Goal: Task Accomplishment & Management: Manage account settings

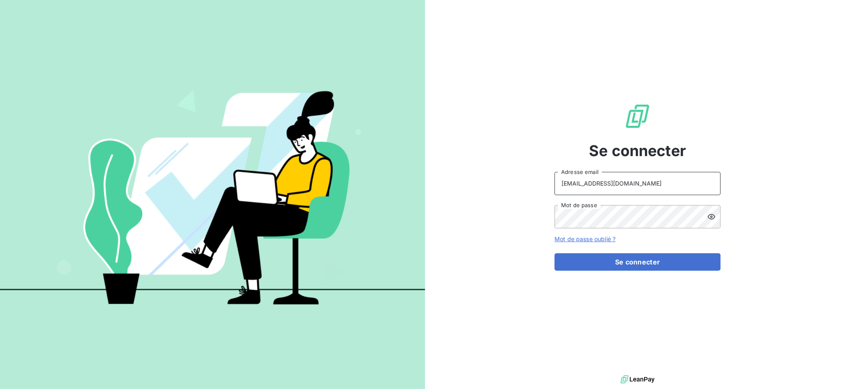
click at [639, 189] on input "[EMAIL_ADDRESS][DOMAIN_NAME]" at bounding box center [638, 183] width 166 height 23
type input "[EMAIL_ADDRESS][DOMAIN_NAME]"
click at [607, 261] on button "Se connecter" at bounding box center [638, 261] width 166 height 17
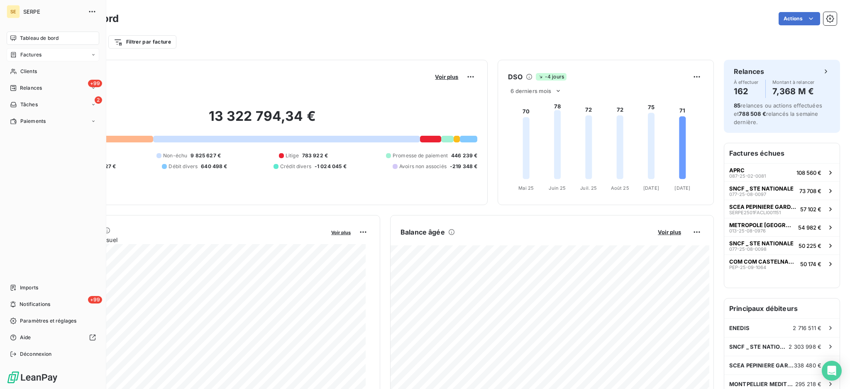
click at [24, 55] on span "Factures" at bounding box center [30, 54] width 21 height 7
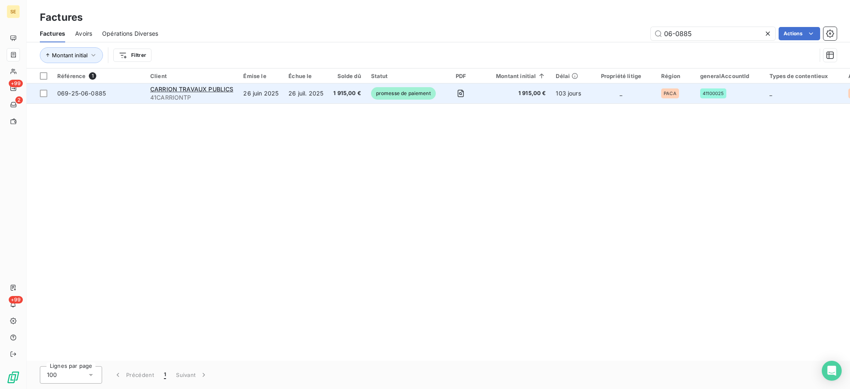
click at [253, 94] on td "26 juin 2025" at bounding box center [260, 93] width 45 height 20
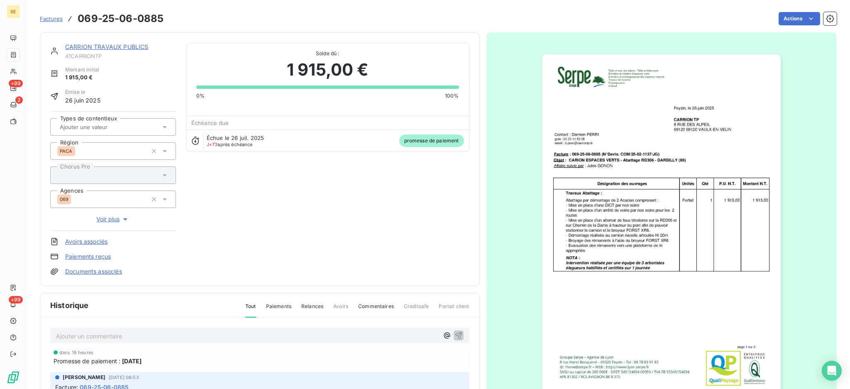
click at [196, 330] on div "Ajouter un commentaire ﻿" at bounding box center [247, 335] width 383 height 11
click at [196, 335] on p "Ajouter un commentaire ﻿" at bounding box center [247, 336] width 383 height 10
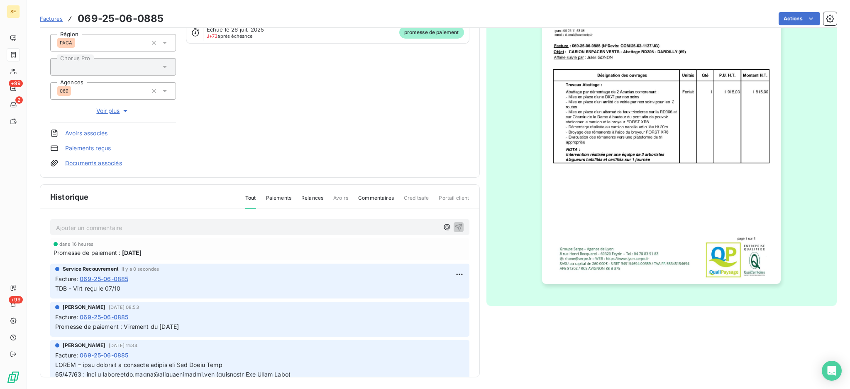
scroll to position [110, 0]
click at [447, 272] on html "SE +99 2 +99 Factures 069-25-06-0885 Actions CARRION TRAVAUX PUBLICS 41CARRIONT…" at bounding box center [425, 194] width 850 height 389
click at [441, 305] on div "Supprimer" at bounding box center [427, 305] width 47 height 13
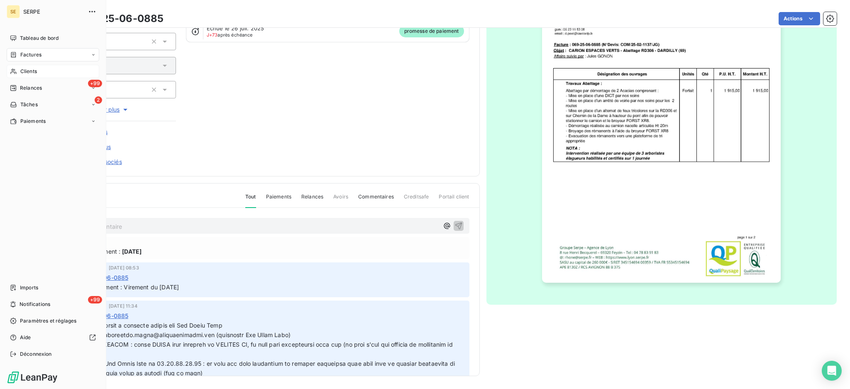
click at [35, 71] on span "Clients" at bounding box center [28, 71] width 17 height 7
click at [34, 54] on span "Factures" at bounding box center [30, 54] width 21 height 7
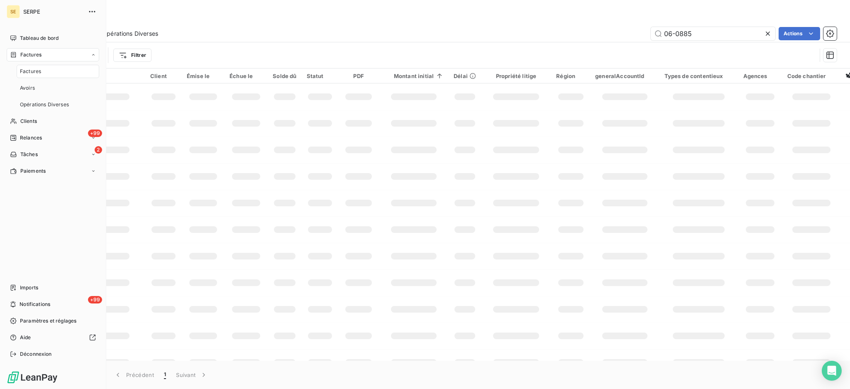
click at [34, 72] on span "Factures" at bounding box center [30, 71] width 21 height 7
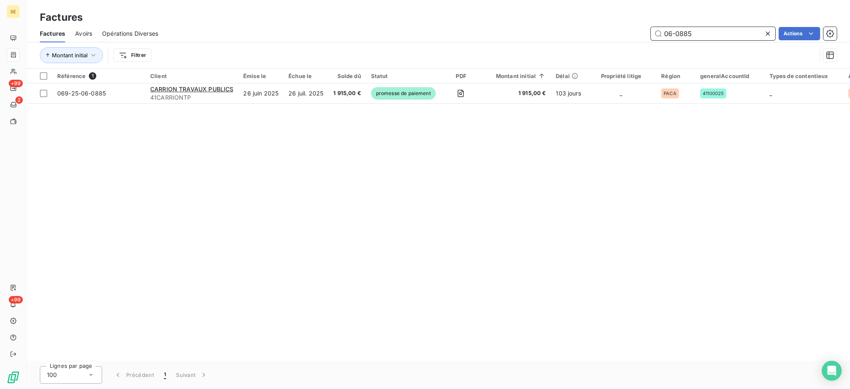
drag, startPoint x: 694, startPoint y: 34, endPoint x: 540, endPoint y: 39, distance: 154.5
click at [554, 38] on div "06-0885 Actions" at bounding box center [502, 33] width 669 height 13
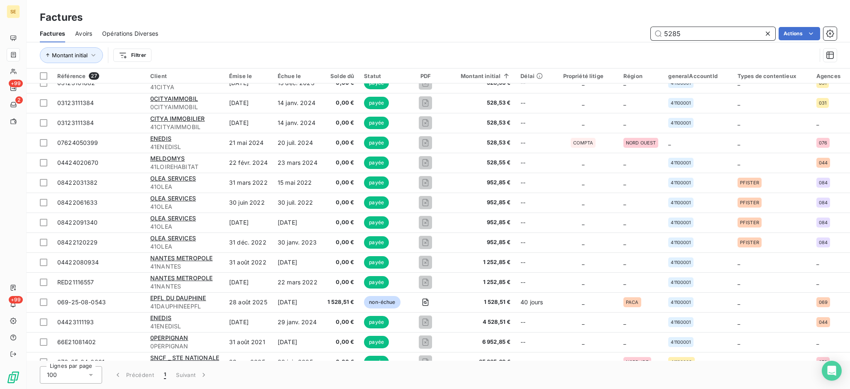
scroll to position [264, 0]
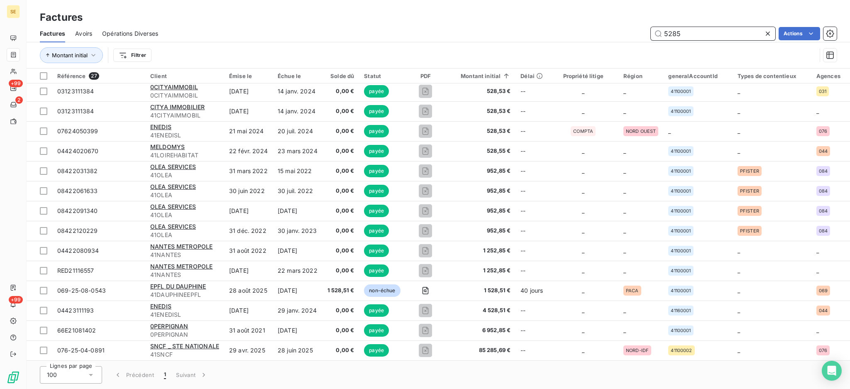
drag, startPoint x: 696, startPoint y: 28, endPoint x: 603, endPoint y: 28, distance: 92.6
click at [603, 28] on div "5285 Actions" at bounding box center [502, 33] width 669 height 13
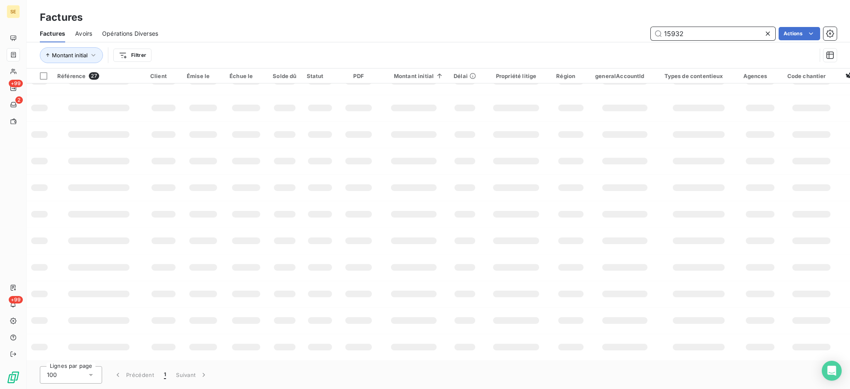
scroll to position [0, 0]
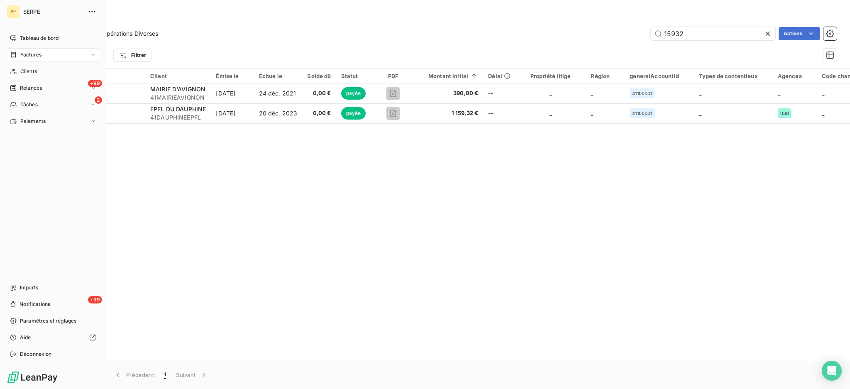
click at [27, 54] on span "Factures" at bounding box center [30, 54] width 21 height 7
click at [29, 75] on span "Factures" at bounding box center [30, 71] width 21 height 7
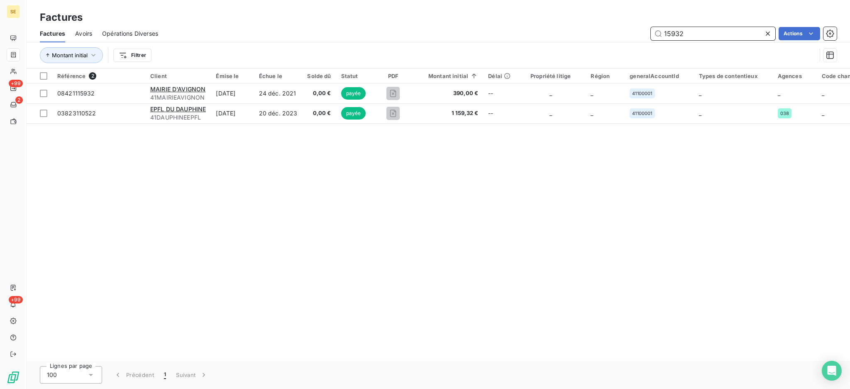
drag, startPoint x: 692, startPoint y: 32, endPoint x: 416, endPoint y: 55, distance: 276.7
click at [571, 56] on div "Factures Avoirs Opérations Diverses 15932 Actions Montant initial Filtrer" at bounding box center [439, 46] width 824 height 43
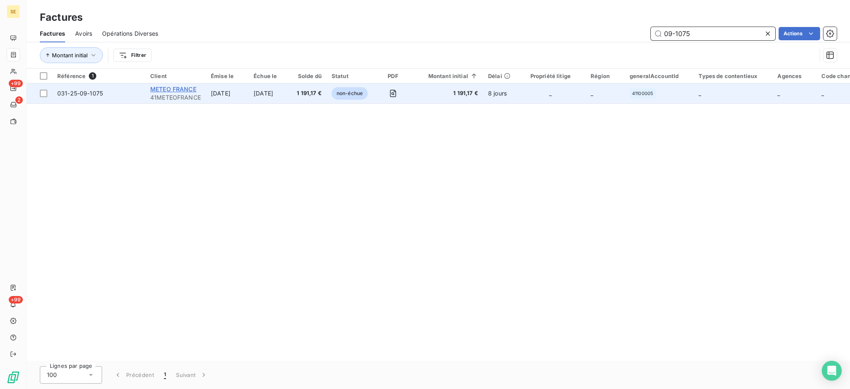
type input "09-1075"
click at [160, 92] on span "METEO FRANCE" at bounding box center [173, 89] width 46 height 7
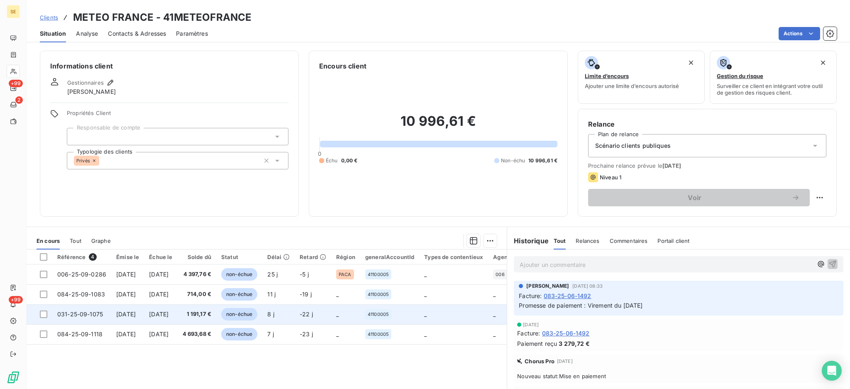
click at [177, 315] on td "[DATE]" at bounding box center [160, 314] width 33 height 20
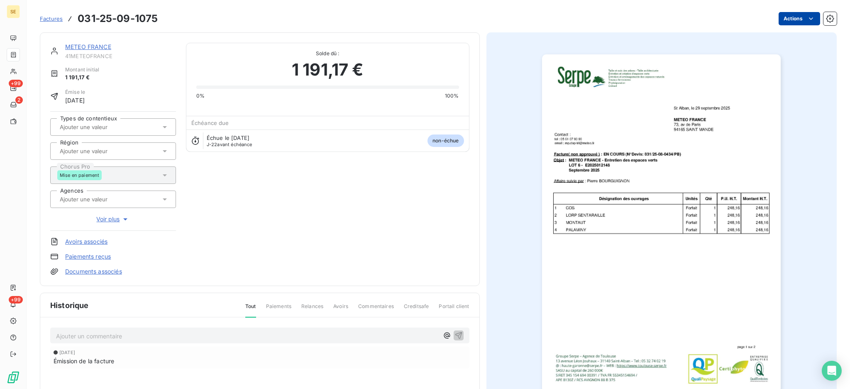
click at [796, 19] on html "SE +99 2 +99 Factures 031-25-09-1075 Actions METEO FRANCE 41METEOFRANCE Montant…" at bounding box center [425, 194] width 850 height 389
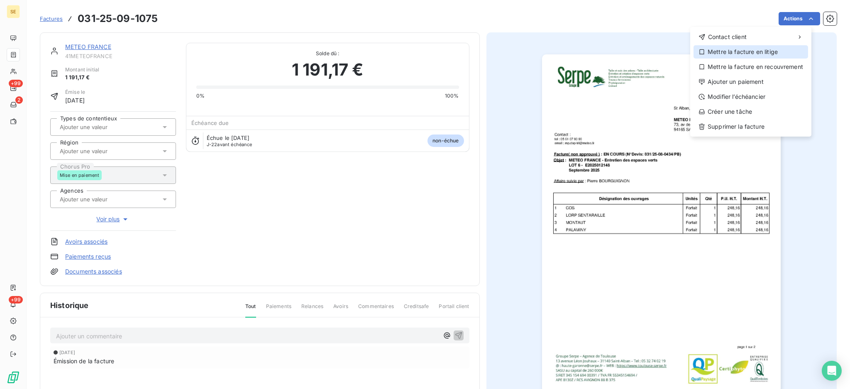
click at [775, 52] on div "Mettre la facture en litige" at bounding box center [751, 51] width 115 height 13
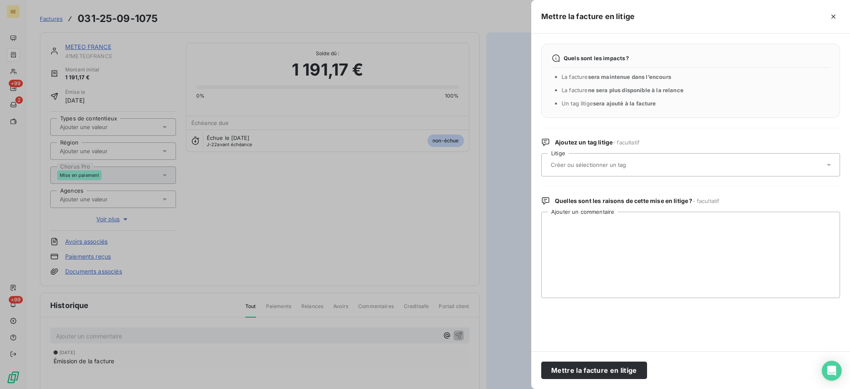
click at [832, 163] on icon at bounding box center [829, 165] width 8 height 8
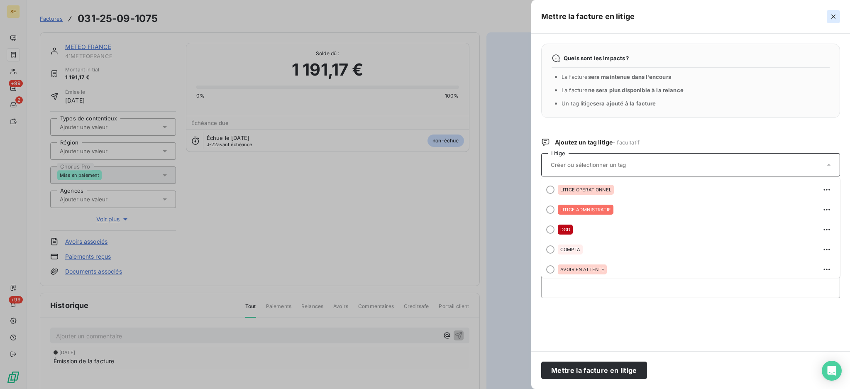
click at [835, 13] on icon "button" at bounding box center [834, 16] width 8 height 8
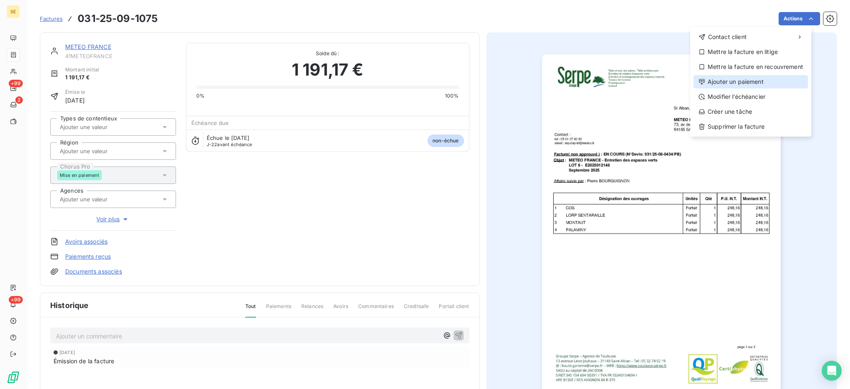
click at [771, 86] on div "Ajouter un paiement" at bounding box center [751, 81] width 115 height 13
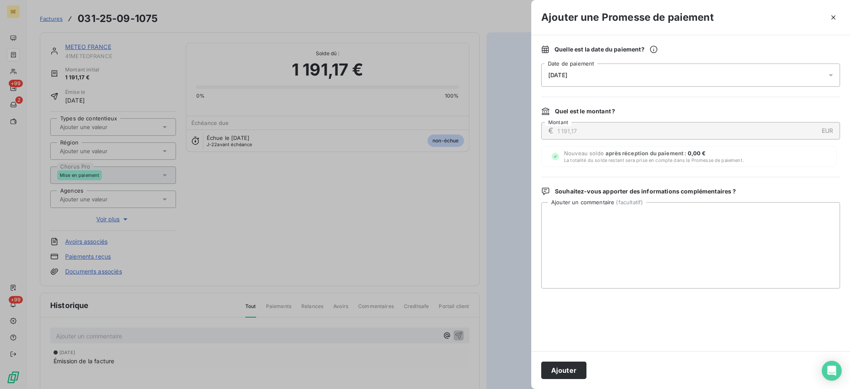
click at [830, 71] on icon at bounding box center [831, 75] width 8 height 8
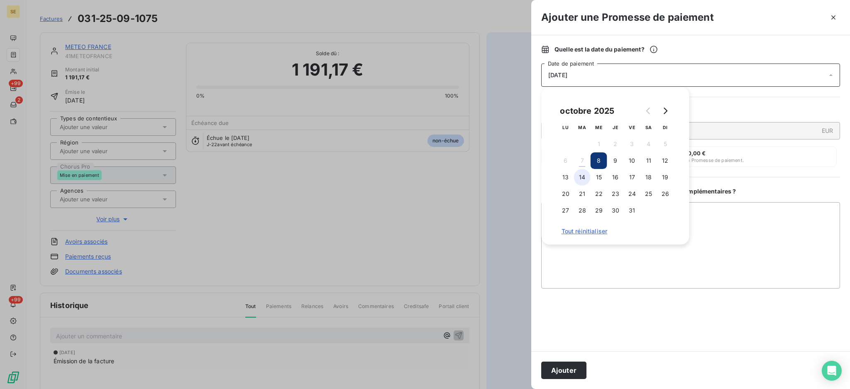
click at [582, 178] on button "14" at bounding box center [582, 177] width 17 height 17
click at [727, 225] on textarea "Ajouter un commentaire ( facultatif )" at bounding box center [690, 245] width 299 height 86
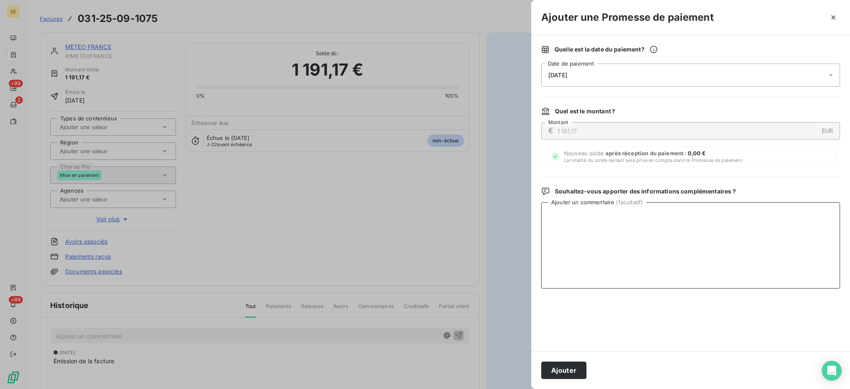
paste textarea "TDB - Virt reçu le 07/10"
type textarea "TDB - Virt reçu le 07/10"
click at [578, 364] on button "Ajouter" at bounding box center [563, 370] width 45 height 17
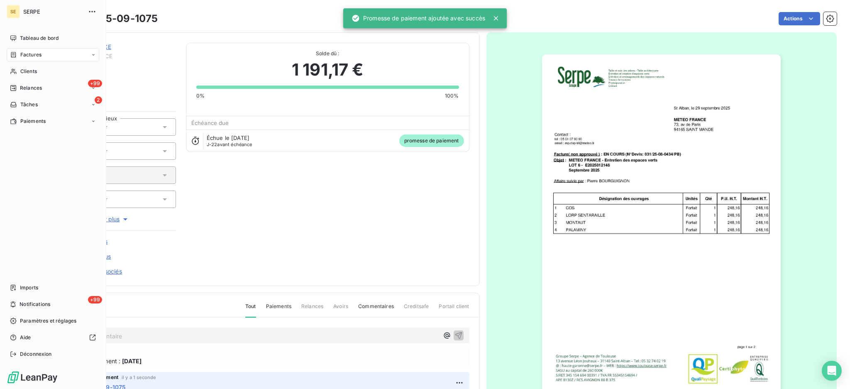
click at [32, 54] on span "Factures" at bounding box center [30, 54] width 21 height 7
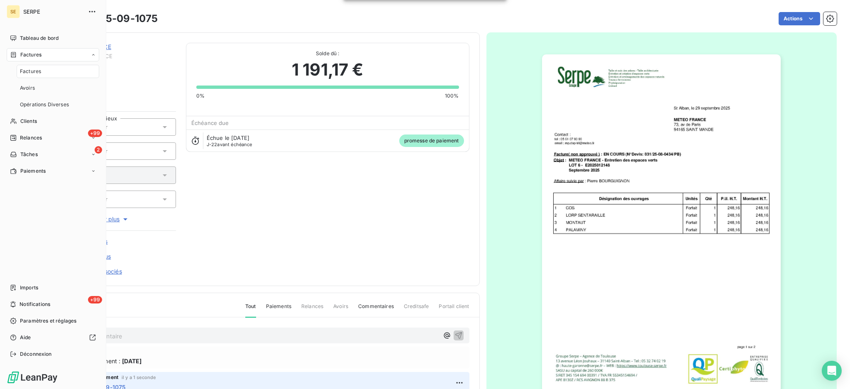
click at [32, 76] on div "Factures" at bounding box center [58, 71] width 83 height 13
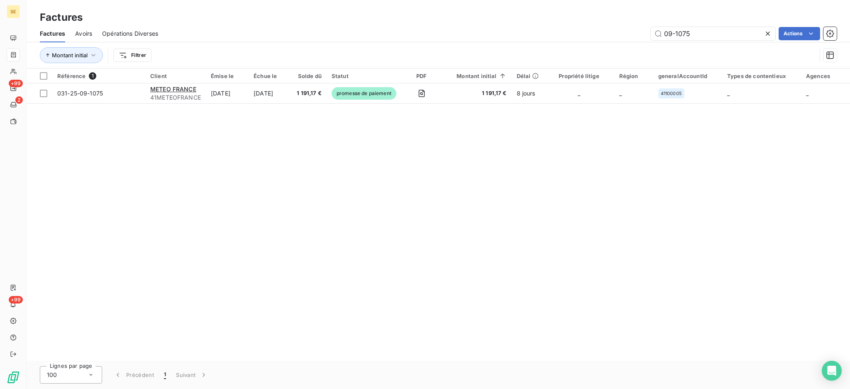
drag, startPoint x: 716, startPoint y: 33, endPoint x: 502, endPoint y: 49, distance: 214.8
click at [517, 51] on div "Factures Avoirs Opérations Diverses 09-1075 Actions Montant initial Filtrer" at bounding box center [439, 46] width 824 height 43
type input "[DATE]"
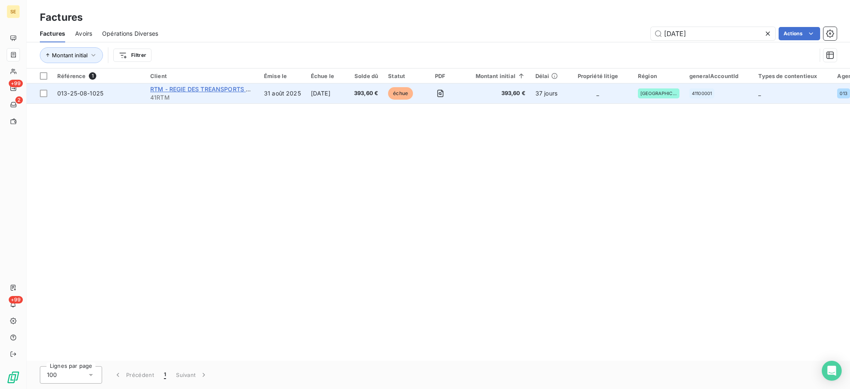
click at [233, 91] on span "RTM - REGIE DES TREANSPORTS METROPO" at bounding box center [212, 89] width 125 height 7
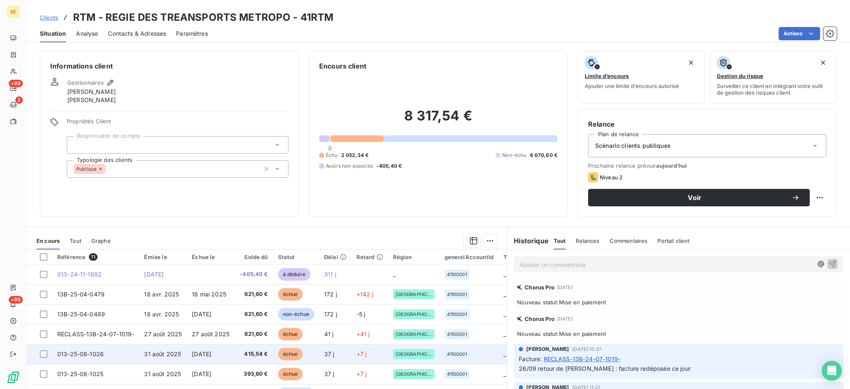
click at [40, 358] on td at bounding box center [40, 354] width 26 height 20
click at [45, 354] on div at bounding box center [43, 353] width 7 height 7
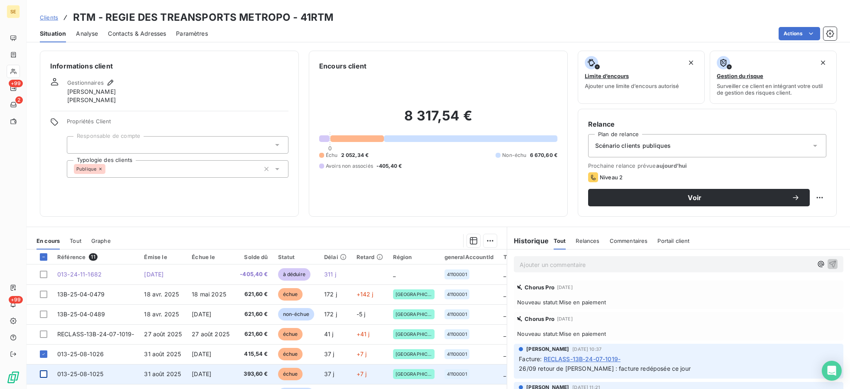
click at [44, 374] on div at bounding box center [43, 373] width 7 height 7
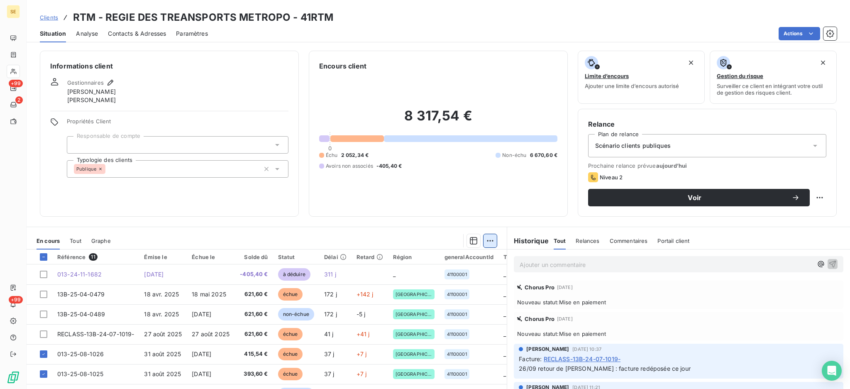
click at [482, 237] on html "SE +99 2 +99 Clients RTM - REGIE DES TREANSPORTS METROPO - 41RTM Situation Anal…" at bounding box center [425, 194] width 850 height 389
click at [466, 272] on div "Ajouter une promesse de paiement (2 factures)" at bounding box center [412, 273] width 151 height 13
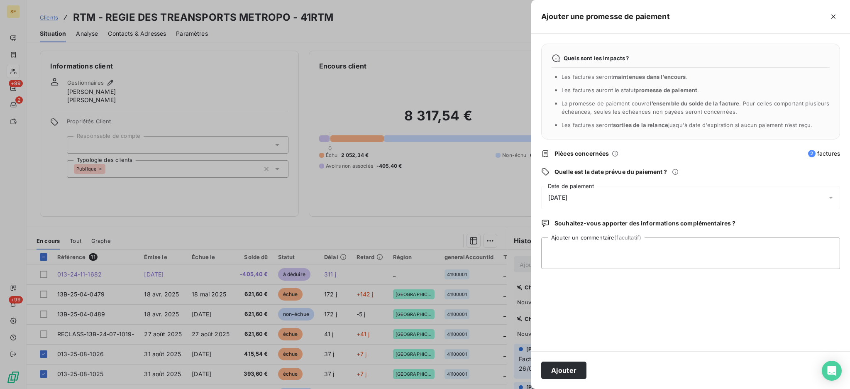
click at [832, 193] on div at bounding box center [833, 197] width 13 height 23
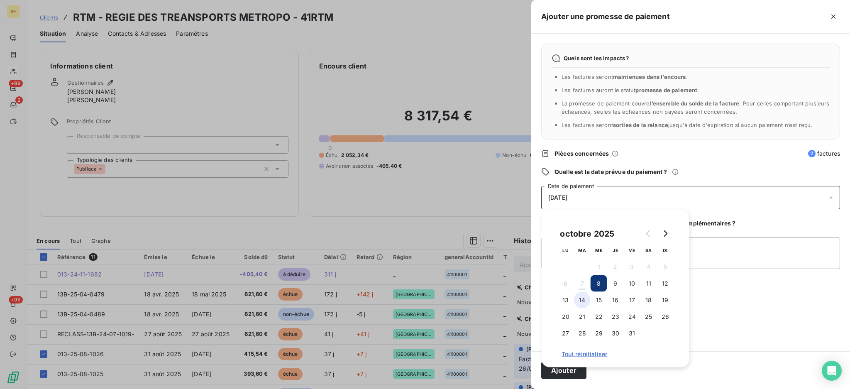
drag, startPoint x: 579, startPoint y: 304, endPoint x: 584, endPoint y: 303, distance: 5.1
click at [579, 304] on button "14" at bounding box center [582, 300] width 17 height 17
click at [720, 264] on textarea "Ajouter un commentaire (facultatif)" at bounding box center [690, 254] width 299 height 32
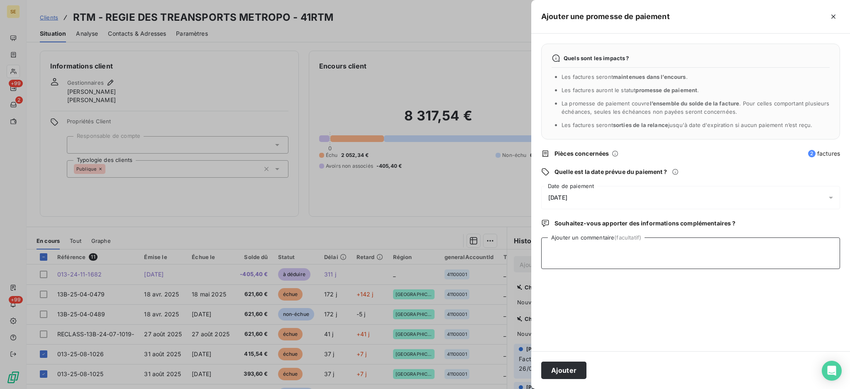
paste textarea "TDB - Virt reçu le 07/10"
type textarea "TDB - Virt reçu le 07/10"
click at [574, 367] on button "Ajouter" at bounding box center [563, 370] width 45 height 17
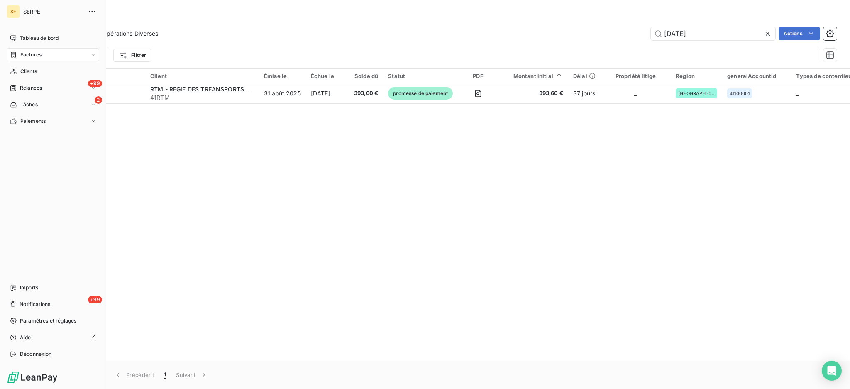
click at [29, 59] on div "Factures" at bounding box center [53, 54] width 93 height 13
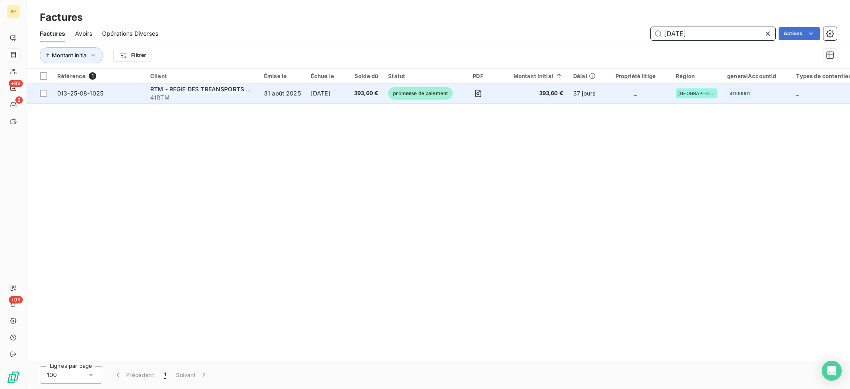
drag, startPoint x: 715, startPoint y: 35, endPoint x: 367, endPoint y: 92, distance: 352.1
click at [458, 90] on div "Factures Factures Avoirs Opérations Diverses [DATE] Actions Montant initial Fil…" at bounding box center [439, 194] width 824 height 389
type input "09-0251"
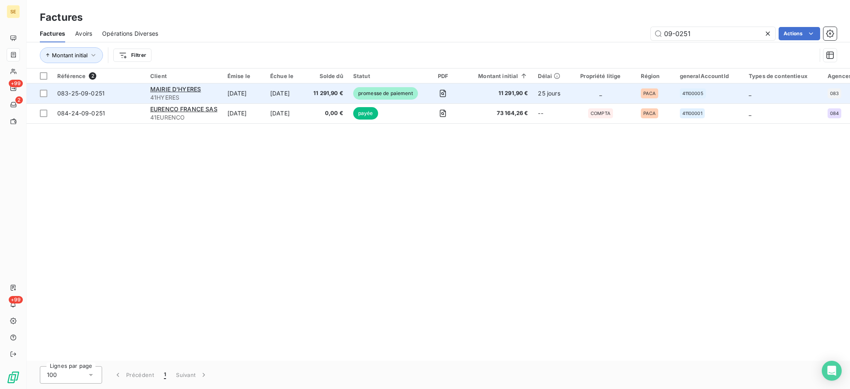
click at [178, 93] on span "41HYERES" at bounding box center [183, 97] width 67 height 8
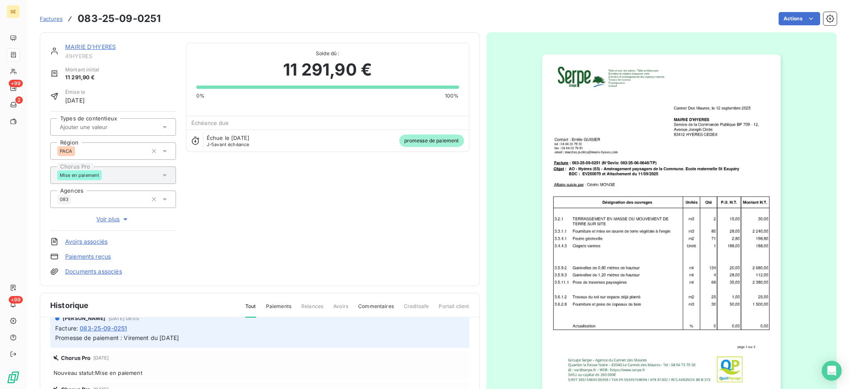
scroll to position [33, 0]
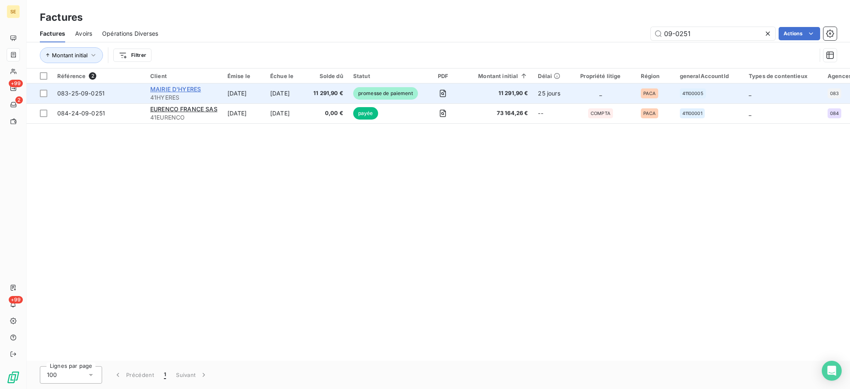
click at [168, 91] on span "MAIRIE D'HYERES" at bounding box center [175, 89] width 51 height 7
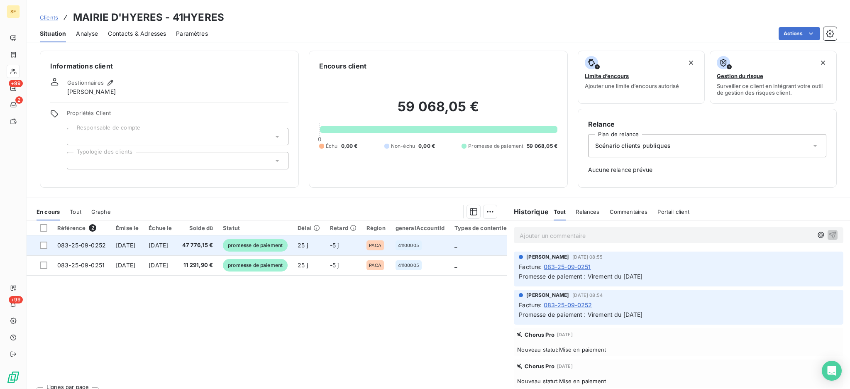
click at [131, 252] on td "[DATE]" at bounding box center [127, 245] width 33 height 20
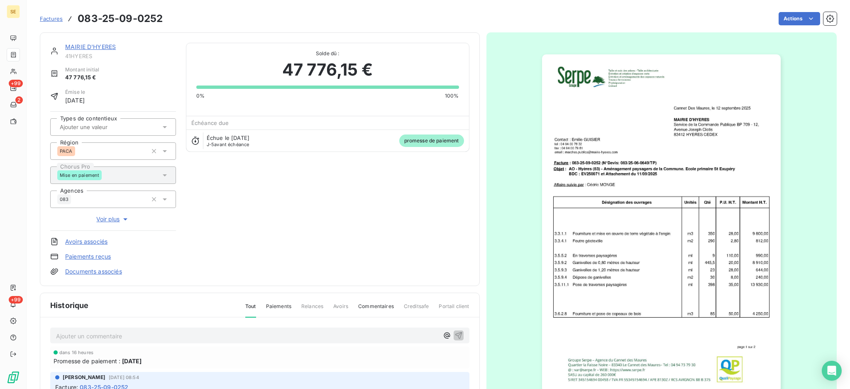
scroll to position [55, 0]
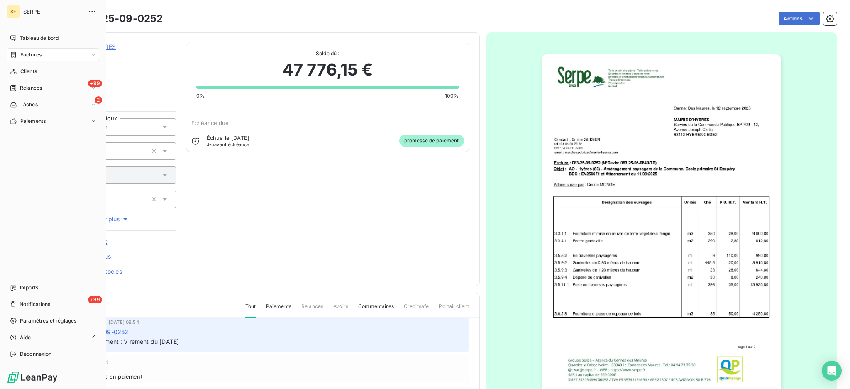
click at [22, 55] on span "Factures" at bounding box center [30, 54] width 21 height 7
click at [35, 76] on div "Factures" at bounding box center [58, 71] width 83 height 13
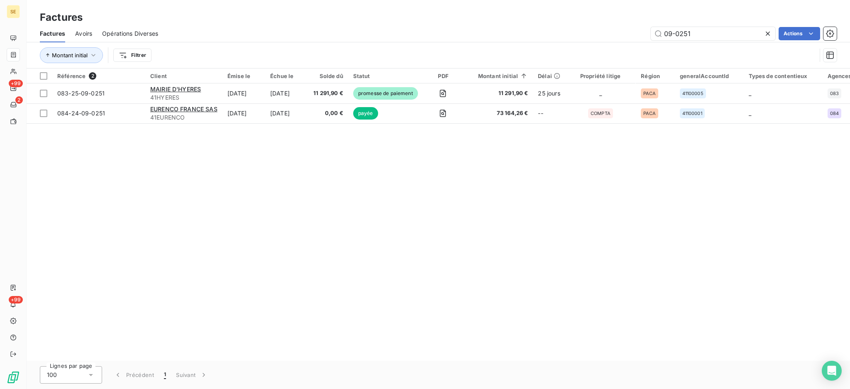
drag, startPoint x: 719, startPoint y: 38, endPoint x: 64, endPoint y: 203, distance: 675.3
click at [482, 67] on div "Factures Avoirs Opérations Diverses 09-0251 Actions Montant initial Filtrer" at bounding box center [439, 46] width 824 height 43
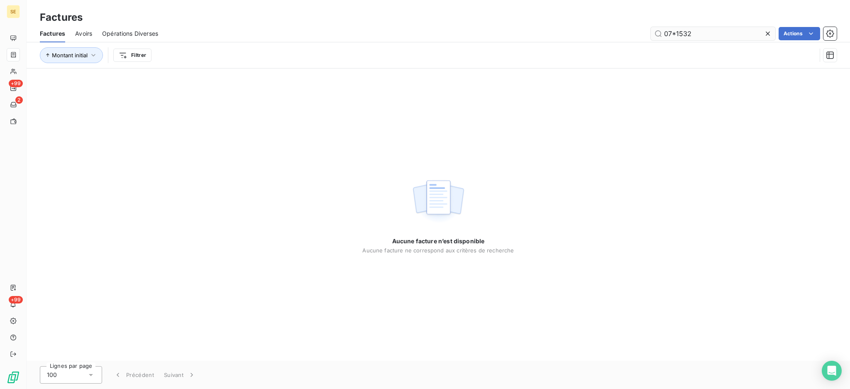
click at [676, 32] on input "07*1532" at bounding box center [713, 33] width 125 height 13
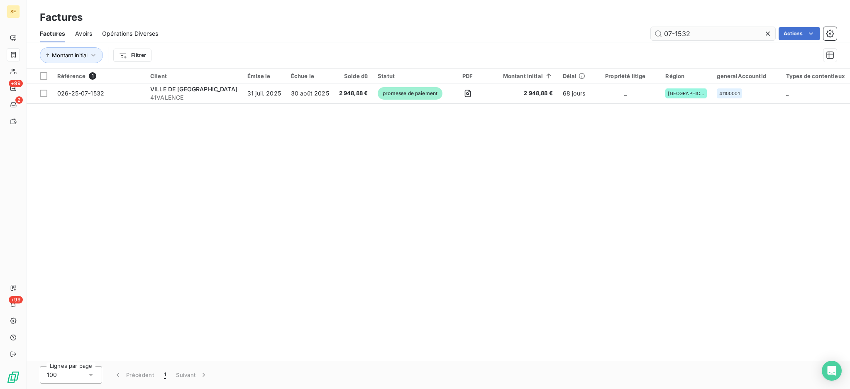
type input "07-1532"
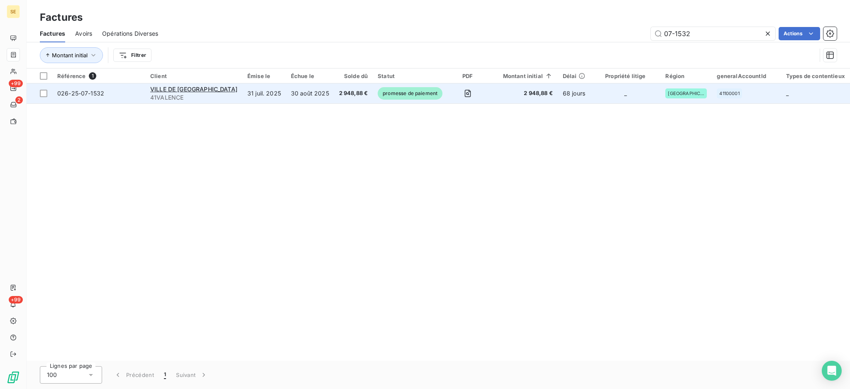
click at [286, 90] on td "30 août 2025" at bounding box center [310, 93] width 48 height 20
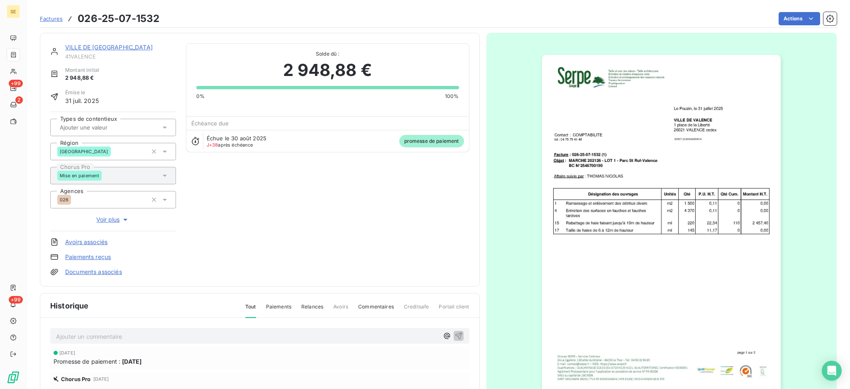
scroll to position [110, 0]
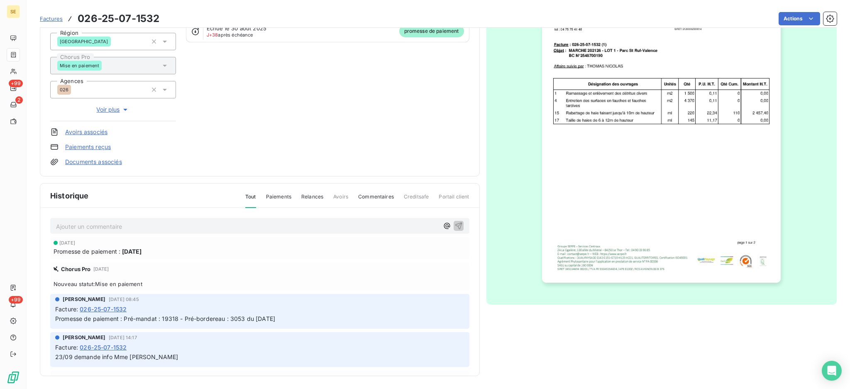
click at [229, 225] on p "Ajouter un commentaire ﻿" at bounding box center [247, 226] width 383 height 10
click at [455, 224] on icon "button" at bounding box center [459, 225] width 8 height 8
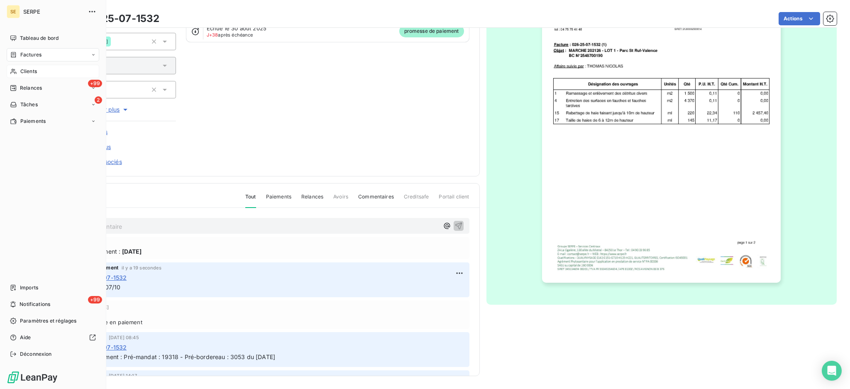
click at [38, 68] on div "Clients" at bounding box center [53, 71] width 93 height 13
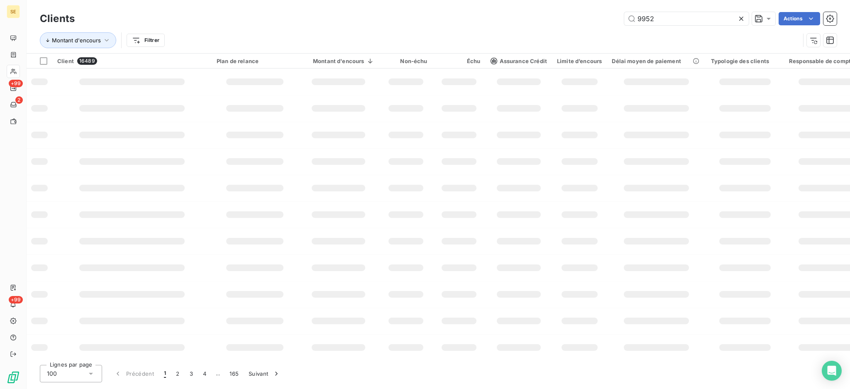
type input "9952"
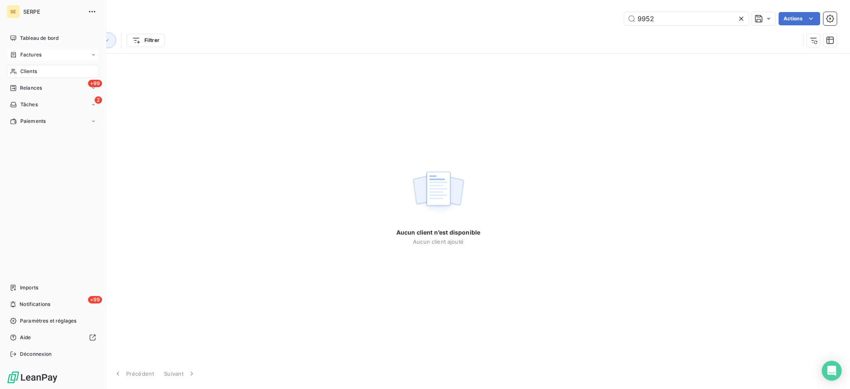
click at [24, 59] on div "Factures" at bounding box center [53, 54] width 93 height 13
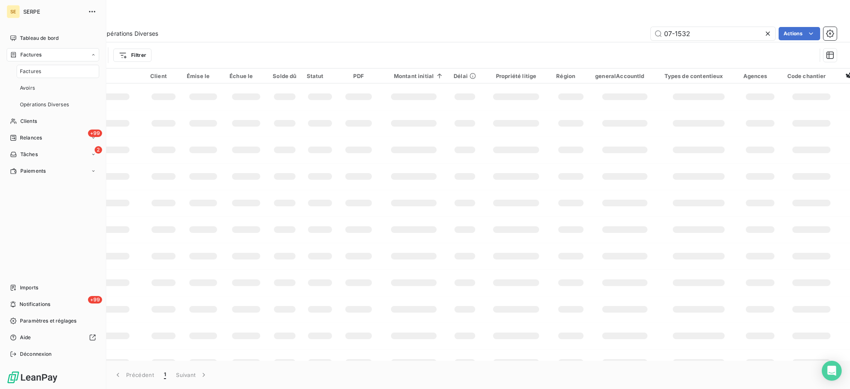
click at [27, 73] on span "Factures" at bounding box center [30, 71] width 21 height 7
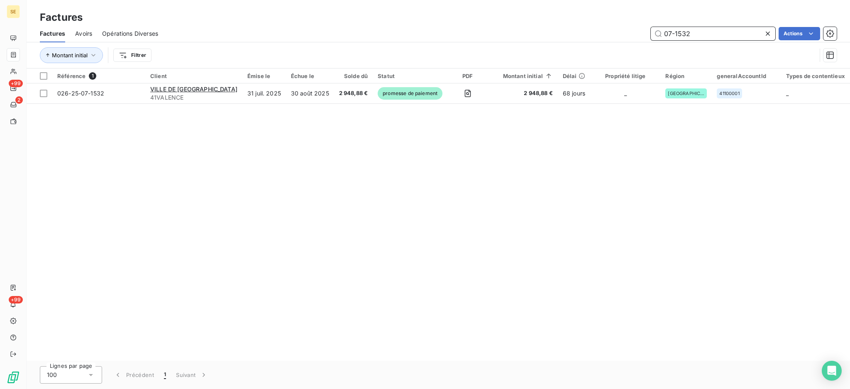
drag, startPoint x: 710, startPoint y: 36, endPoint x: 332, endPoint y: 111, distance: 385.3
click at [551, 34] on div "07-1532 Actions" at bounding box center [502, 33] width 669 height 13
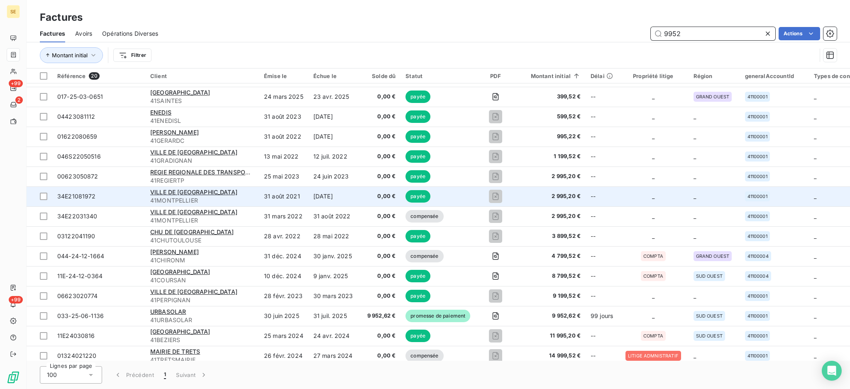
scroll to position [110, 0]
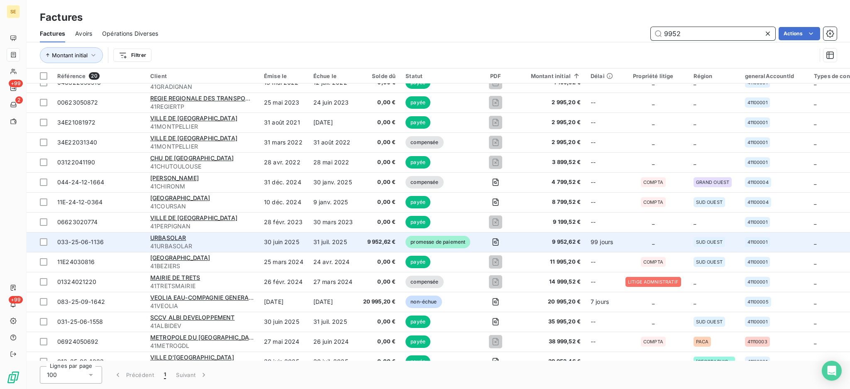
type input "9952"
click at [189, 240] on div "URBASOLAR" at bounding box center [202, 238] width 104 height 8
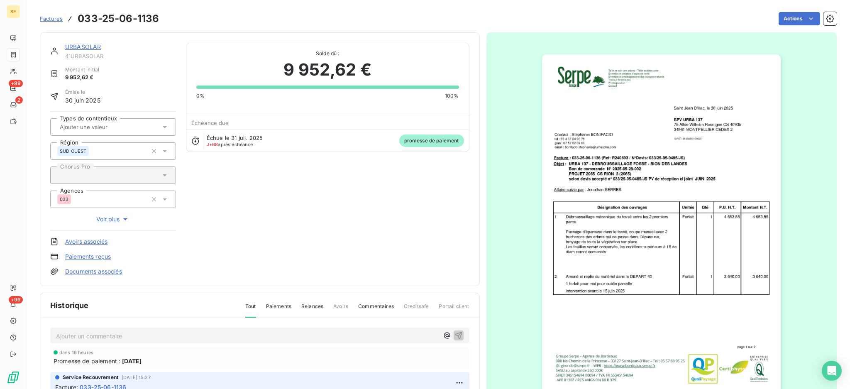
click at [167, 337] on p "Ajouter un commentaire ﻿" at bounding box center [247, 336] width 383 height 10
click at [455, 335] on icon "button" at bounding box center [459, 335] width 8 height 8
click at [102, 257] on link "Paiements reçus" at bounding box center [88, 256] width 46 height 8
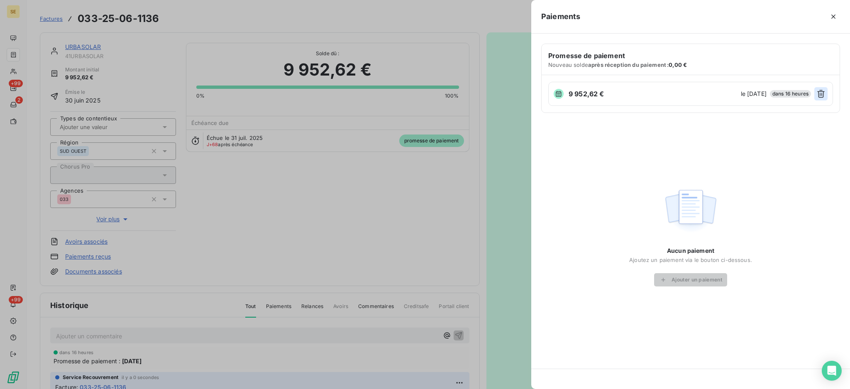
click at [824, 97] on icon "button" at bounding box center [821, 94] width 7 height 8
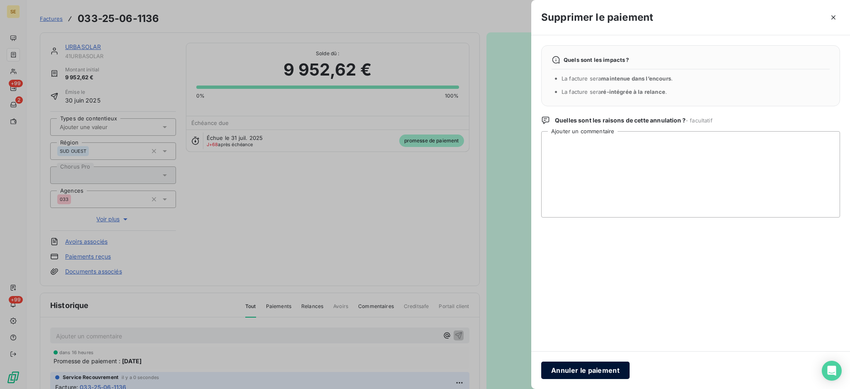
click at [595, 369] on button "Annuler le paiement" at bounding box center [585, 370] width 88 height 17
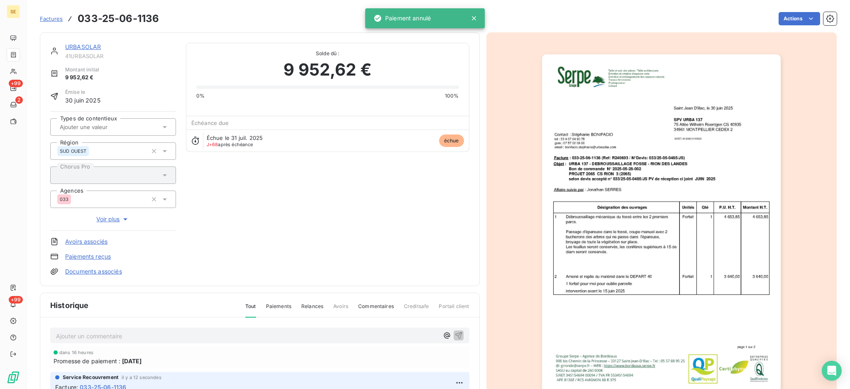
click at [91, 256] on link "Paiements reçus" at bounding box center [88, 256] width 46 height 8
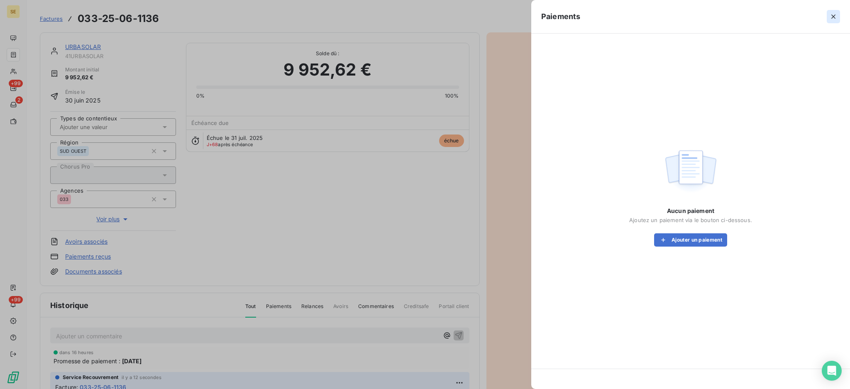
click at [832, 18] on icon "button" at bounding box center [834, 17] width 4 height 4
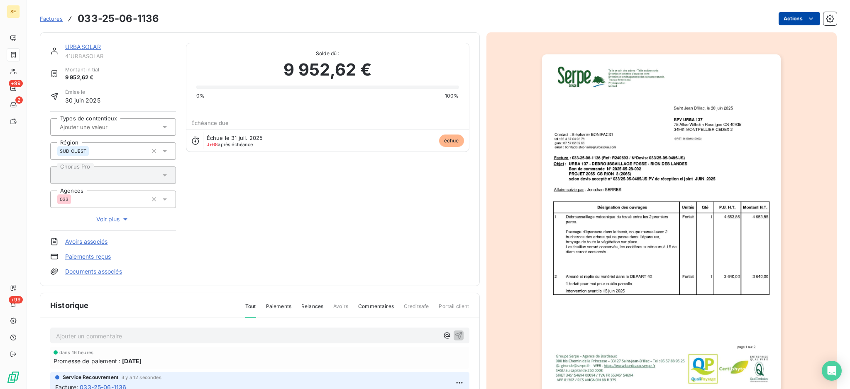
click at [781, 16] on html "SE +99 2 +99 Factures 033-25-06-1136 Actions URBASOLAR 41URBASOLAR Montant init…" at bounding box center [425, 194] width 850 height 389
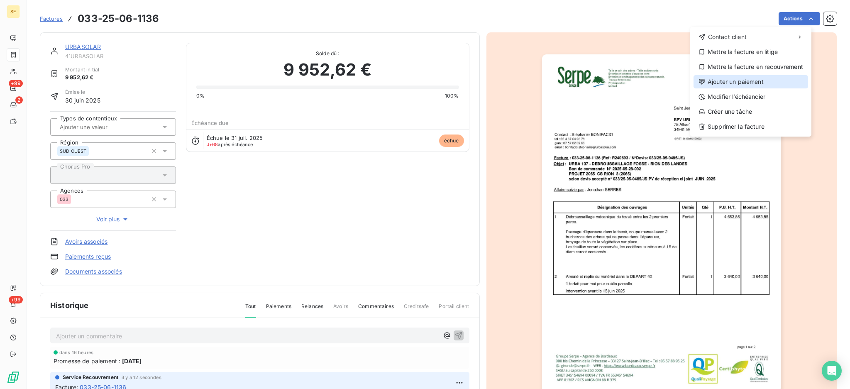
click at [757, 79] on div "Ajouter un paiement" at bounding box center [751, 81] width 115 height 13
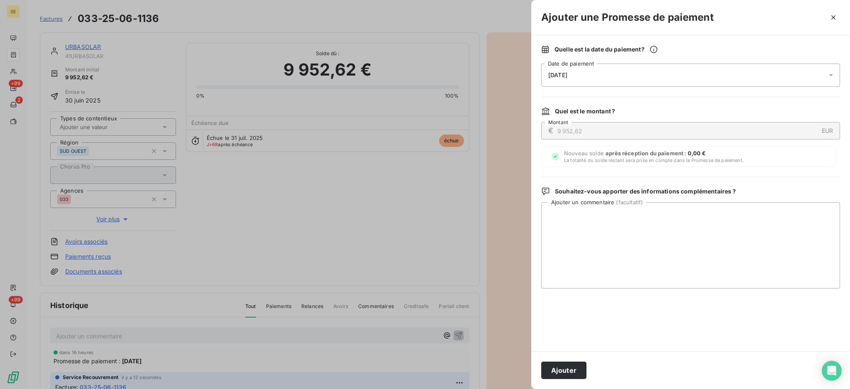
click at [831, 73] on icon at bounding box center [831, 75] width 8 height 8
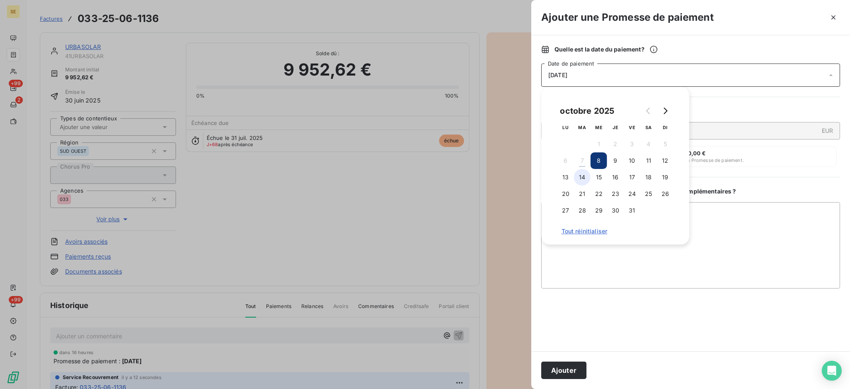
click at [576, 182] on button "14" at bounding box center [582, 177] width 17 height 17
click at [711, 215] on textarea "Ajouter un commentaire ( facultatif )" at bounding box center [690, 245] width 299 height 86
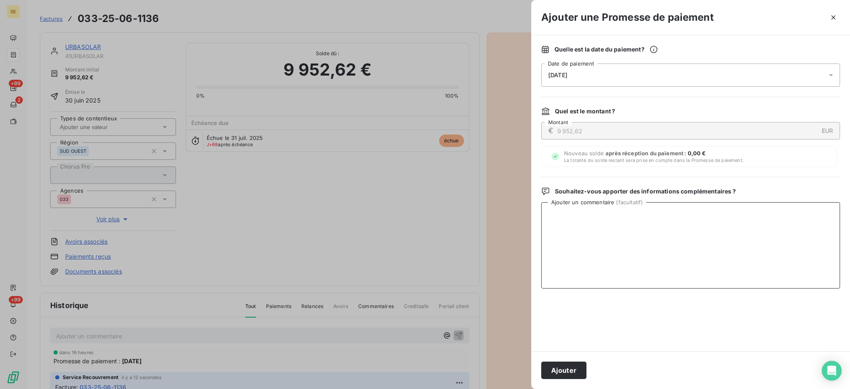
paste textarea "TDB - Virt reçu le 07/10"
click at [605, 217] on textarea "TDB - Virt reçu le 07/10" at bounding box center [690, 245] width 299 height 86
type textarea "TDB - Virt reçu le 06/10"
click at [570, 372] on button "Ajouter" at bounding box center [563, 370] width 45 height 17
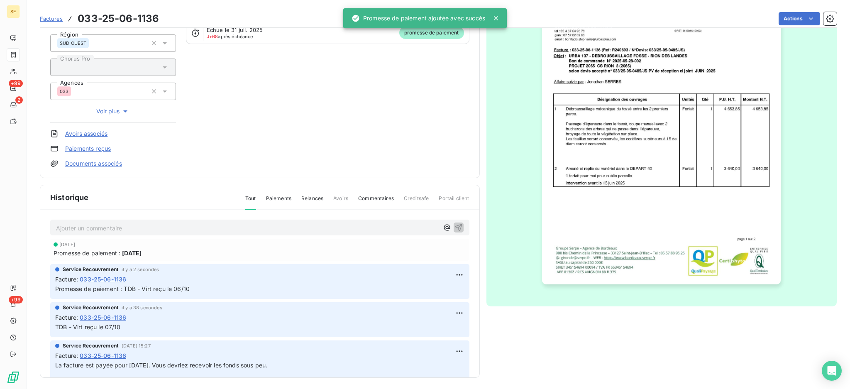
scroll to position [110, 0]
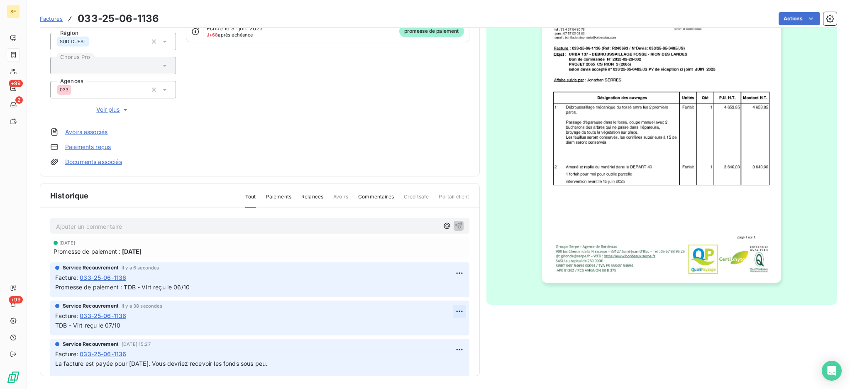
click at [444, 311] on html "SE +99 2 +99 Factures 033-25-06-1136 Actions URBASOLAR 41URBASOLAR Montant init…" at bounding box center [425, 194] width 850 height 389
click at [436, 345] on div "Supprimer" at bounding box center [427, 343] width 47 height 13
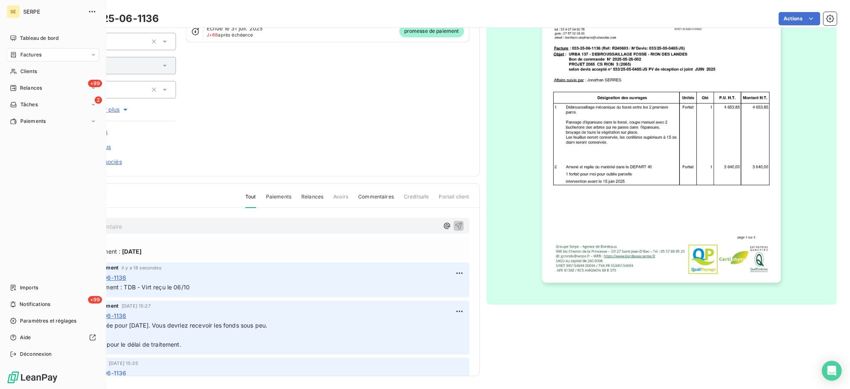
click at [32, 56] on span "Factures" at bounding box center [30, 54] width 21 height 7
click at [31, 56] on span "Factures" at bounding box center [30, 54] width 21 height 7
click at [28, 71] on span "Factures" at bounding box center [30, 71] width 21 height 7
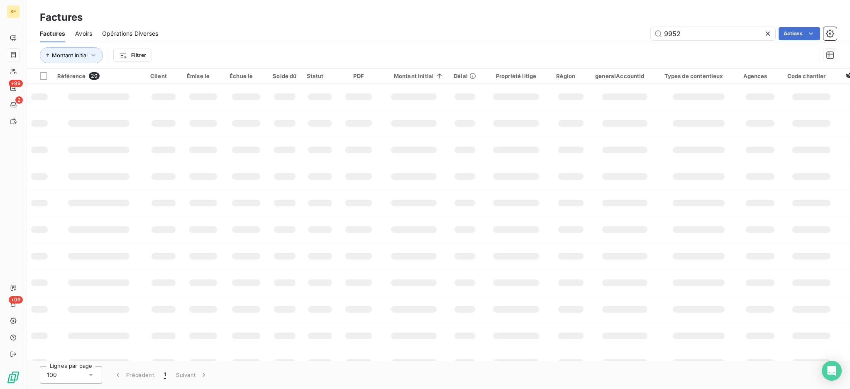
drag, startPoint x: 697, startPoint y: 38, endPoint x: 476, endPoint y: 24, distance: 220.9
click at [577, 31] on div "9952 Actions" at bounding box center [502, 33] width 669 height 13
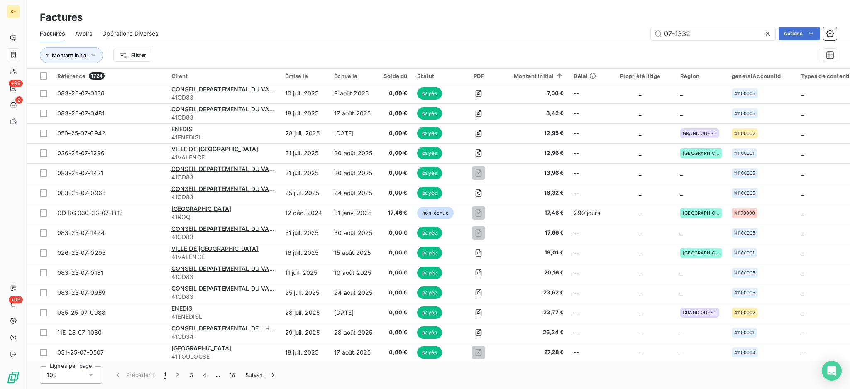
type input "07-1332"
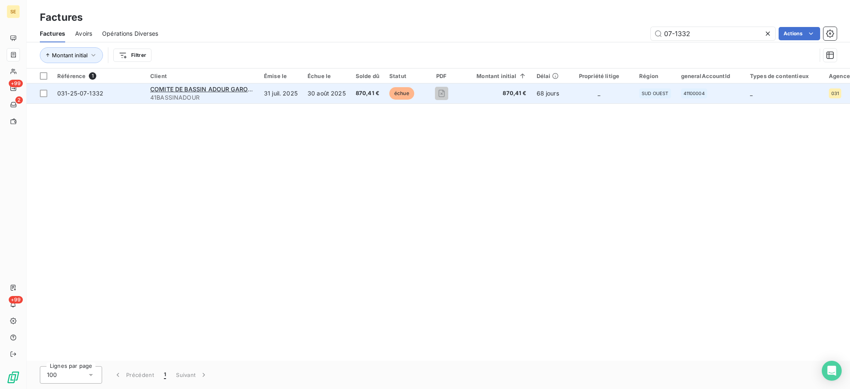
click at [194, 93] on span "41BASSINADOUR" at bounding box center [202, 97] width 104 height 8
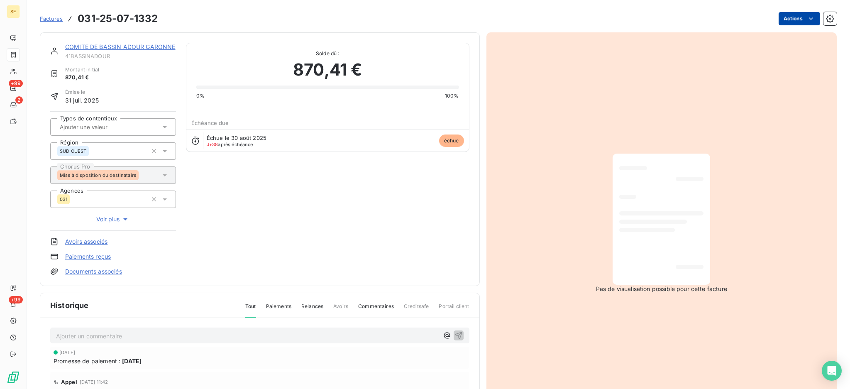
click at [786, 24] on html "SE +99 2 +99 Factures 031-25-07-1332 Actions COMITE DE BASSIN ADOUR GARONNE 41B…" at bounding box center [425, 194] width 850 height 389
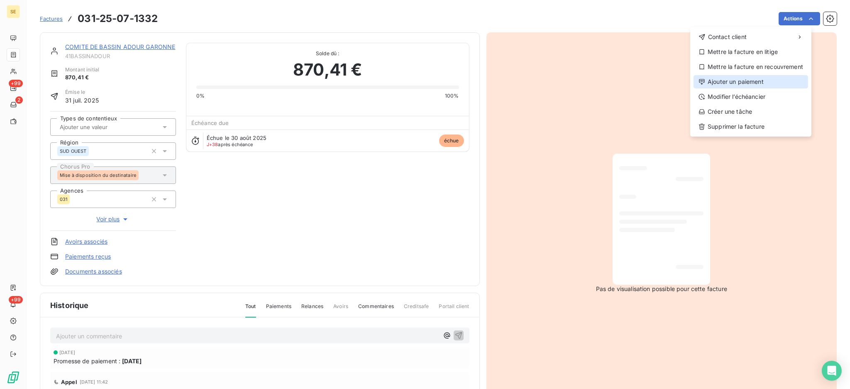
click at [756, 86] on div "Ajouter un paiement" at bounding box center [751, 81] width 115 height 13
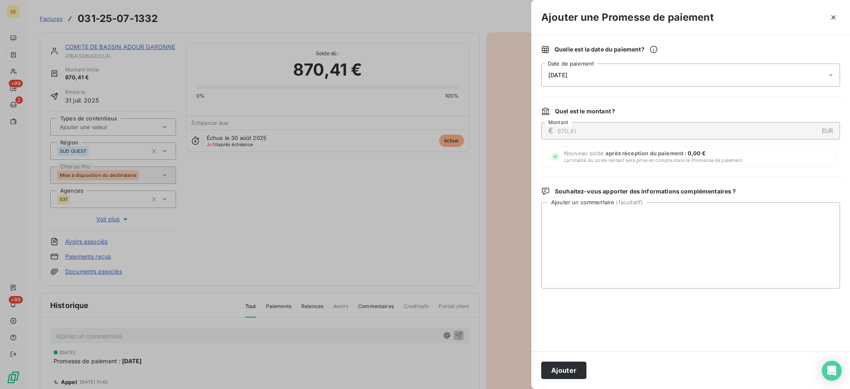
click at [829, 77] on icon at bounding box center [831, 75] width 8 height 8
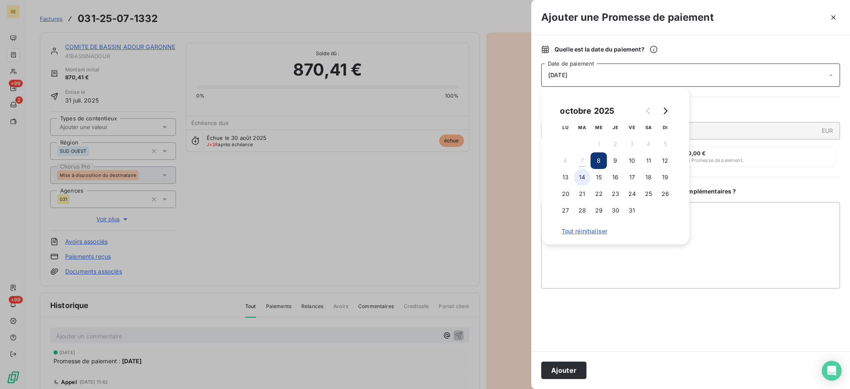
click at [581, 179] on button "14" at bounding box center [582, 177] width 17 height 17
click at [697, 205] on textarea "Ajouter un commentaire ( facultatif )" at bounding box center [690, 245] width 299 height 86
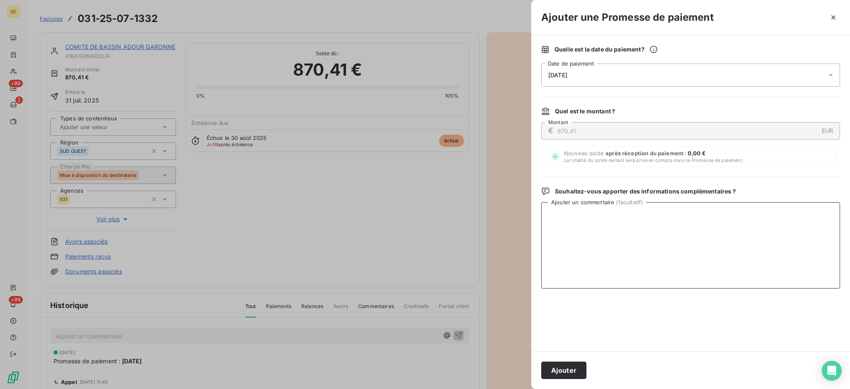
paste textarea "TDB - Virt reçu le 07/10"
click at [605, 216] on textarea "TDB - Virt reçu le 07/10" at bounding box center [690, 245] width 299 height 86
drag, startPoint x: 638, startPoint y: 220, endPoint x: 507, endPoint y: 203, distance: 131.8
click at [507, 389] on div "Ajouter une Promesse de paiement Quelle est la date du paiement ? [DATE] Date d…" at bounding box center [425, 389] width 850 height 0
type textarea "TDB - Virt reçu le 06/10"
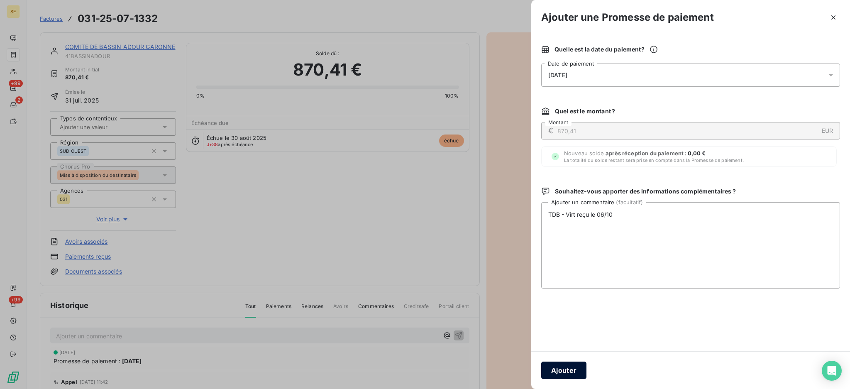
click at [567, 372] on button "Ajouter" at bounding box center [563, 370] width 45 height 17
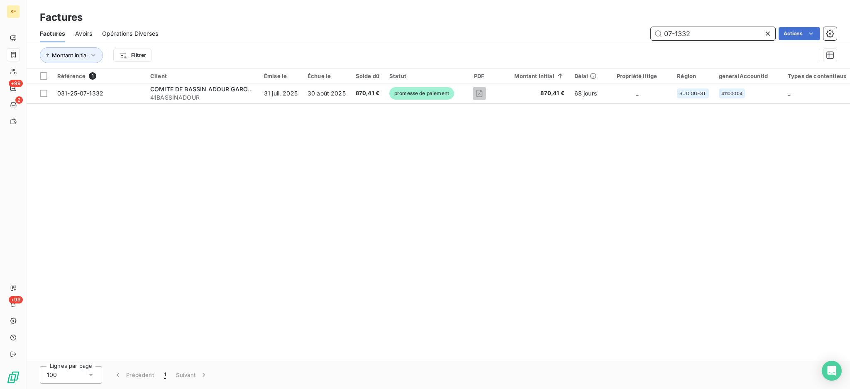
drag, startPoint x: 706, startPoint y: 34, endPoint x: 675, endPoint y: 29, distance: 31.9
click at [675, 29] on input "07-1332" at bounding box center [713, 33] width 125 height 13
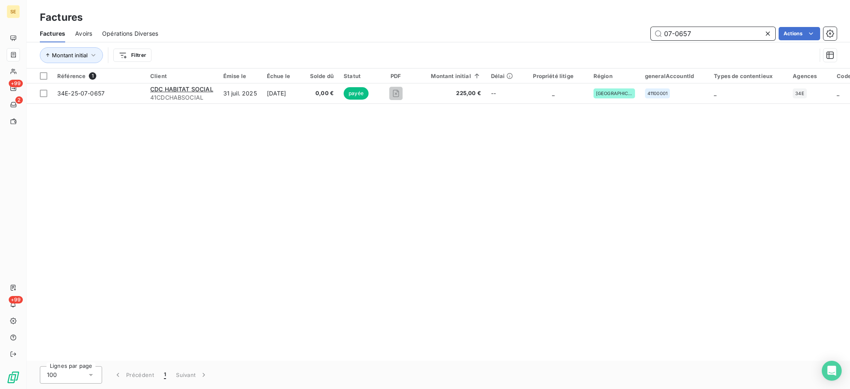
click at [671, 34] on input "07-0657" at bounding box center [713, 33] width 125 height 13
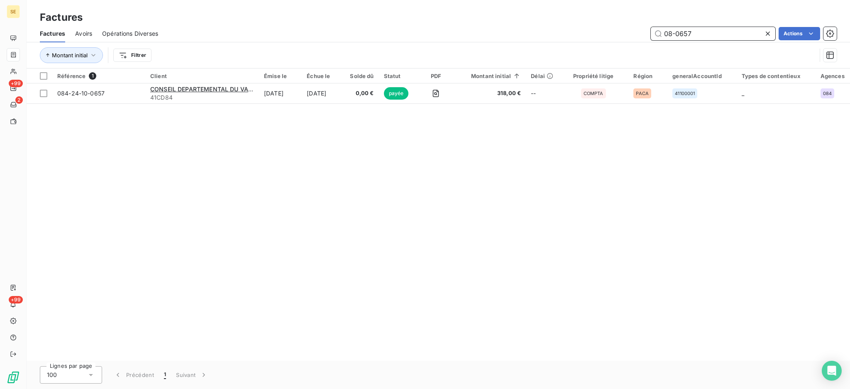
type input "08-0657"
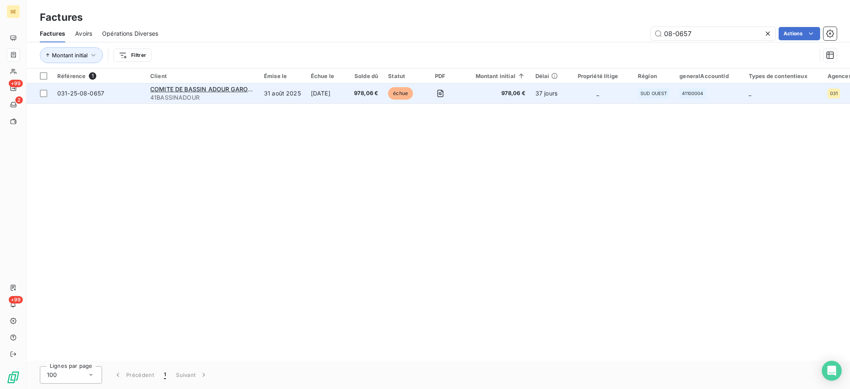
click at [323, 101] on td "[DATE]" at bounding box center [327, 93] width 43 height 20
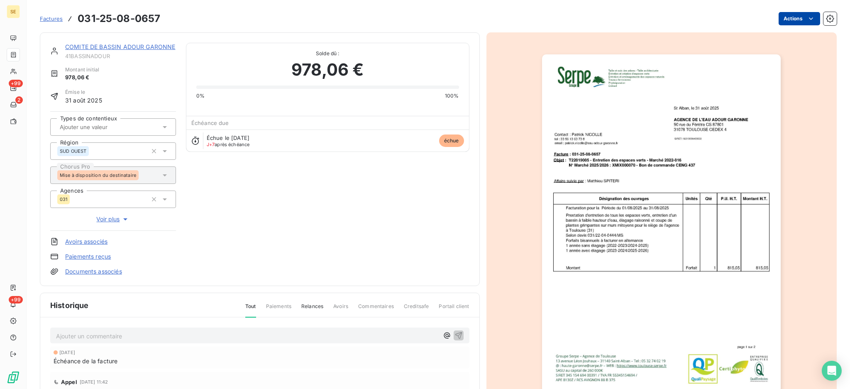
click at [782, 22] on html "SE +99 2 +99 Factures 031-25-08-0657 Actions COMITE DE BASSIN ADOUR GARONNE 41B…" at bounding box center [425, 194] width 850 height 389
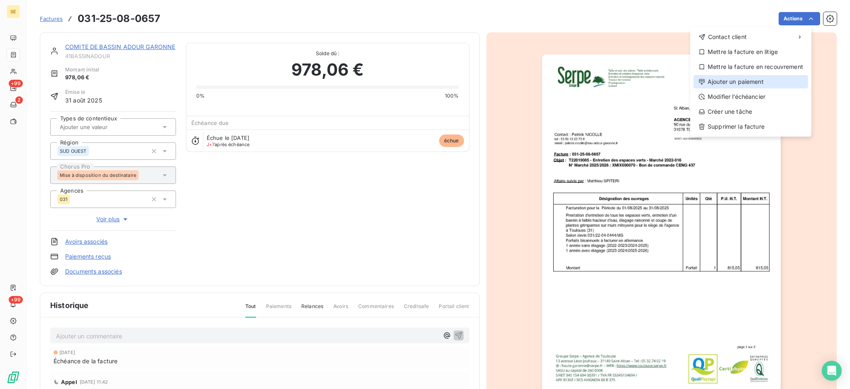
click at [772, 83] on div "Ajouter un paiement" at bounding box center [751, 81] width 115 height 13
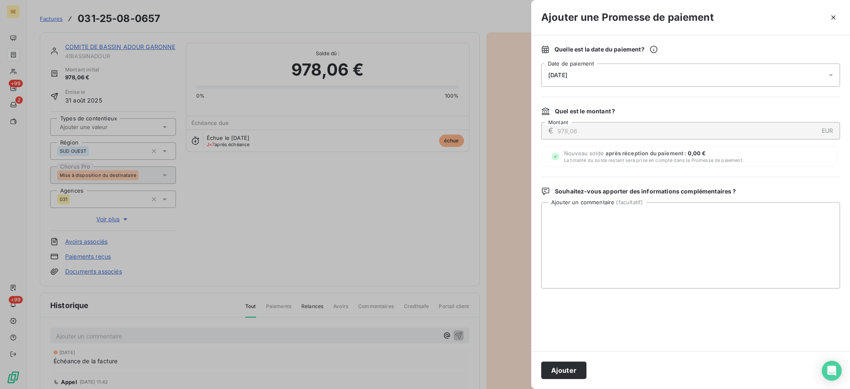
drag, startPoint x: 832, startPoint y: 77, endPoint x: 819, endPoint y: 83, distance: 14.3
click at [832, 76] on icon at bounding box center [831, 75] width 8 height 8
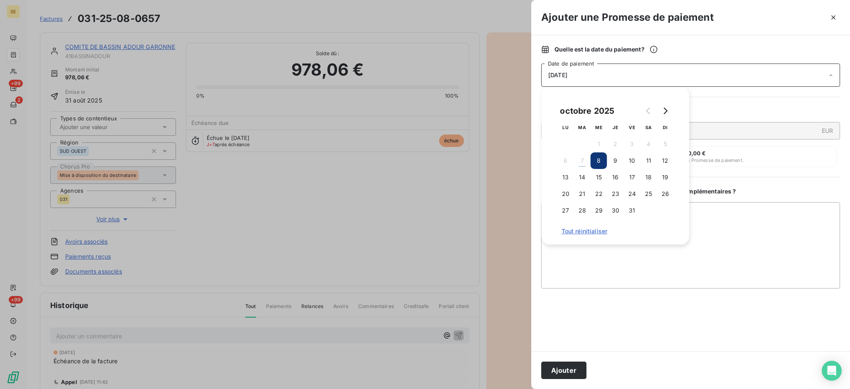
click at [609, 186] on td "23" at bounding box center [615, 194] width 17 height 17
click at [581, 180] on button "14" at bounding box center [582, 177] width 17 height 17
click at [720, 231] on textarea "Ajouter un commentaire ( facultatif )" at bounding box center [690, 245] width 299 height 86
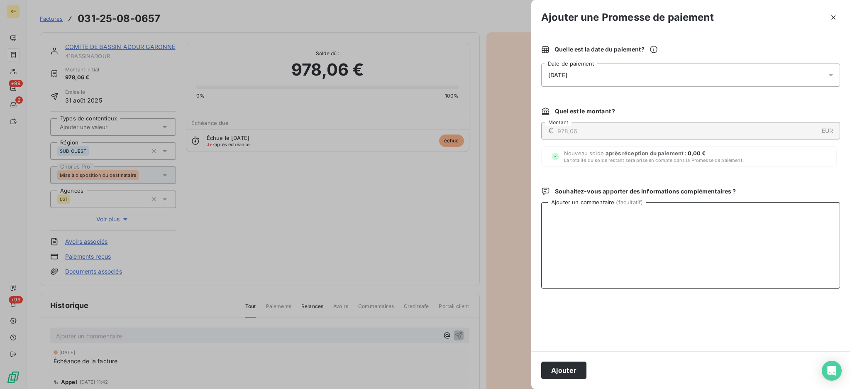
paste textarea "TDB - Virt reçu le 06/10"
type textarea "TDB - Virt reçu le 06/10"
drag, startPoint x: 566, startPoint y: 367, endPoint x: 570, endPoint y: 346, distance: 21.4
click at [566, 367] on button "Ajouter" at bounding box center [563, 370] width 45 height 17
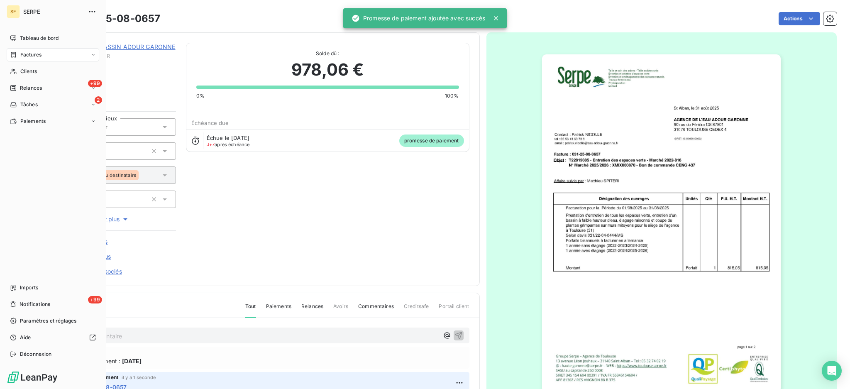
click at [18, 56] on div "Factures" at bounding box center [26, 54] width 32 height 7
click at [29, 52] on span "Factures" at bounding box center [30, 54] width 21 height 7
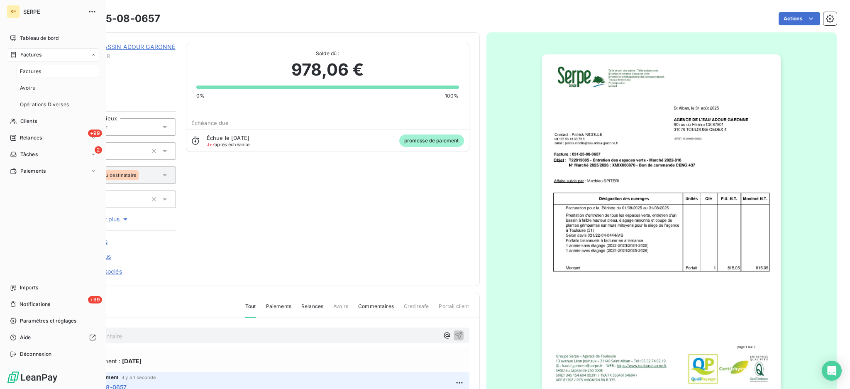
click at [29, 72] on span "Factures" at bounding box center [30, 71] width 21 height 7
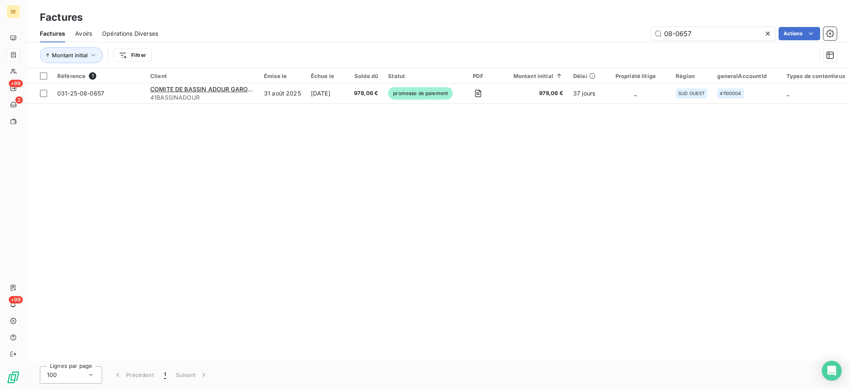
drag, startPoint x: 707, startPoint y: 28, endPoint x: 634, endPoint y: 14, distance: 74.4
click at [643, 19] on div "Factures Factures Avoirs Opérations Diverses 08-0657 Actions Montant initial Fi…" at bounding box center [439, 34] width 824 height 69
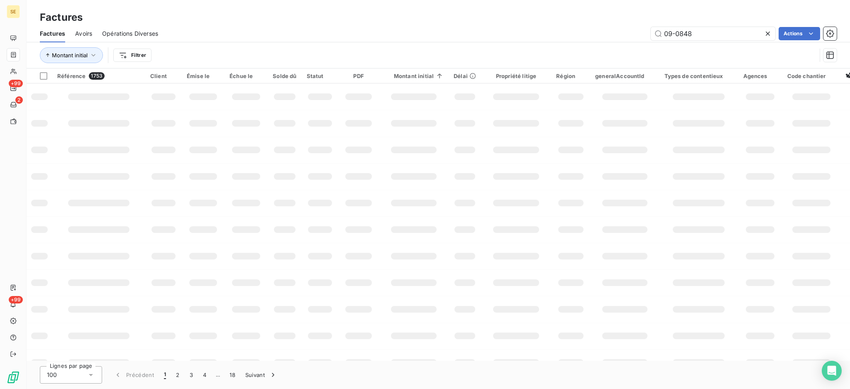
type input "09-0848"
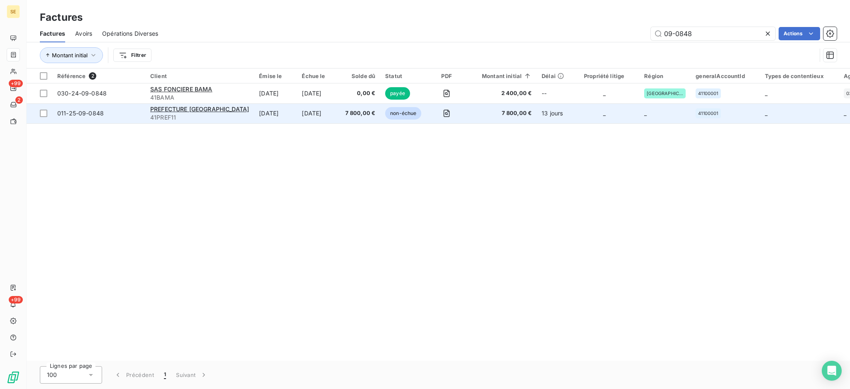
click at [297, 117] on td "[DATE]" at bounding box center [318, 113] width 43 height 20
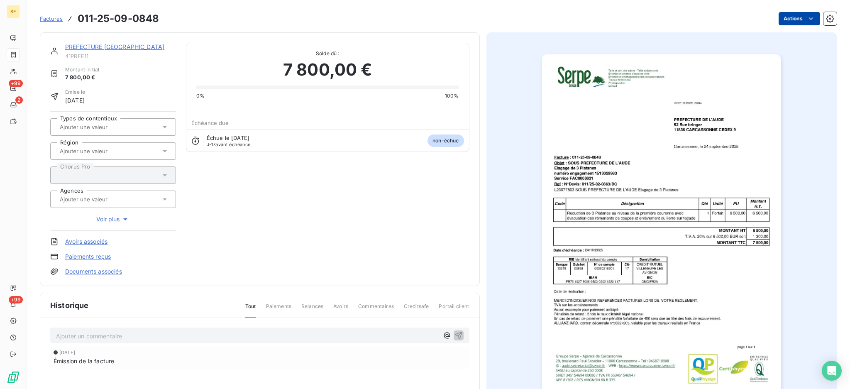
click at [775, 18] on html "SE +99 2 +99 Factures 011-25-09-0848 Actions PREFECTURE [GEOGRAPHIC_DATA] 41PRE…" at bounding box center [425, 194] width 850 height 389
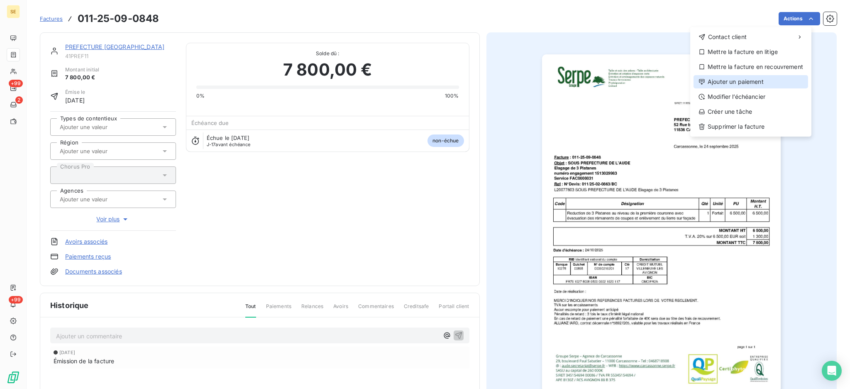
click at [761, 79] on div "Ajouter un paiement" at bounding box center [751, 81] width 115 height 13
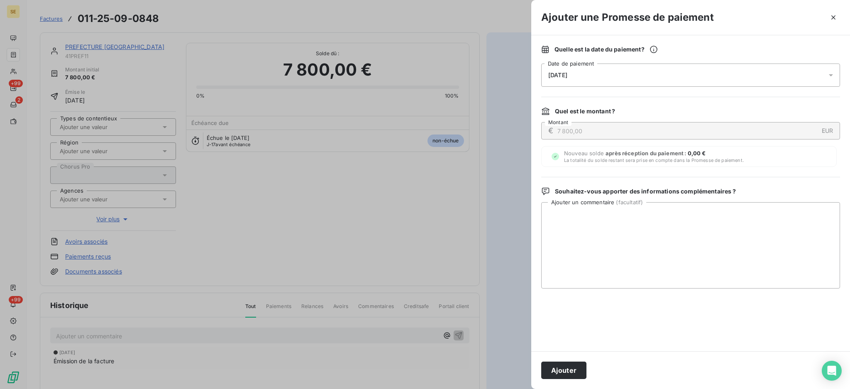
click at [829, 76] on icon at bounding box center [831, 75] width 8 height 8
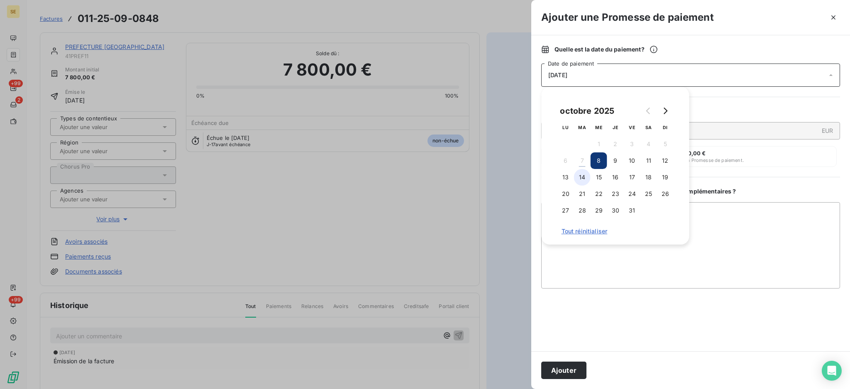
click at [579, 182] on button "14" at bounding box center [582, 177] width 17 height 17
click at [733, 235] on textarea "Ajouter un commentaire ( facultatif )" at bounding box center [690, 245] width 299 height 86
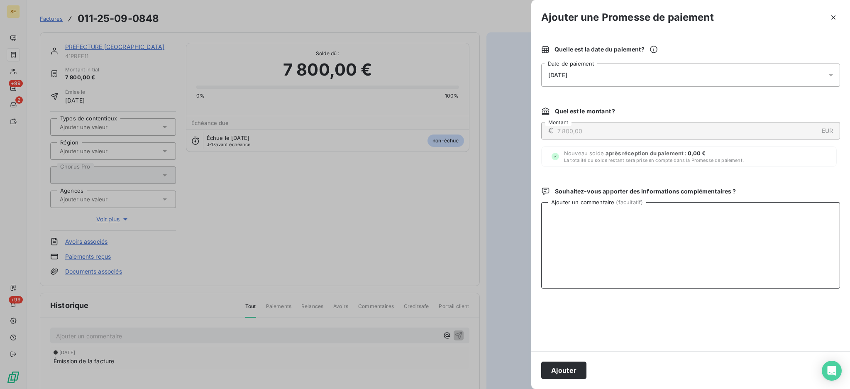
paste textarea "TDB - Virt reçu le 06/10"
type textarea "TDB - Virt reçu le 06/10"
click at [571, 366] on button "Ajouter" at bounding box center [563, 370] width 45 height 17
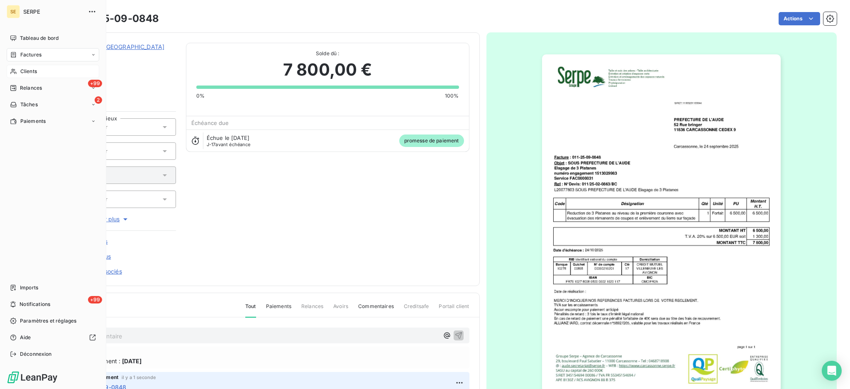
click at [26, 71] on span "Clients" at bounding box center [28, 71] width 17 height 7
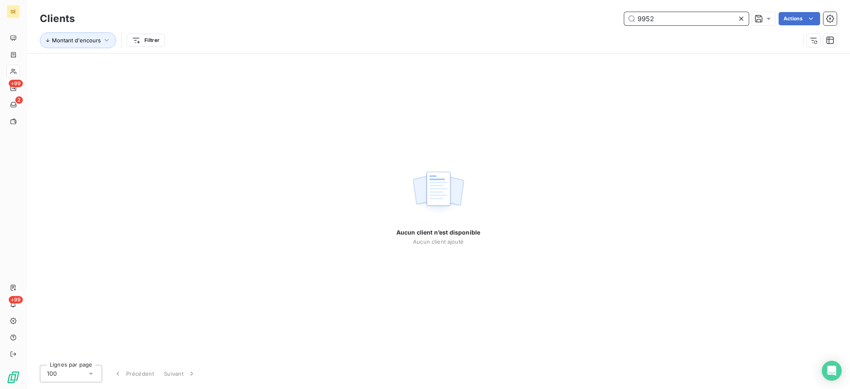
drag, startPoint x: 674, startPoint y: 20, endPoint x: 487, endPoint y: 0, distance: 187.5
click at [555, 8] on div "Clients 9952 Actions Montant d'encours Filtrer" at bounding box center [439, 26] width 824 height 53
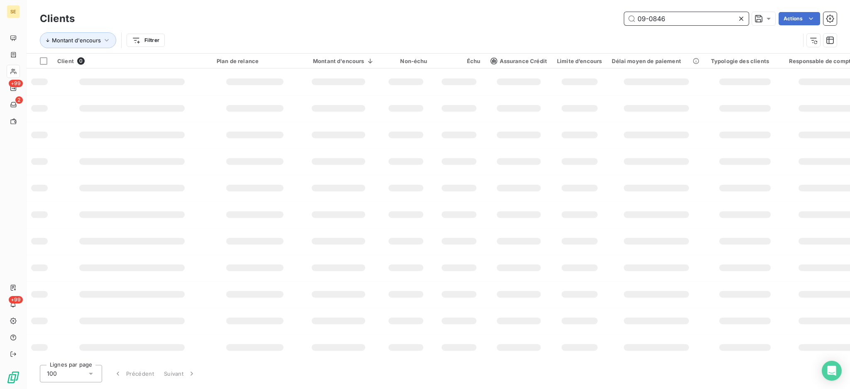
type input "09-0846"
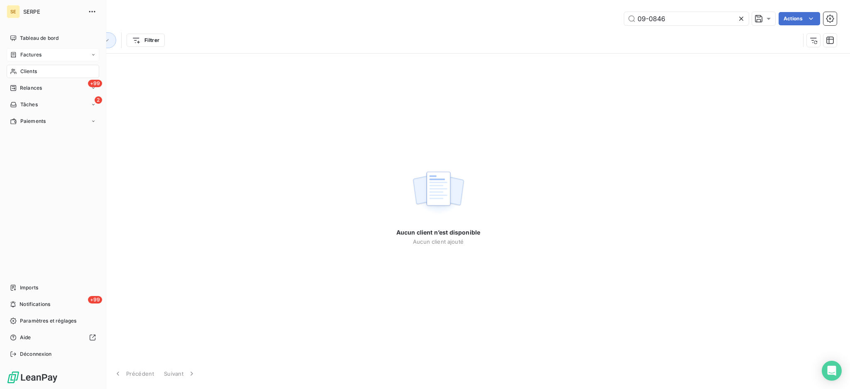
click at [28, 55] on span "Factures" at bounding box center [30, 54] width 21 height 7
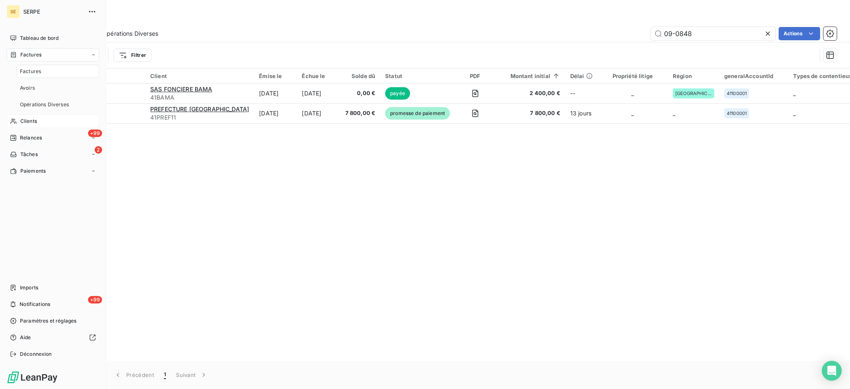
click at [29, 71] on span "Factures" at bounding box center [30, 71] width 21 height 7
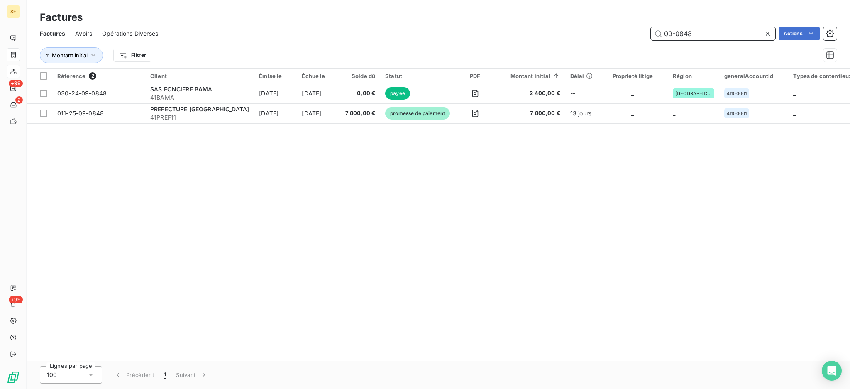
click at [705, 35] on input "09-0848" at bounding box center [713, 33] width 125 height 13
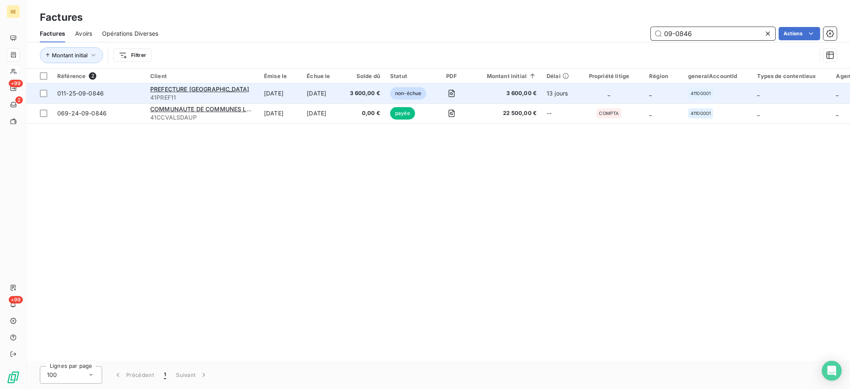
type input "09-0846"
click at [375, 95] on span "3 600,00 €" at bounding box center [365, 93] width 30 height 8
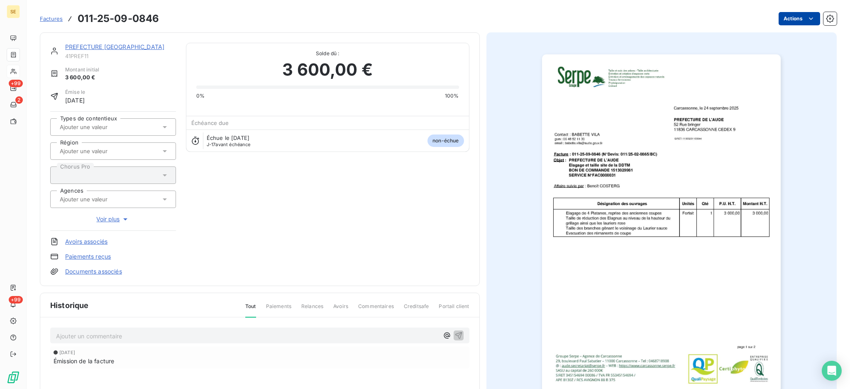
click at [789, 17] on html "SE +99 2 +99 Factures 011-25-09-0846 Actions PREFECTURE [GEOGRAPHIC_DATA] 41PRE…" at bounding box center [425, 194] width 850 height 389
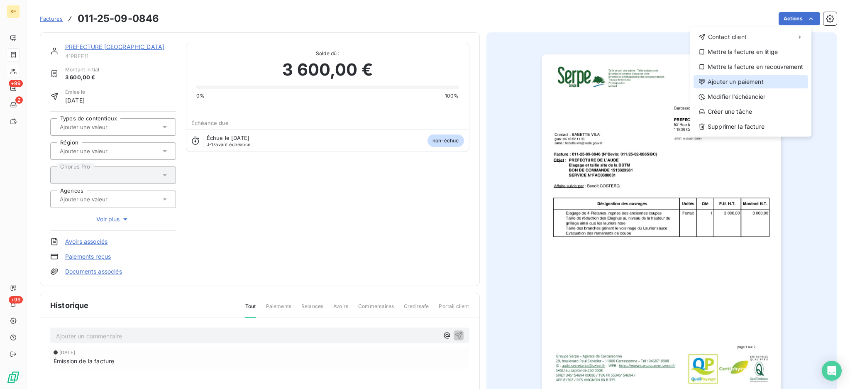
click at [773, 87] on div "Ajouter un paiement" at bounding box center [751, 81] width 115 height 13
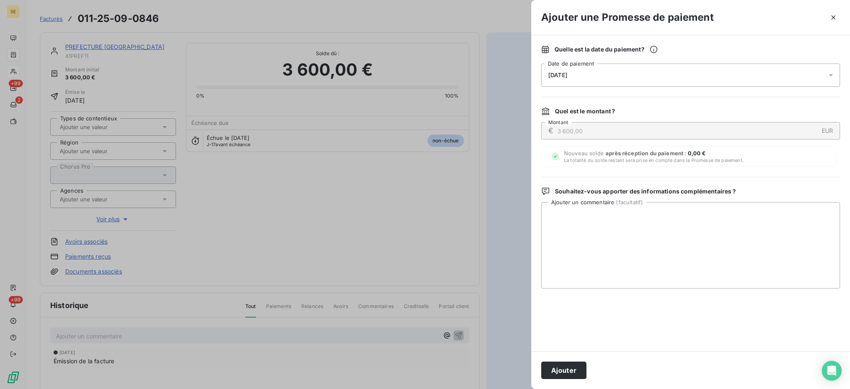
click at [832, 76] on icon at bounding box center [831, 75] width 8 height 8
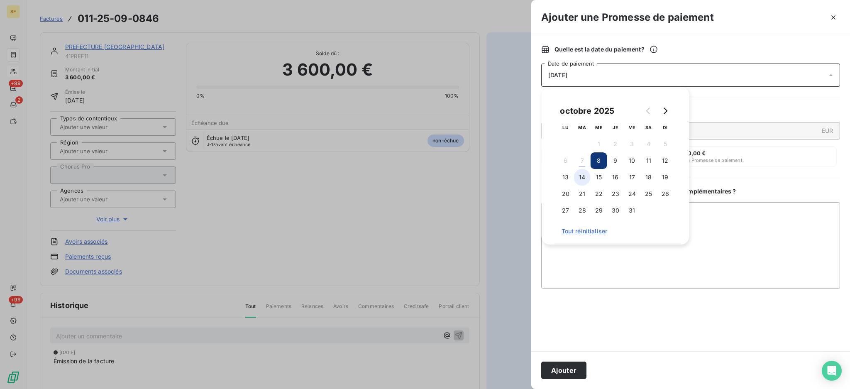
click at [581, 178] on button "14" at bounding box center [582, 177] width 17 height 17
click at [727, 241] on textarea "Ajouter un commentaire ( facultatif )" at bounding box center [690, 245] width 299 height 86
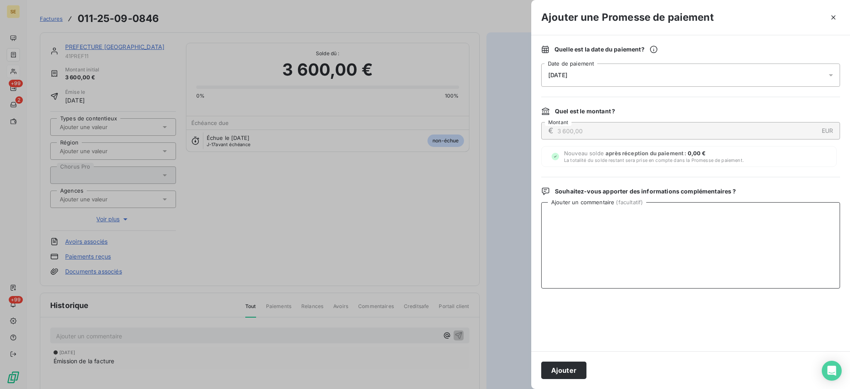
paste textarea "TDB - Virt reçu le 06/10"
type textarea "TDB - Virt reçu le 06/10"
click at [564, 371] on button "Ajouter" at bounding box center [563, 370] width 45 height 17
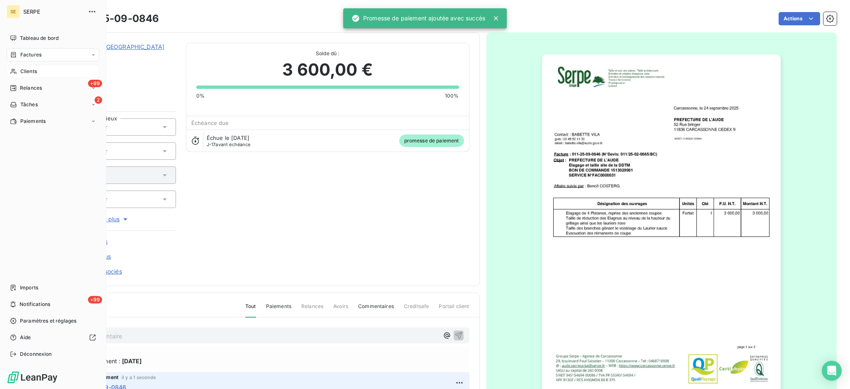
click at [20, 55] on span "Factures" at bounding box center [30, 54] width 21 height 7
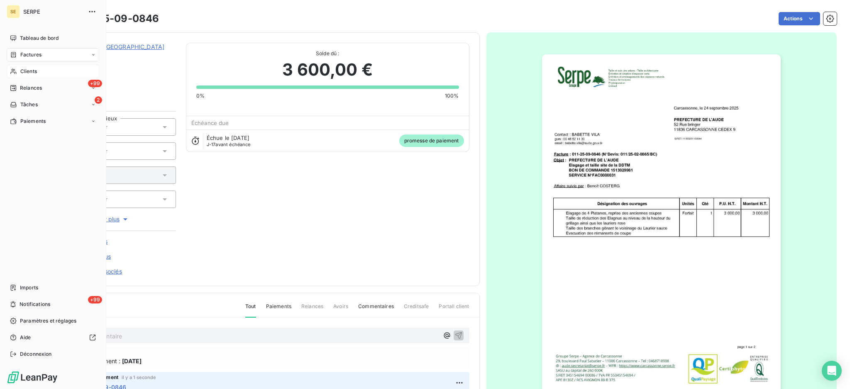
click at [25, 55] on span "Factures" at bounding box center [30, 54] width 21 height 7
click at [25, 71] on span "Factures" at bounding box center [30, 71] width 21 height 7
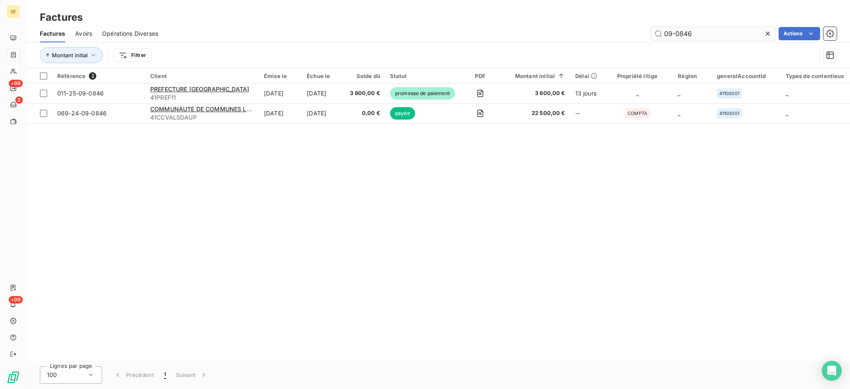
drag, startPoint x: 698, startPoint y: 35, endPoint x: 679, endPoint y: 32, distance: 19.4
click at [679, 32] on input "09-0846" at bounding box center [713, 33] width 125 height 13
type input "09-0126"
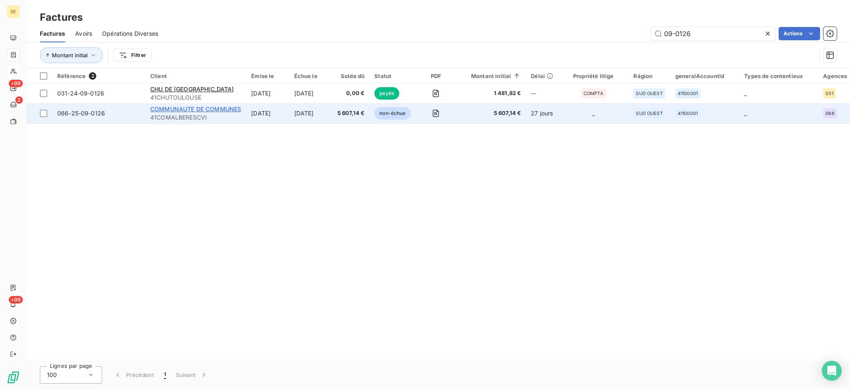
click at [201, 111] on span "COMMUNAUTE DE COMMUNES" at bounding box center [195, 108] width 91 height 7
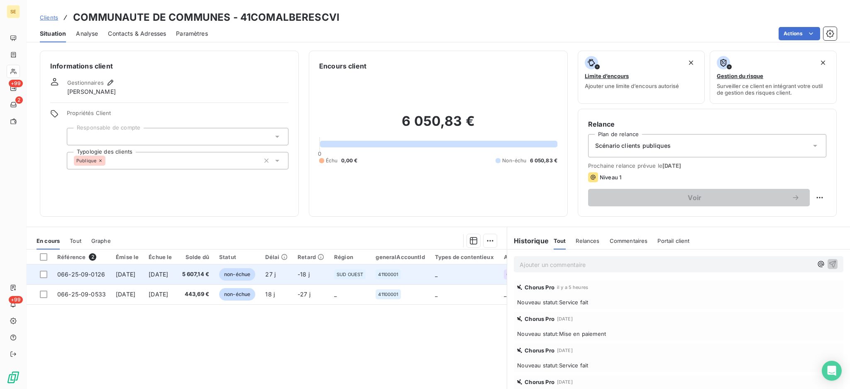
click at [177, 279] on td "[DATE]" at bounding box center [160, 274] width 33 height 20
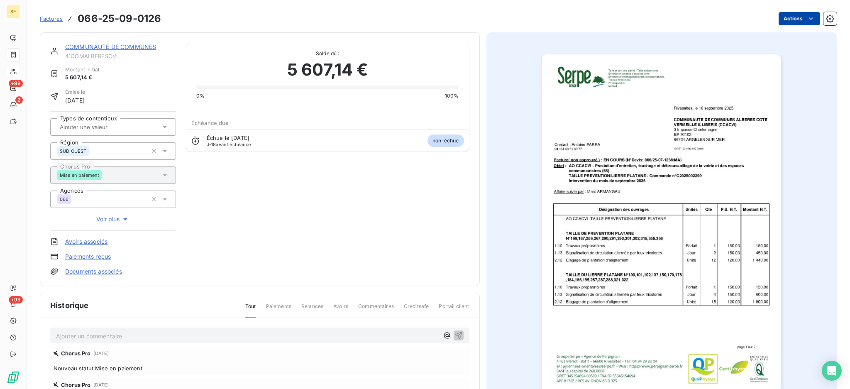
click at [775, 20] on html "SE +99 2 +99 Factures 066-25-09-0126 Actions COMMUNAUTE DE COMMUNES 41COMALBERE…" at bounding box center [425, 194] width 850 height 389
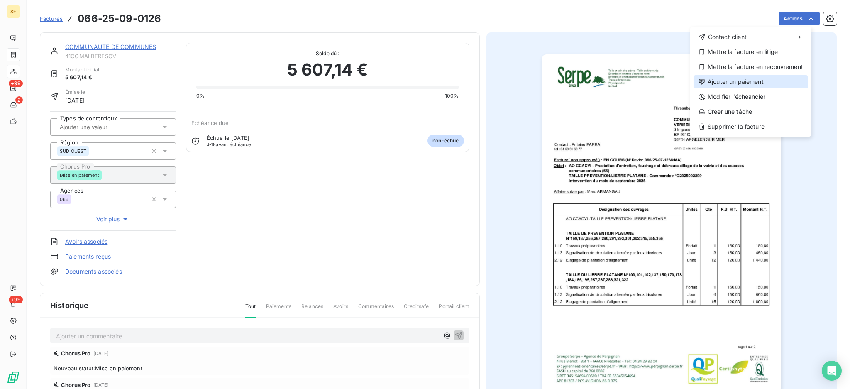
click at [768, 86] on div "Ajouter un paiement" at bounding box center [751, 81] width 115 height 13
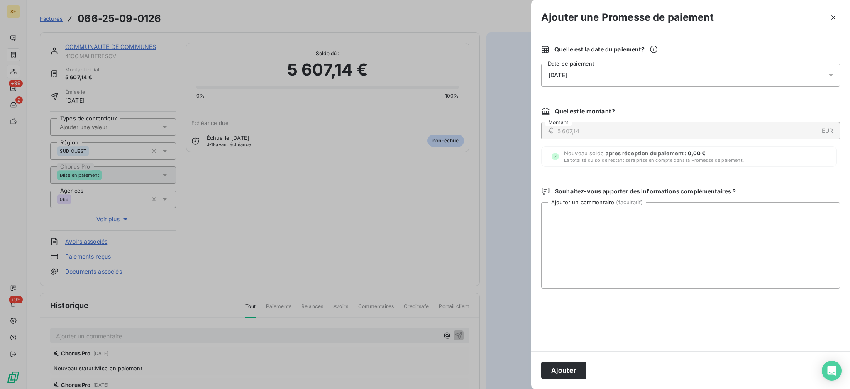
click at [828, 75] on icon at bounding box center [831, 75] width 8 height 8
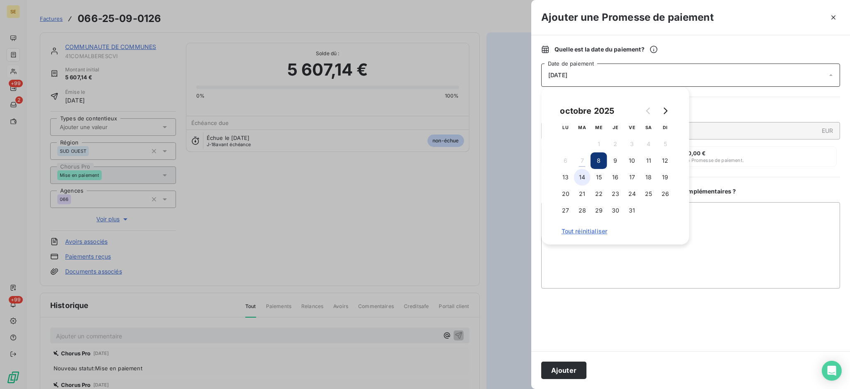
click at [583, 177] on button "14" at bounding box center [582, 177] width 17 height 17
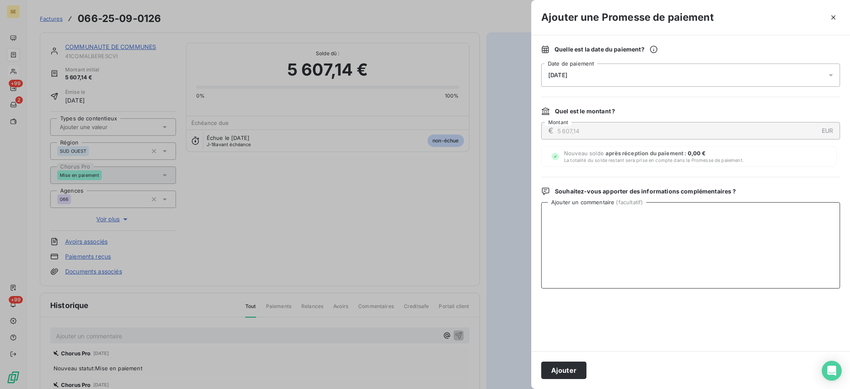
click at [765, 223] on textarea "Ajouter un commentaire ( facultatif )" at bounding box center [690, 245] width 299 height 86
paste textarea "TDB - Virt reçu le 06/10"
type textarea "TDB - Virt reçu le 06/10"
click at [563, 377] on button "Ajouter" at bounding box center [563, 370] width 45 height 17
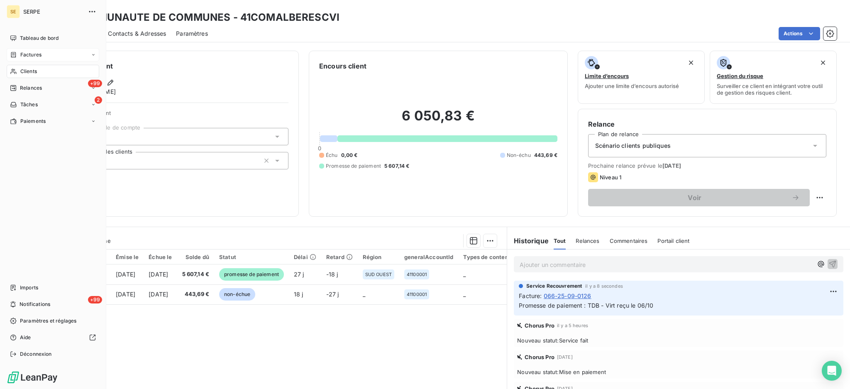
click at [31, 57] on span "Factures" at bounding box center [30, 54] width 21 height 7
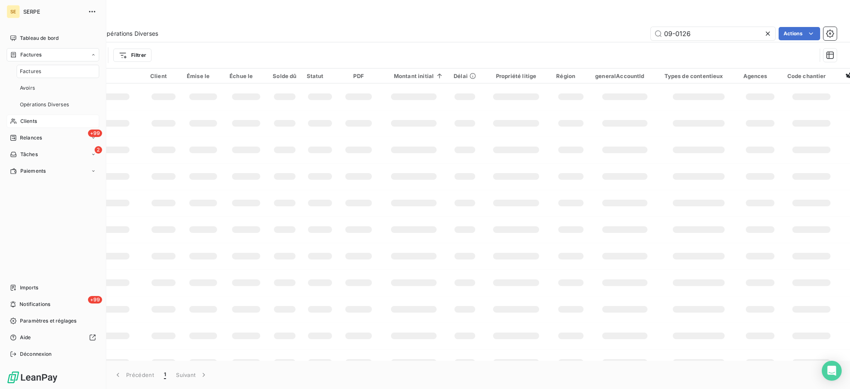
click at [30, 71] on span "Factures" at bounding box center [30, 71] width 21 height 7
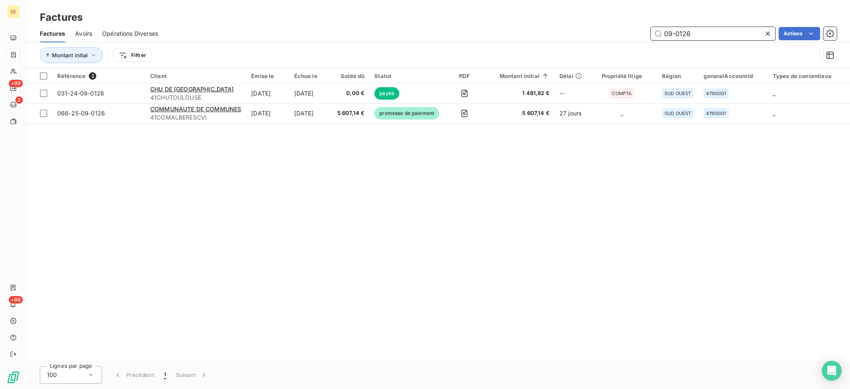
drag, startPoint x: 701, startPoint y: 31, endPoint x: 680, endPoint y: 30, distance: 21.2
click at [680, 30] on input "09-0126" at bounding box center [713, 33] width 125 height 13
type input "09-0807"
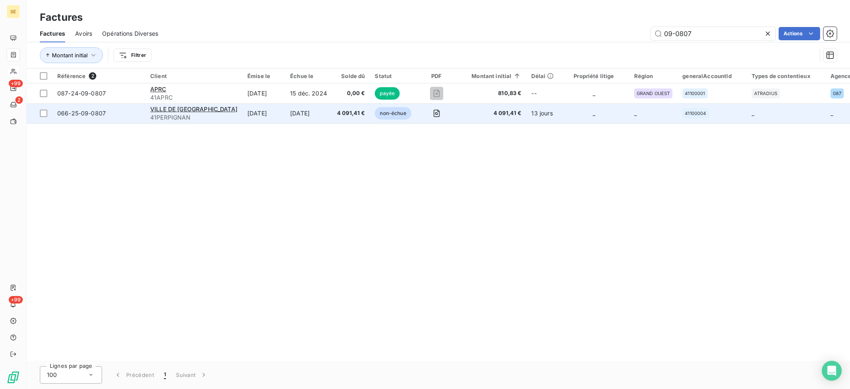
click at [257, 109] on td "[DATE]" at bounding box center [263, 113] width 43 height 20
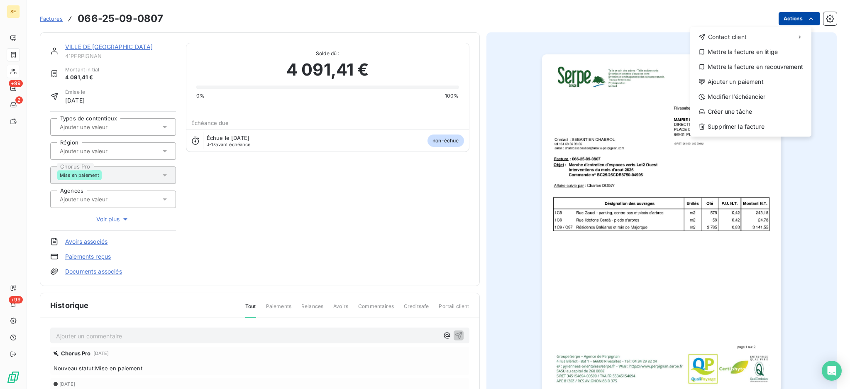
click at [788, 20] on html "SE +99 2 +99 Factures [PHONE_NUMBER] Actions Contact client Mettre la facture e…" at bounding box center [425, 194] width 850 height 389
click at [771, 79] on div "Ajouter un paiement" at bounding box center [751, 81] width 115 height 13
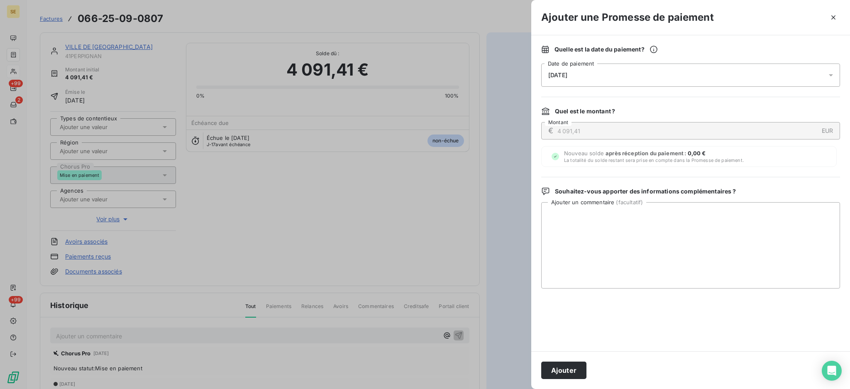
click at [830, 73] on icon at bounding box center [831, 75] width 8 height 8
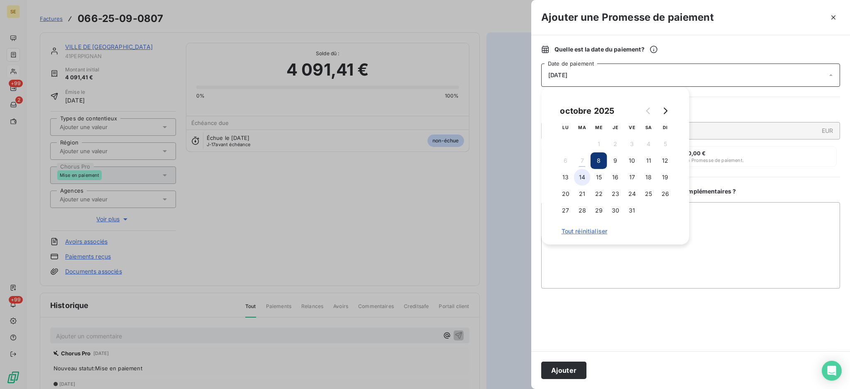
click at [578, 173] on button "14" at bounding box center [582, 177] width 17 height 17
click at [754, 218] on textarea "Ajouter un commentaire ( facultatif )" at bounding box center [690, 245] width 299 height 86
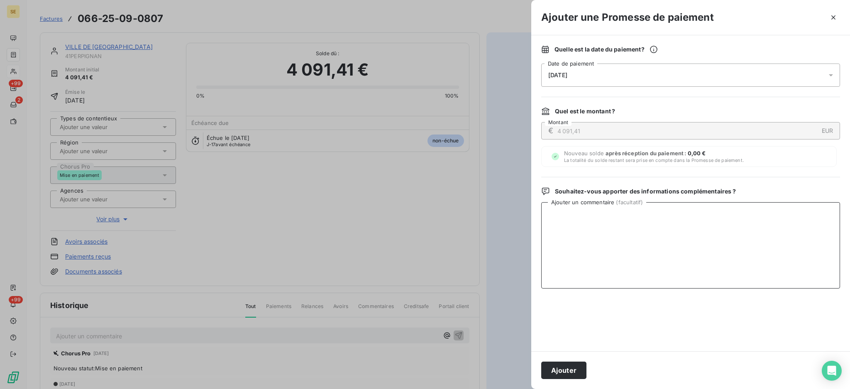
paste textarea "TDB - Virt reçu le 06/10"
type textarea "TDB - Virt reçu le 06/10"
click at [568, 365] on button "Ajouter" at bounding box center [563, 370] width 45 height 17
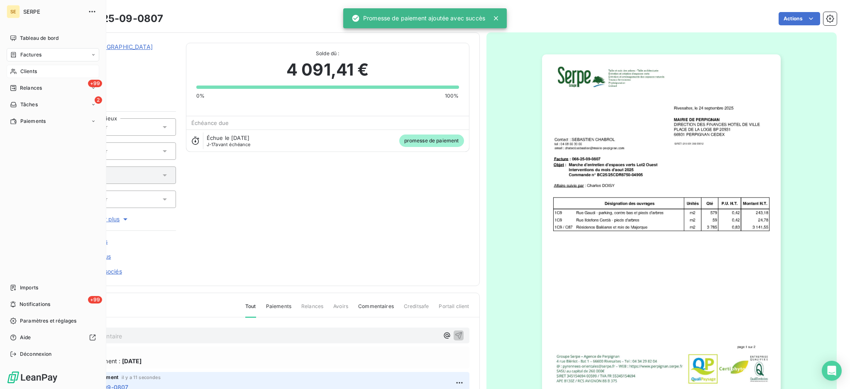
click at [29, 54] on span "Factures" at bounding box center [30, 54] width 21 height 7
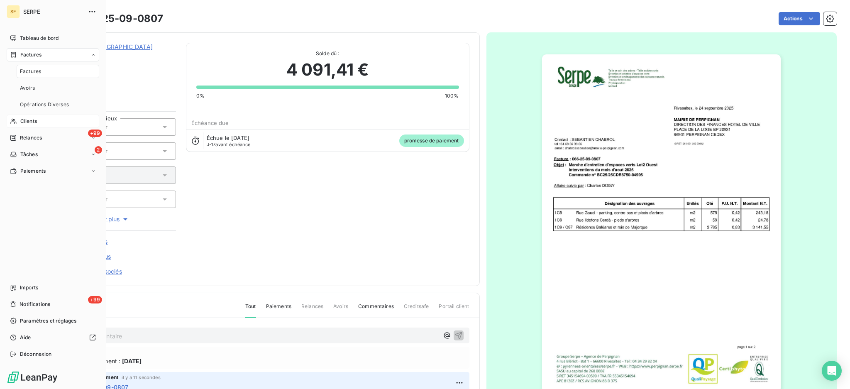
click at [30, 72] on span "Factures" at bounding box center [30, 71] width 21 height 7
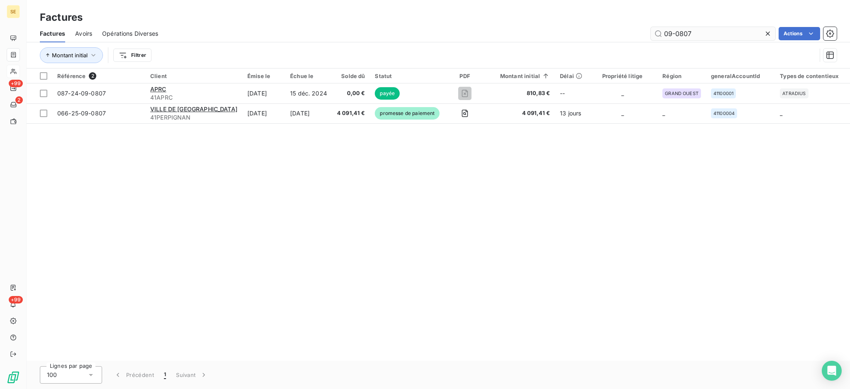
drag, startPoint x: 723, startPoint y: 32, endPoint x: 674, endPoint y: 33, distance: 48.6
click at [674, 33] on input "09-0807" at bounding box center [713, 33] width 125 height 13
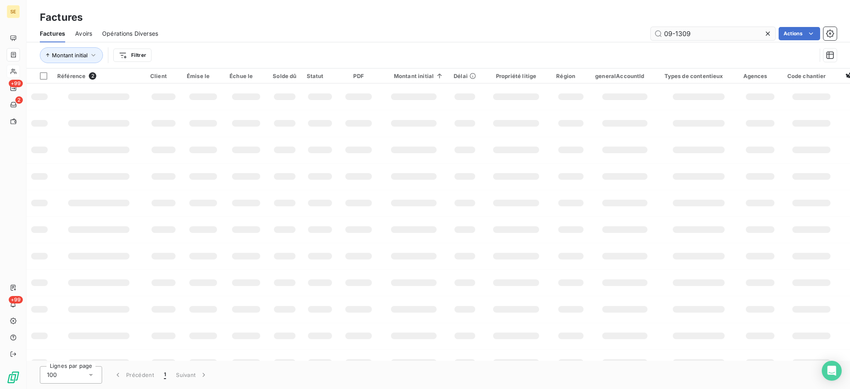
type input "09-1309"
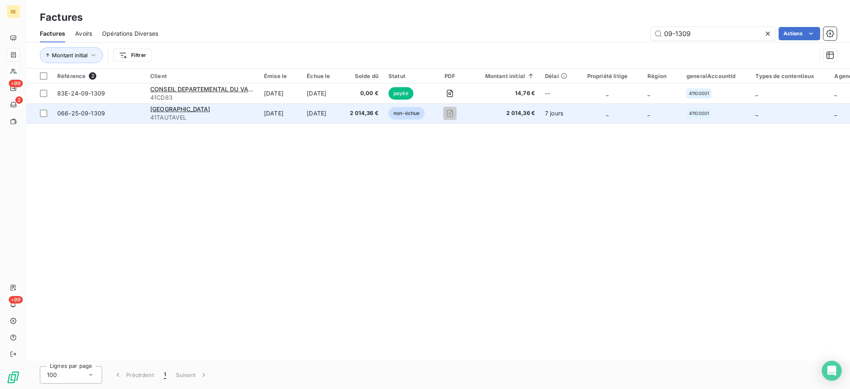
click at [319, 119] on td "[DATE]" at bounding box center [323, 113] width 43 height 20
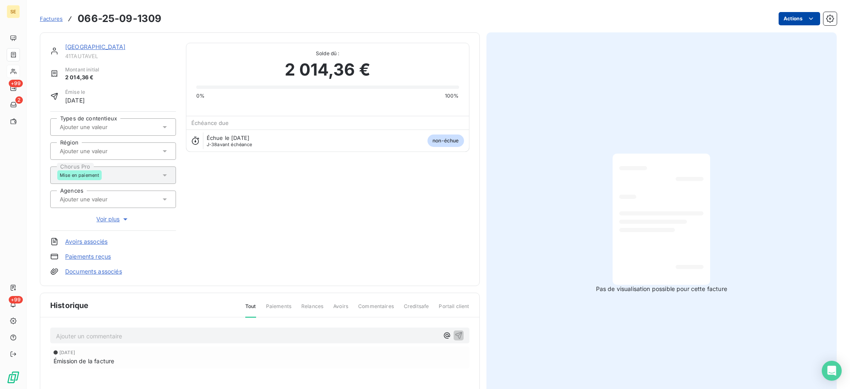
click at [778, 22] on html "SE +99 2 +99 Factures 066-25-09-1309 Actions MAIRIE DE TAUTAVEL 41TAUTAVEL Mont…" at bounding box center [425, 194] width 850 height 389
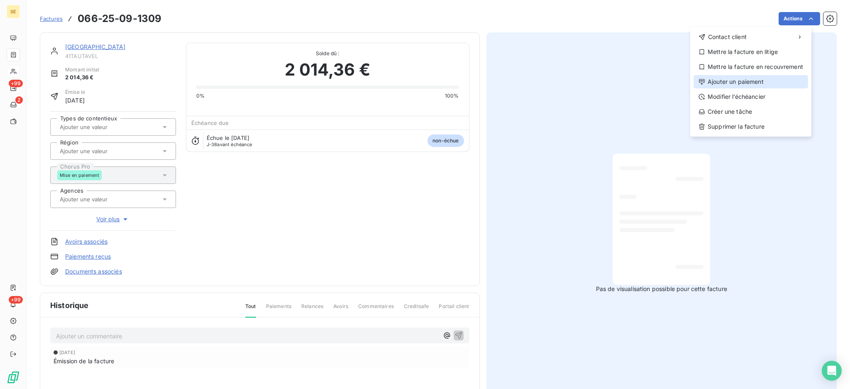
click at [756, 83] on div "Ajouter un paiement" at bounding box center [751, 81] width 115 height 13
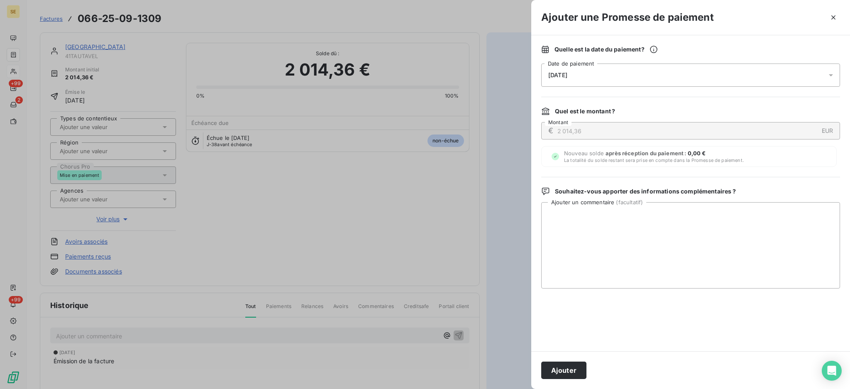
click at [833, 76] on icon at bounding box center [831, 75] width 8 height 8
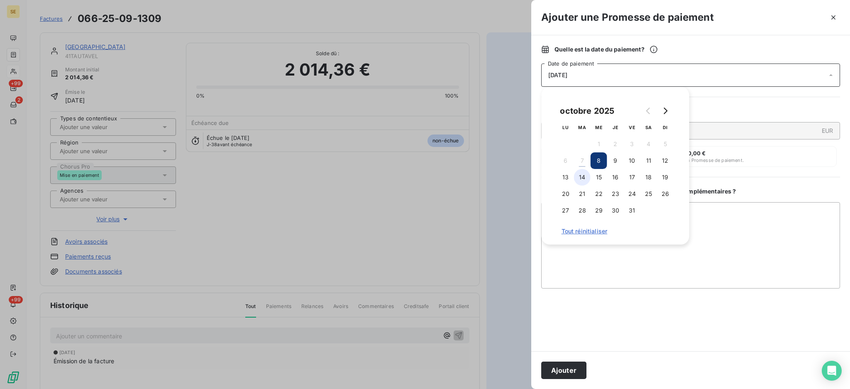
click at [580, 179] on button "14" at bounding box center [582, 177] width 17 height 17
click at [774, 238] on textarea "Ajouter un commentaire ( facultatif )" at bounding box center [690, 245] width 299 height 86
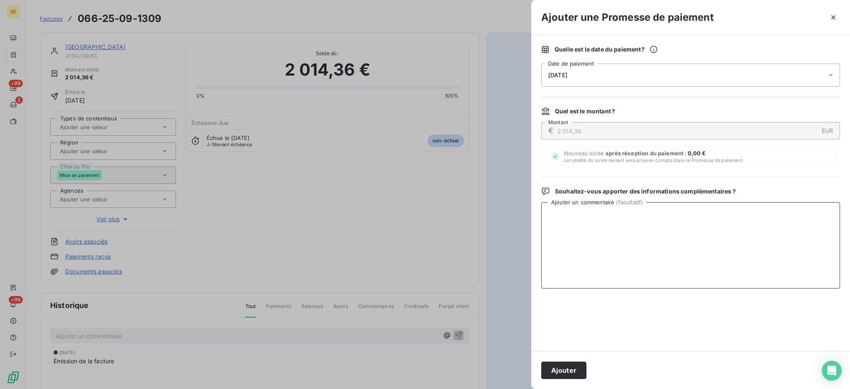
paste textarea "TDB - Virt reçu le 06/10"
type textarea "TDB - Virt reçu le 06/10"
click at [573, 376] on button "Ajouter" at bounding box center [563, 370] width 45 height 17
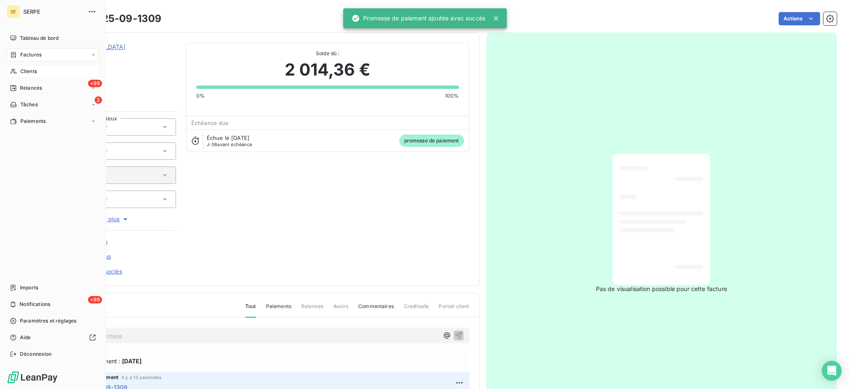
click at [30, 56] on span "Factures" at bounding box center [30, 54] width 21 height 7
click at [37, 56] on span "Factures" at bounding box center [30, 54] width 21 height 7
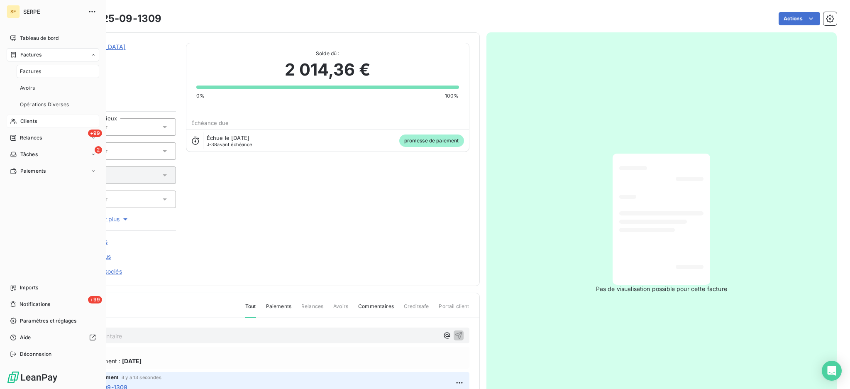
click at [32, 72] on span "Factures" at bounding box center [30, 71] width 21 height 7
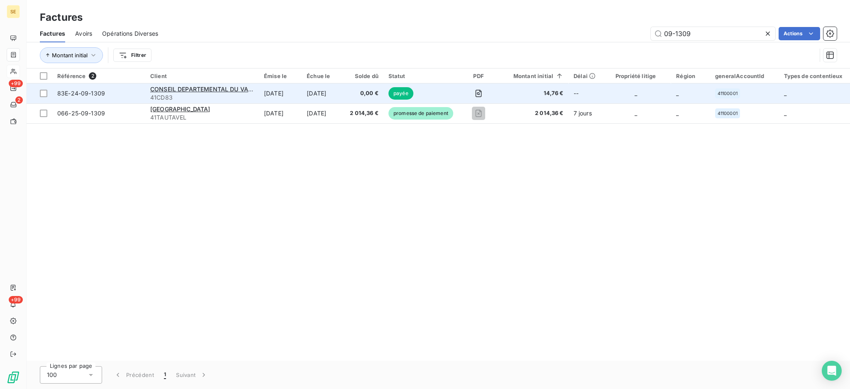
drag, startPoint x: 700, startPoint y: 34, endPoint x: 448, endPoint y: 84, distance: 257.4
click at [610, 47] on div "Factures Avoirs Opérations Diverses 09-1309 Actions Montant initial Filtrer" at bounding box center [439, 46] width 824 height 43
type input "05-0944"
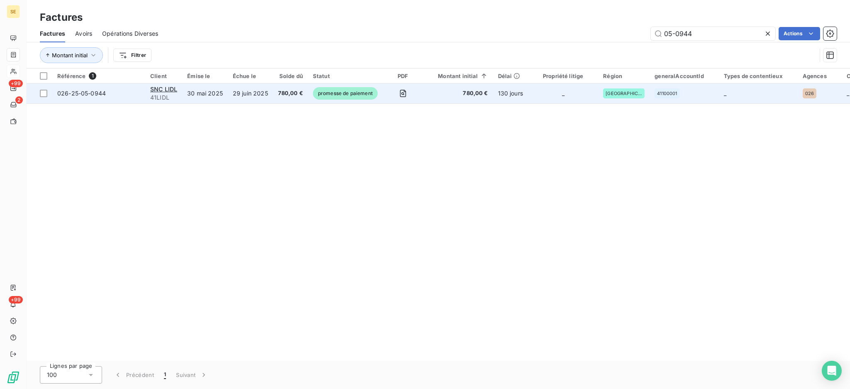
click at [181, 93] on td "SNC LIDL 41LIDL" at bounding box center [163, 93] width 37 height 20
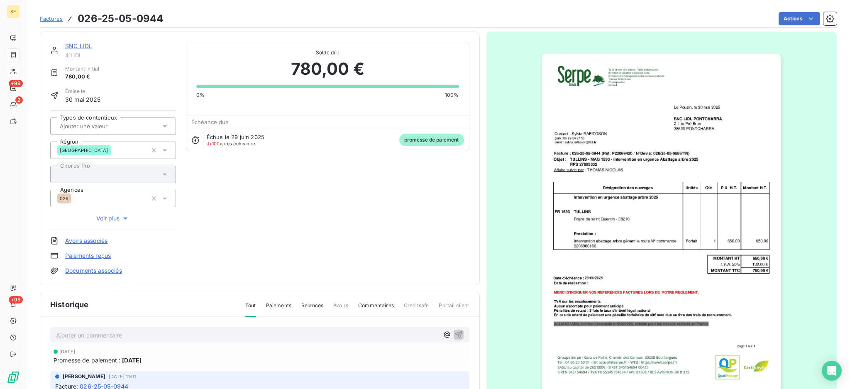
click at [263, 337] on p "Ajouter un commentaire ﻿" at bounding box center [247, 335] width 383 height 10
click at [455, 331] on icon "button" at bounding box center [458, 334] width 7 height 7
click at [85, 49] on link "SNC LIDL" at bounding box center [78, 45] width 27 height 7
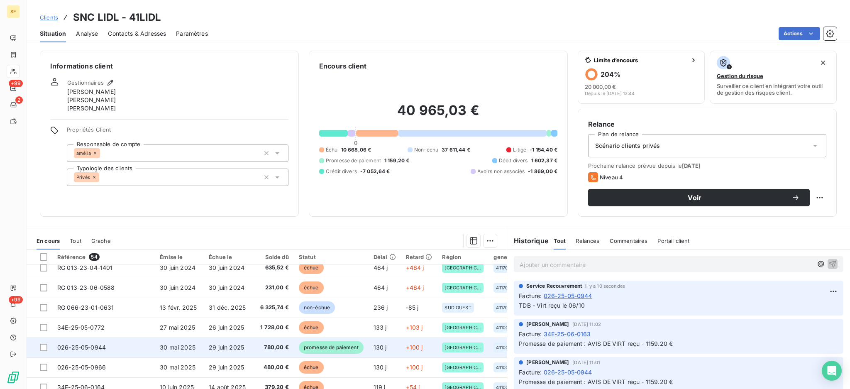
scroll to position [221, 0]
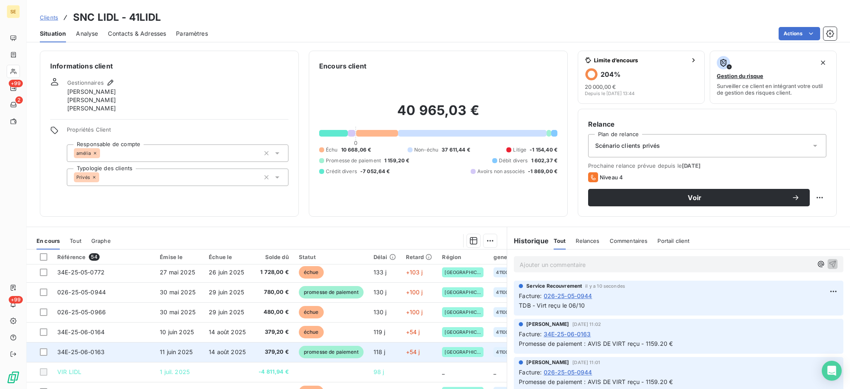
click at [244, 355] on span "14 août 2025" at bounding box center [227, 351] width 37 height 7
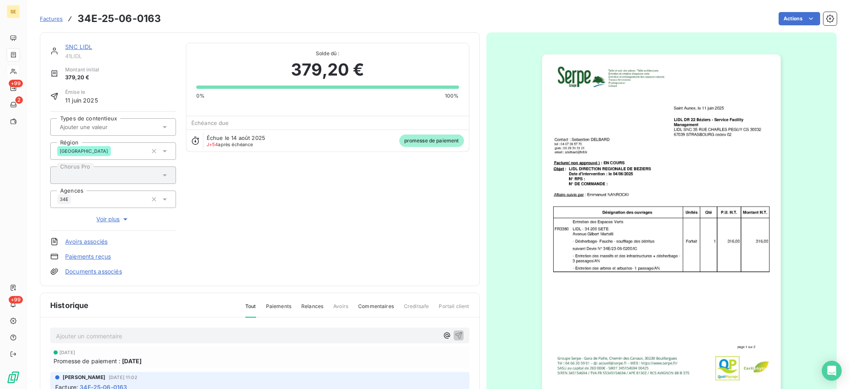
click at [211, 334] on p "Ajouter un commentaire ﻿" at bounding box center [247, 336] width 383 height 10
click at [455, 337] on icon "button" at bounding box center [458, 335] width 7 height 7
click at [74, 46] on link "SNC LIDL" at bounding box center [78, 46] width 27 height 7
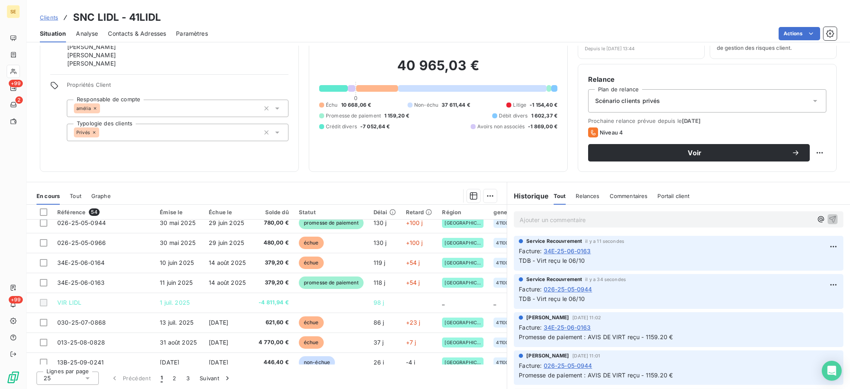
scroll to position [190, 0]
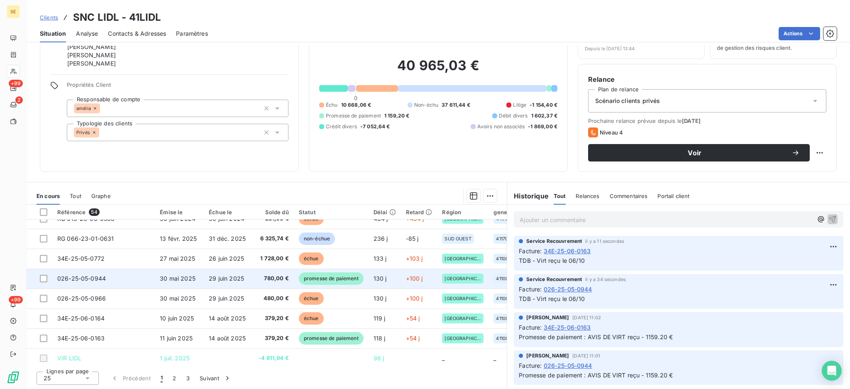
click at [193, 278] on span "30 mai 2025" at bounding box center [178, 278] width 36 height 7
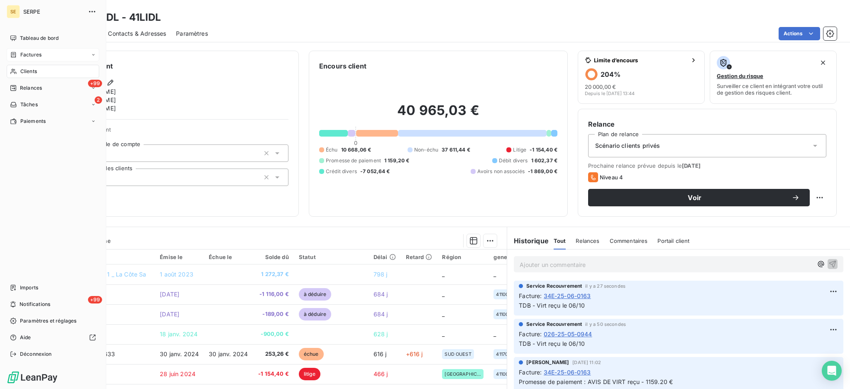
click at [36, 52] on span "Factures" at bounding box center [30, 54] width 21 height 7
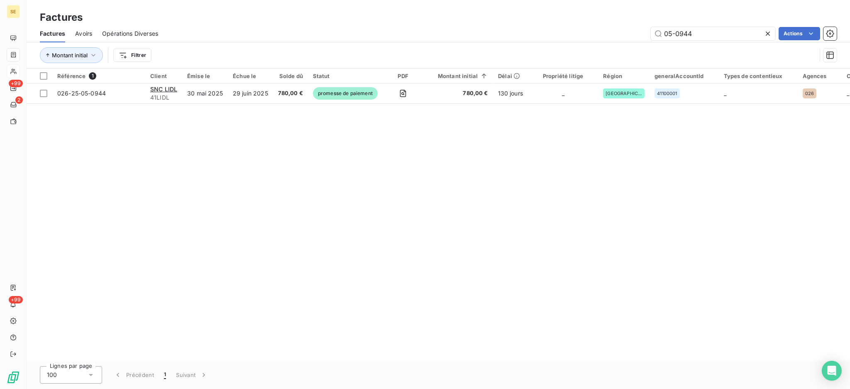
drag, startPoint x: 704, startPoint y: 38, endPoint x: 529, endPoint y: 37, distance: 175.6
click at [529, 37] on div "05-0944 Actions" at bounding box center [502, 33] width 669 height 13
type input "07-0214"
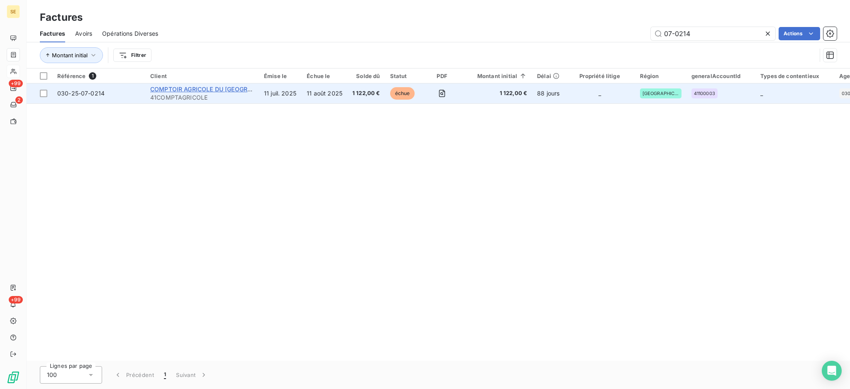
click at [177, 88] on span "COMPTOIR AGRICOLE DU [GEOGRAPHIC_DATA]" at bounding box center [217, 89] width 135 height 7
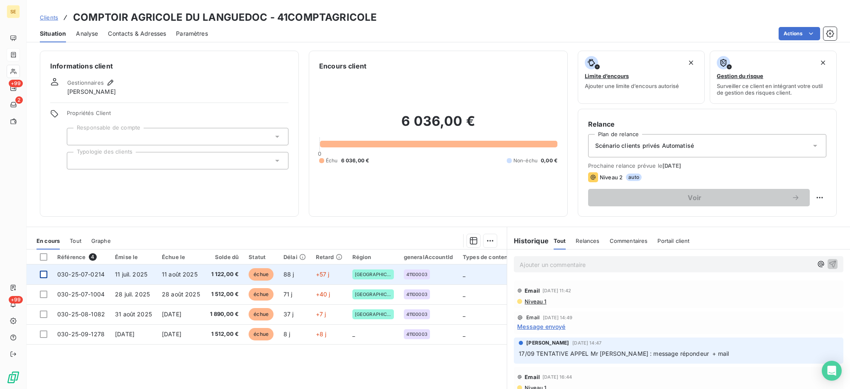
click at [40, 272] on div at bounding box center [43, 274] width 7 height 7
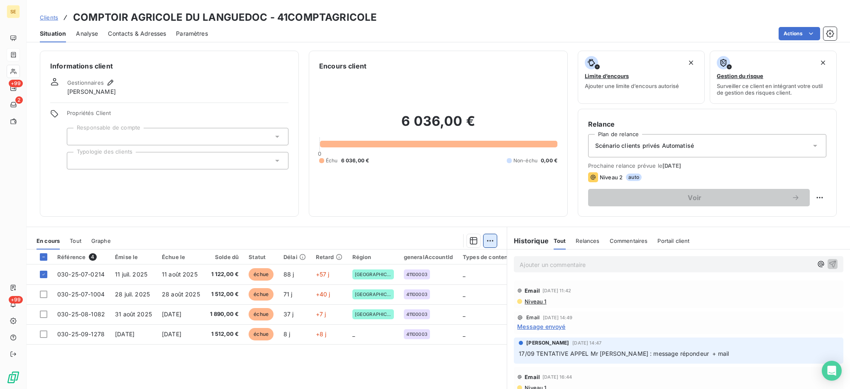
click at [483, 242] on html "SE +99 2 +99 Clients COMPTOIR AGRICOLE DU [GEOGRAPHIC_DATA] - 41COMPTAGRICOLE S…" at bounding box center [425, 194] width 850 height 389
click at [461, 279] on div "Ajouter une promesse de paiement (1 facture)" at bounding box center [415, 273] width 147 height 13
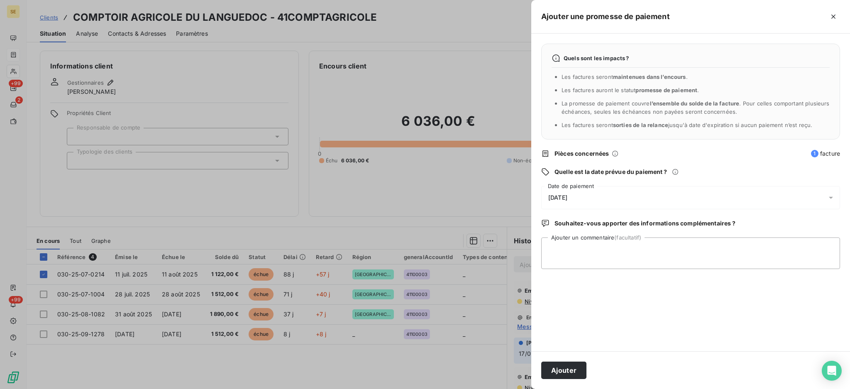
click at [833, 200] on icon at bounding box center [831, 197] width 8 height 8
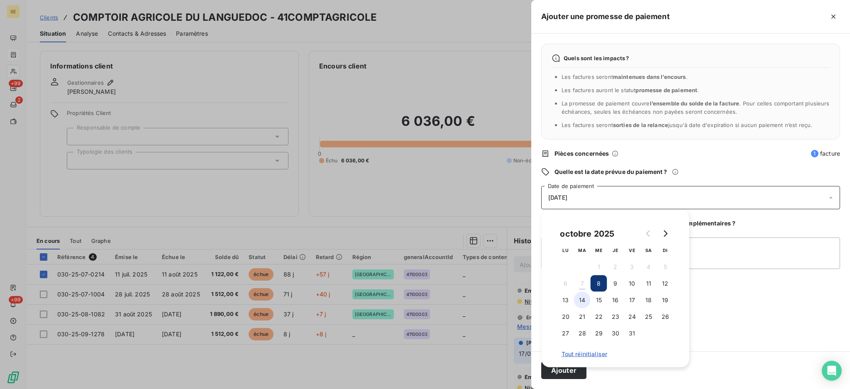
click at [584, 299] on button "14" at bounding box center [582, 300] width 17 height 17
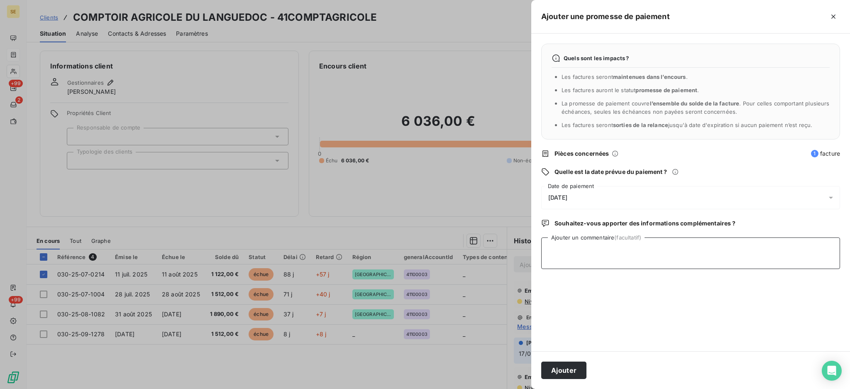
click at [725, 253] on textarea "Ajouter un commentaire (facultatif)" at bounding box center [690, 254] width 299 height 32
paste textarea "TDB - Virt reçu le 06/10"
type textarea "TDB - Virt reçu le 06/10"
click at [559, 371] on button "Ajouter" at bounding box center [563, 370] width 45 height 17
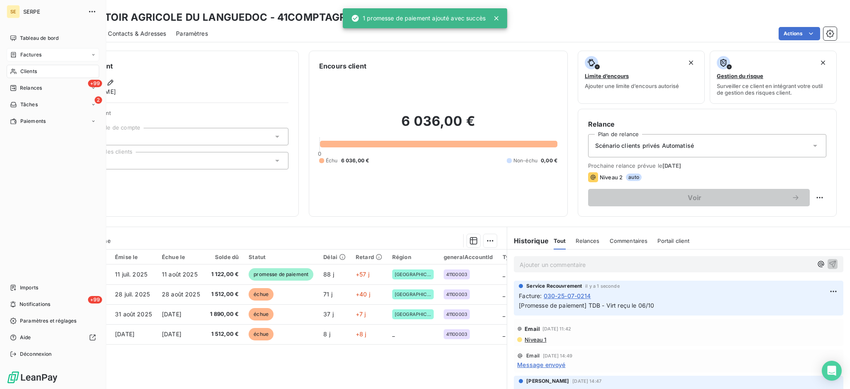
click at [29, 54] on span "Factures" at bounding box center [30, 54] width 21 height 7
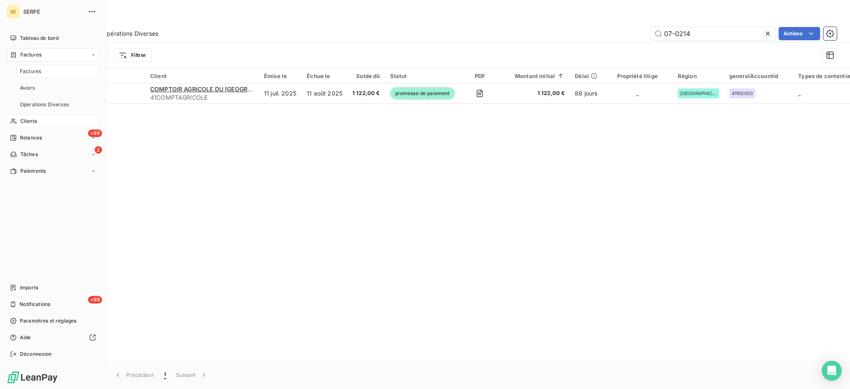
click at [29, 71] on span "Factures" at bounding box center [30, 71] width 21 height 7
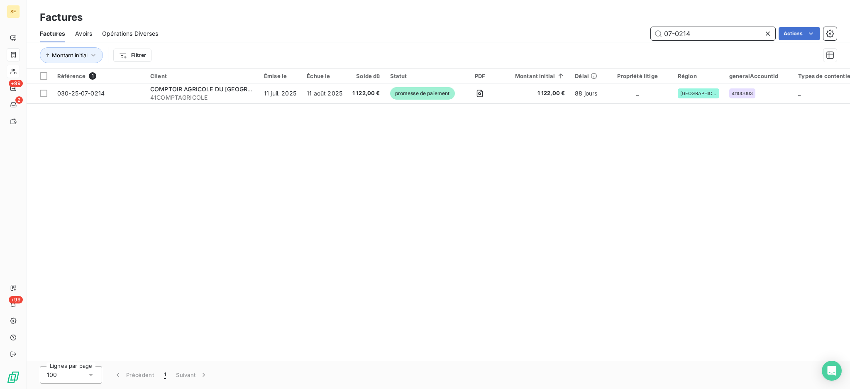
drag, startPoint x: 727, startPoint y: 31, endPoint x: 553, endPoint y: 43, distance: 174.8
click at [593, 47] on div "Factures Avoirs Opérations Diverses 07-0214 Actions Montant initial Filtrer" at bounding box center [439, 46] width 824 height 43
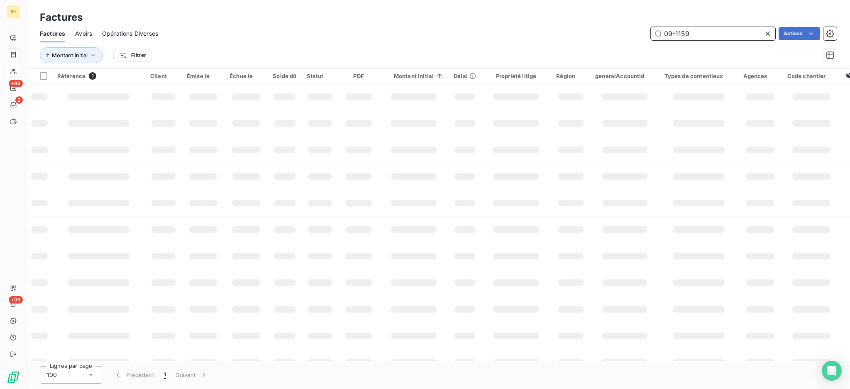
type input "09-1159"
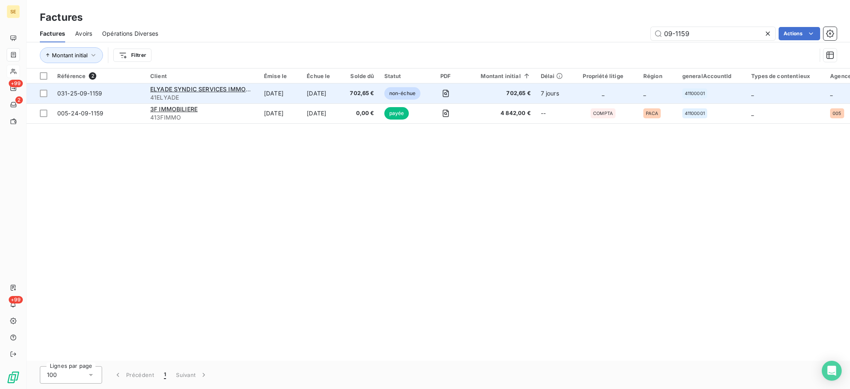
click at [284, 92] on td "[DATE]" at bounding box center [280, 93] width 43 height 20
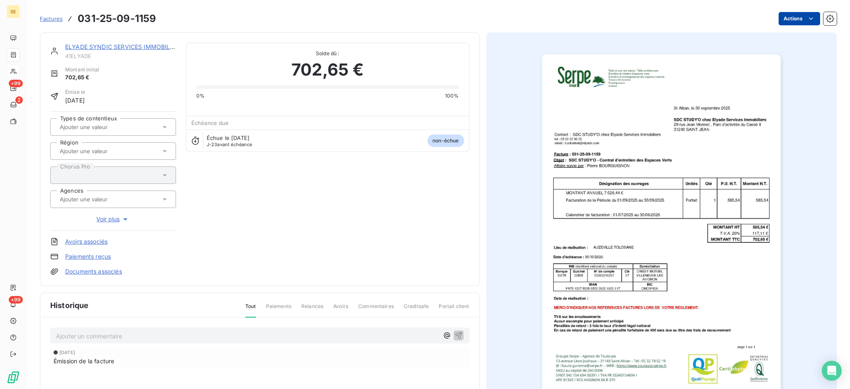
click at [790, 19] on html "SE +99 2 +99 Factures 031-25-09-1159 Actions ELYADE SYNDIC SERVICES IMMOBILIERS…" at bounding box center [425, 194] width 850 height 389
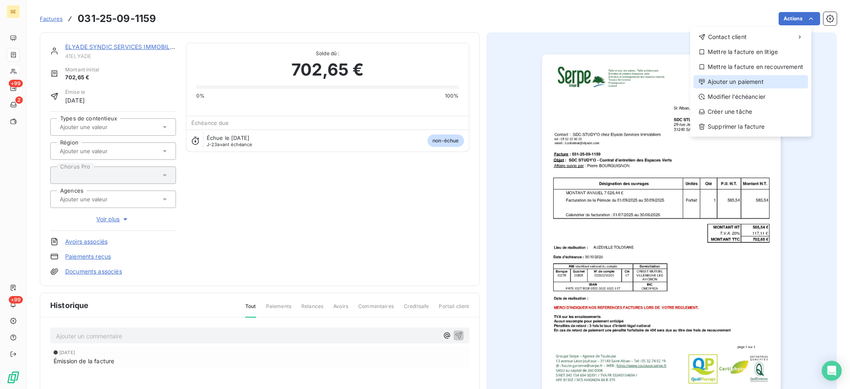
click at [757, 85] on div "Ajouter un paiement" at bounding box center [751, 81] width 115 height 13
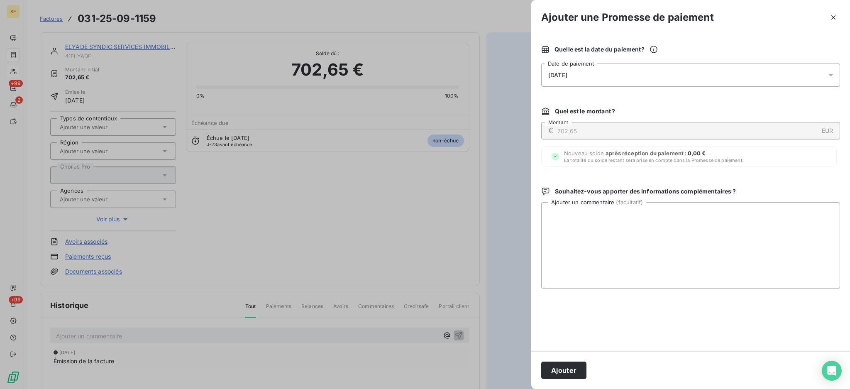
click at [830, 78] on icon at bounding box center [831, 75] width 8 height 8
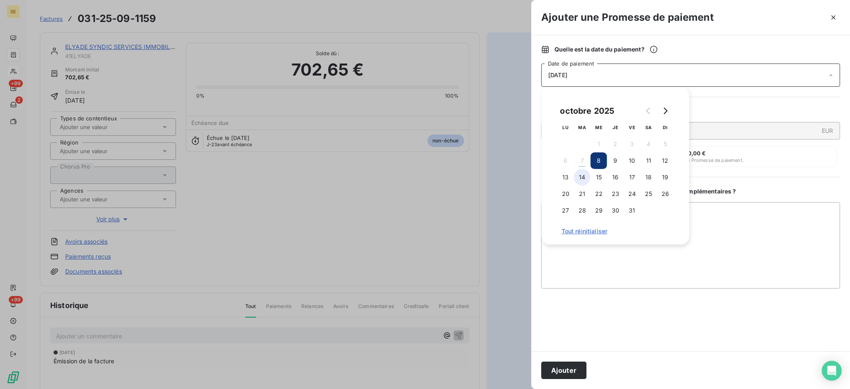
click at [583, 181] on button "14" at bounding box center [582, 177] width 17 height 17
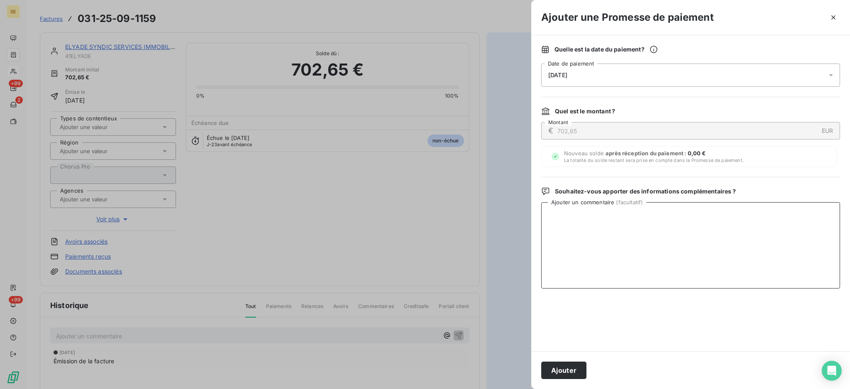
click at [712, 217] on textarea "Ajouter un commentaire ( facultatif )" at bounding box center [690, 245] width 299 height 86
paste textarea "TDB - Virt reçu le 06/10"
type textarea "TDB - Virt reçu le 06/10"
click at [556, 362] on button "Ajouter" at bounding box center [563, 370] width 45 height 17
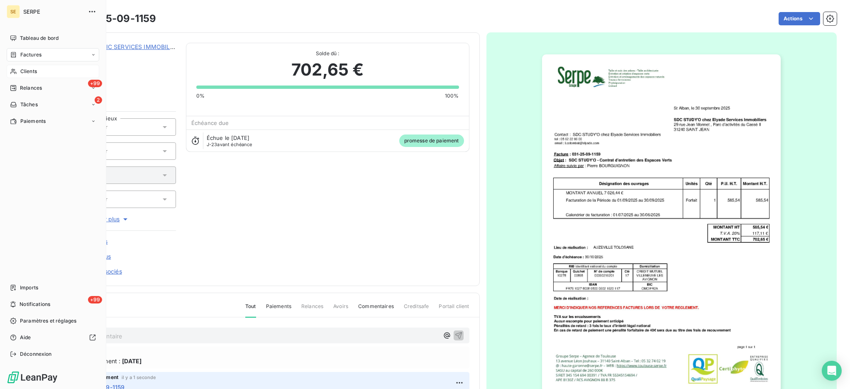
click at [24, 56] on span "Factures" at bounding box center [30, 54] width 21 height 7
click at [31, 57] on span "Factures" at bounding box center [30, 54] width 21 height 7
click at [31, 70] on span "Factures" at bounding box center [30, 71] width 21 height 7
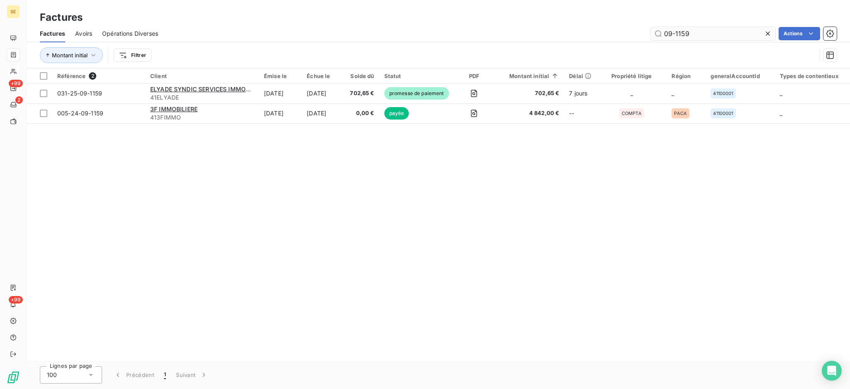
drag, startPoint x: 706, startPoint y: 34, endPoint x: 683, endPoint y: 30, distance: 22.7
click at [683, 30] on input "09-1159" at bounding box center [713, 33] width 125 height 13
type input "09-1158"
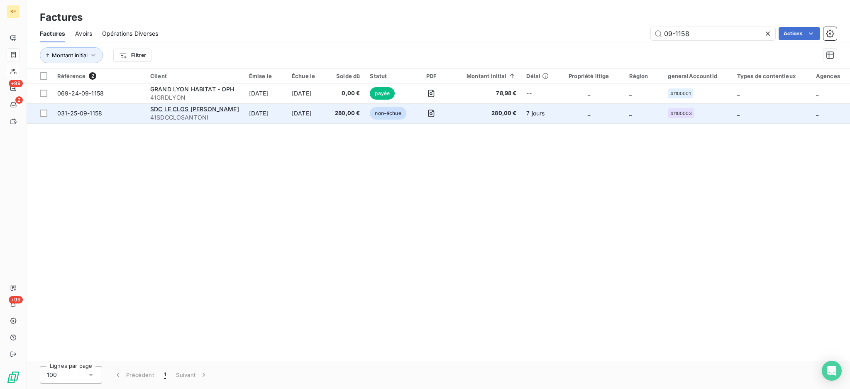
click at [287, 115] on td "[DATE]" at bounding box center [265, 113] width 43 height 20
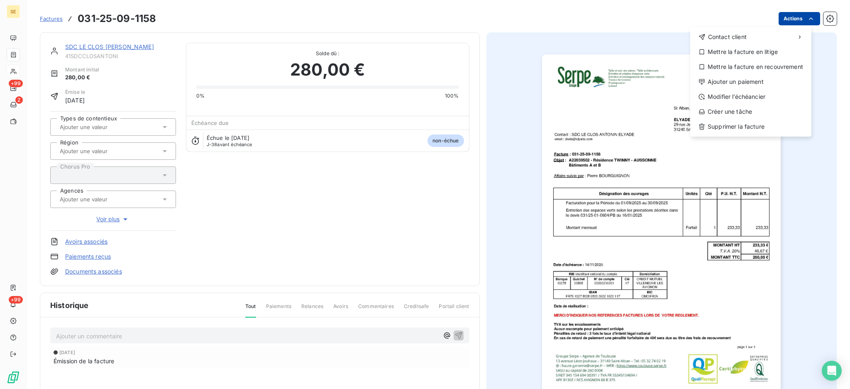
click at [784, 14] on html "SE +99 2 +99 Factures [PHONE_NUMBER] Actions Contact client Mettre la facture e…" at bounding box center [425, 194] width 850 height 389
click at [767, 78] on div "Ajouter un paiement" at bounding box center [751, 81] width 115 height 13
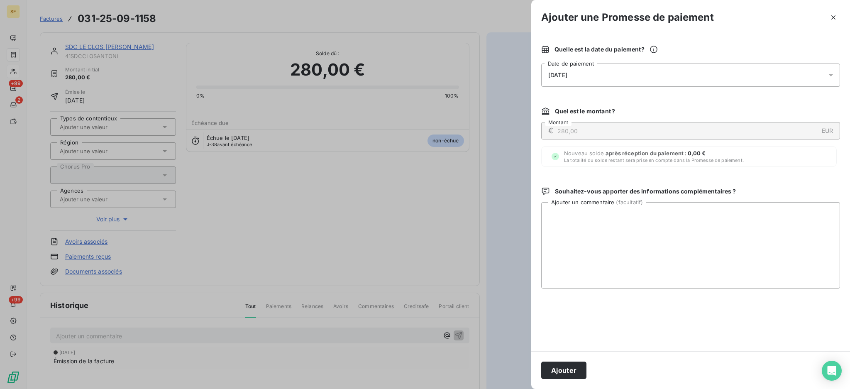
click at [829, 69] on div at bounding box center [833, 75] width 13 height 23
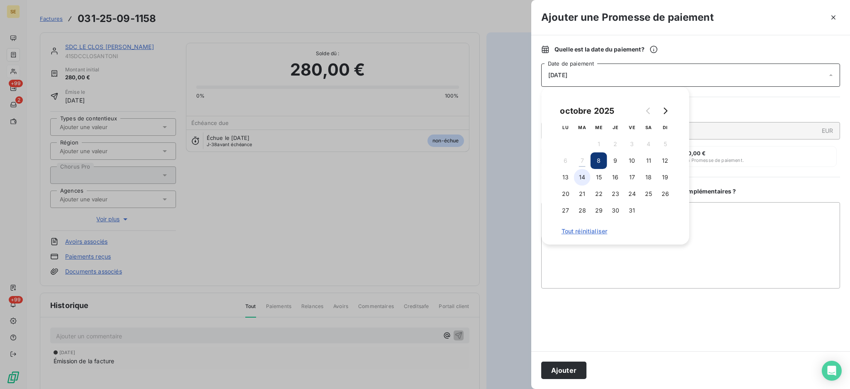
click at [581, 177] on button "14" at bounding box center [582, 177] width 17 height 17
click at [687, 206] on div "[DATE] LU MA ME JE VE SA DI 1 2 3 4 5 6 7 8 9 10 11 12 13 14 15 16 17 18 19 20 …" at bounding box center [616, 166] width 148 height 158
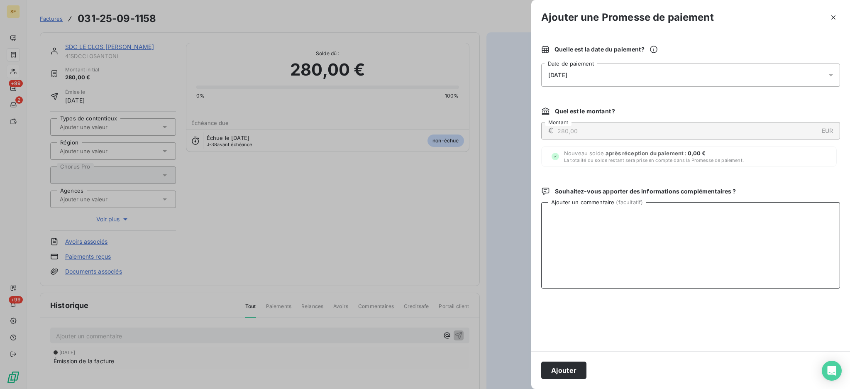
click at [727, 221] on textarea "Ajouter un commentaire ( facultatif )" at bounding box center [690, 245] width 299 height 86
paste textarea "TDB - Virt reçu le 06/10"
type textarea "TDB - Virt reçu le 06/10"
click at [571, 364] on button "Ajouter" at bounding box center [563, 370] width 45 height 17
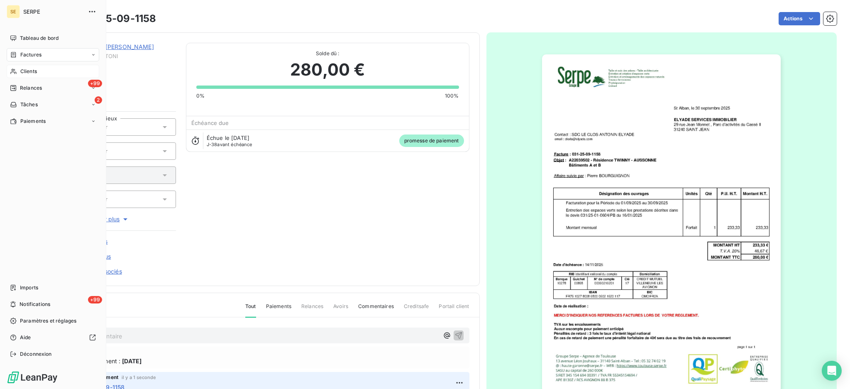
click at [23, 57] on span "Factures" at bounding box center [30, 54] width 21 height 7
click at [23, 73] on span "Factures" at bounding box center [30, 71] width 21 height 7
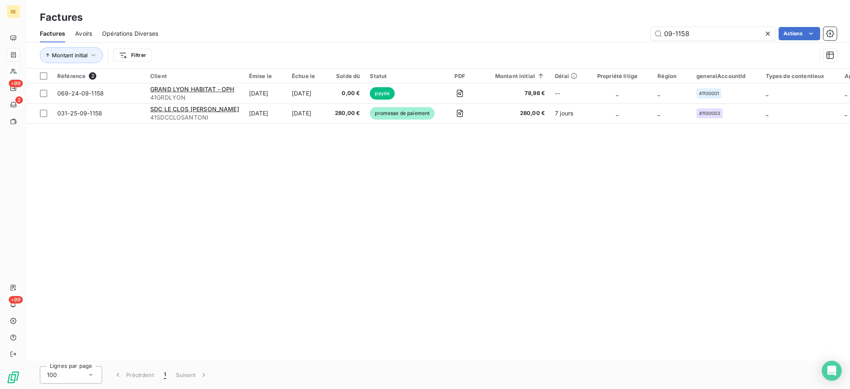
drag, startPoint x: 700, startPoint y: 33, endPoint x: 488, endPoint y: 40, distance: 211.9
click at [544, 40] on div "Factures Avoirs Opérations Diverses 09-1158 Actions" at bounding box center [439, 33] width 824 height 17
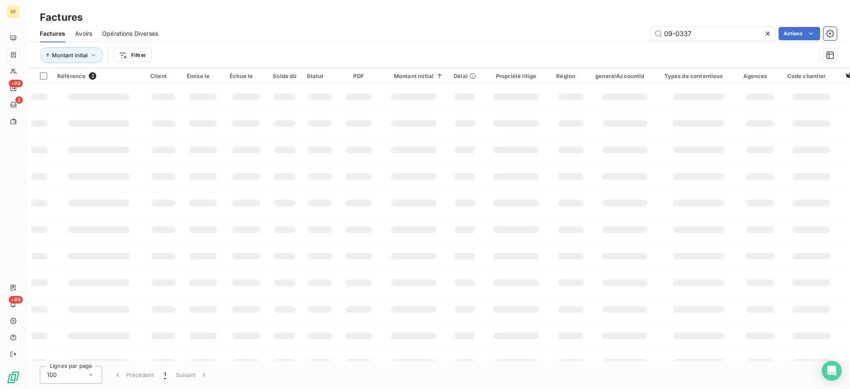
type input "09-0337"
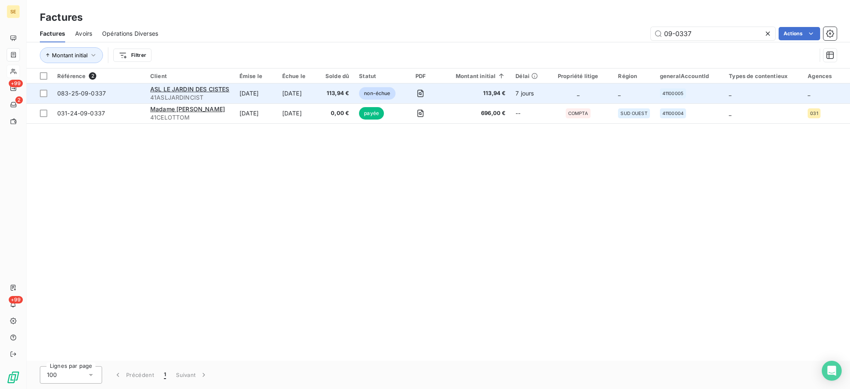
click at [277, 100] on td "[DATE]" at bounding box center [256, 93] width 43 height 20
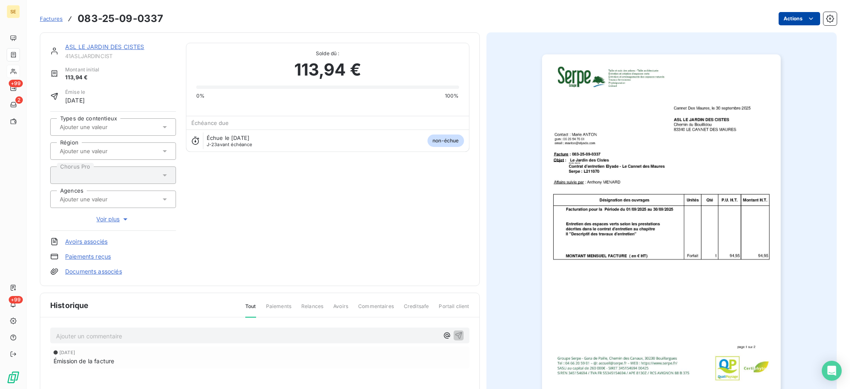
click at [785, 19] on html "SE +99 2 +99 Factures 083-25-09-0337 Actions ASL LE JARDIN DES CISTES 41ASLJARD…" at bounding box center [425, 194] width 850 height 389
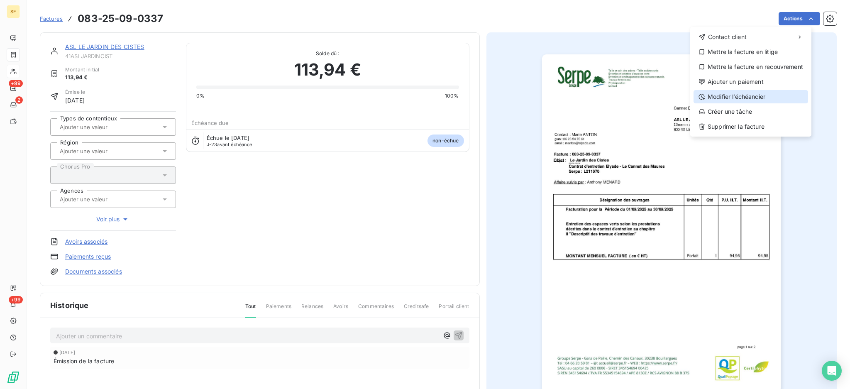
click at [760, 96] on div "Modifier l’échéancier" at bounding box center [751, 96] width 115 height 13
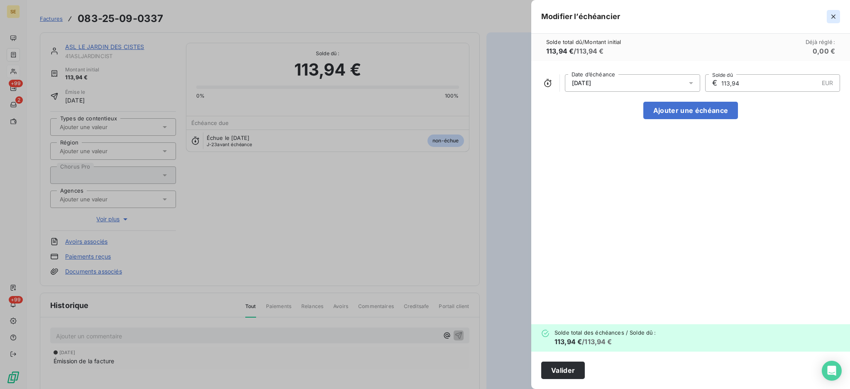
click at [833, 19] on icon "button" at bounding box center [834, 16] width 8 height 8
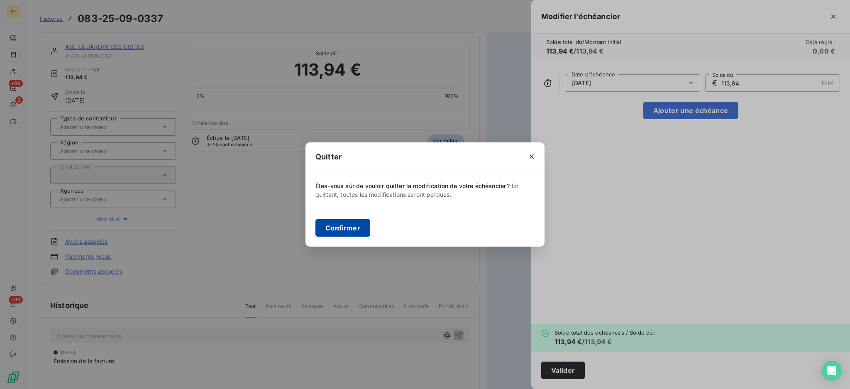
click at [350, 230] on button "Confirmer" at bounding box center [343, 227] width 55 height 17
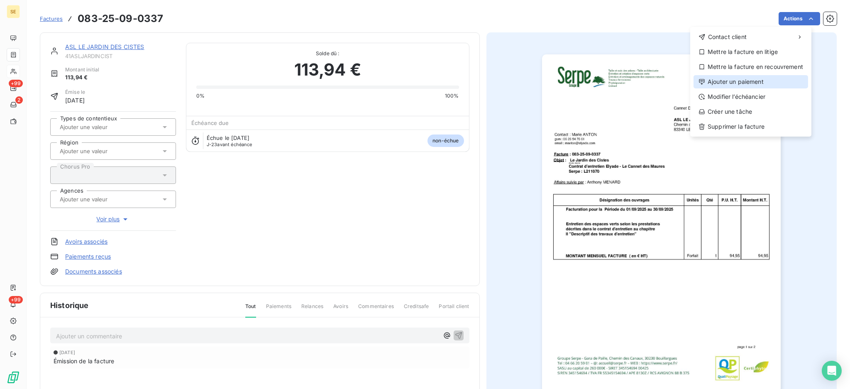
click at [772, 86] on div "Ajouter un paiement" at bounding box center [751, 81] width 115 height 13
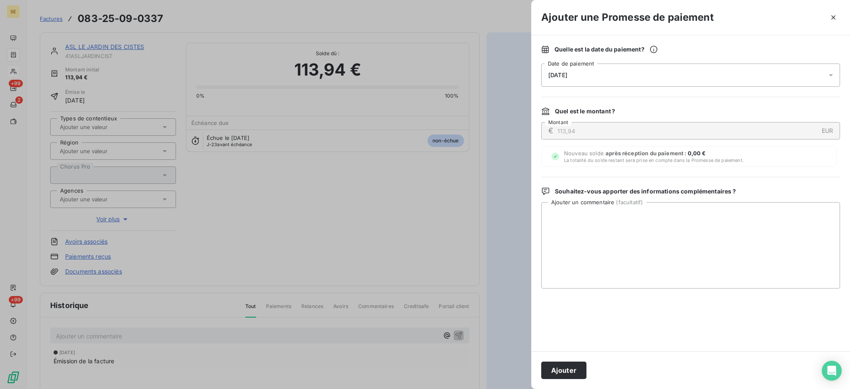
click at [831, 75] on icon at bounding box center [831, 75] width 4 height 2
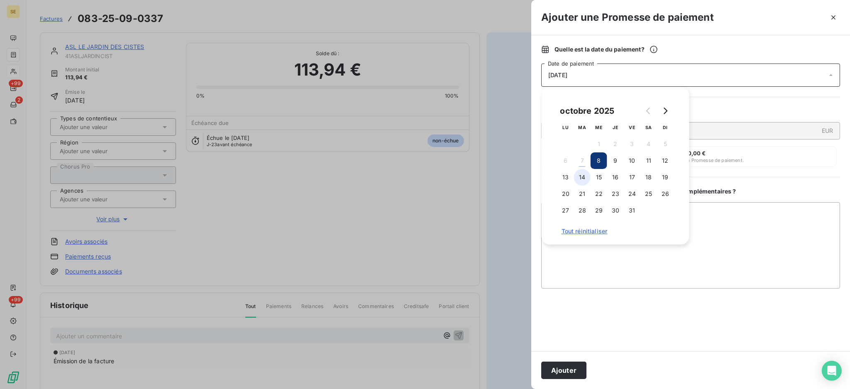
click at [588, 180] on button "14" at bounding box center [582, 177] width 17 height 17
click at [709, 211] on textarea "Ajouter un commentaire ( facultatif )" at bounding box center [690, 245] width 299 height 86
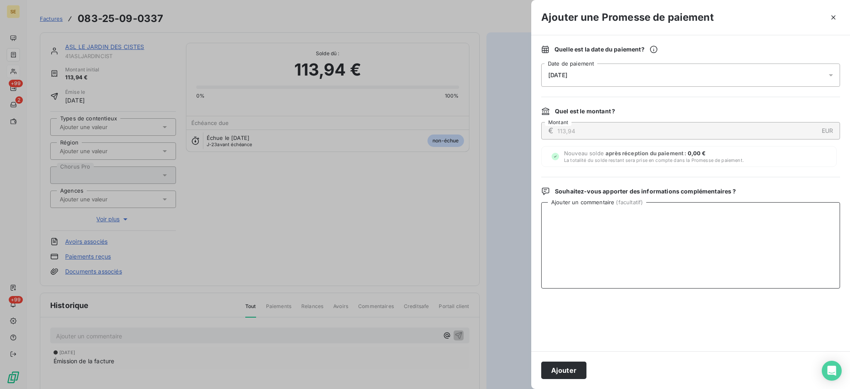
paste textarea "TDB - Virt reçu le 06/10"
type textarea "TDB - Virt reçu le 06/10"
click at [568, 370] on button "Ajouter" at bounding box center [563, 370] width 45 height 17
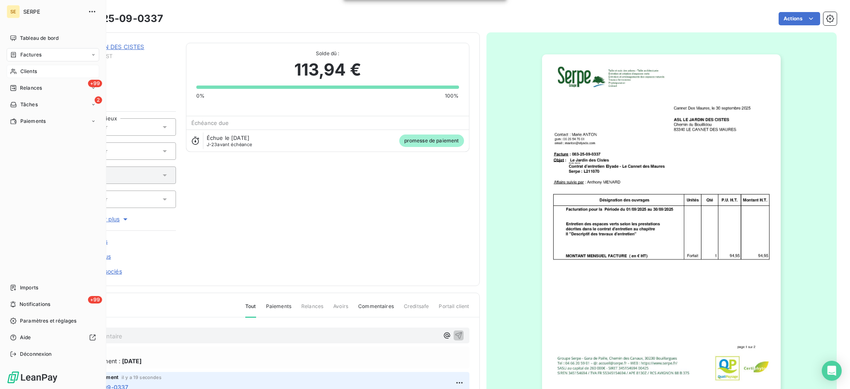
click at [28, 61] on nav "Tableau de bord Factures Clients +99 Relances 2 Tâches Paiements" at bounding box center [53, 80] width 93 height 96
click at [29, 56] on span "Factures" at bounding box center [30, 54] width 21 height 7
click at [29, 74] on span "Factures" at bounding box center [30, 71] width 21 height 7
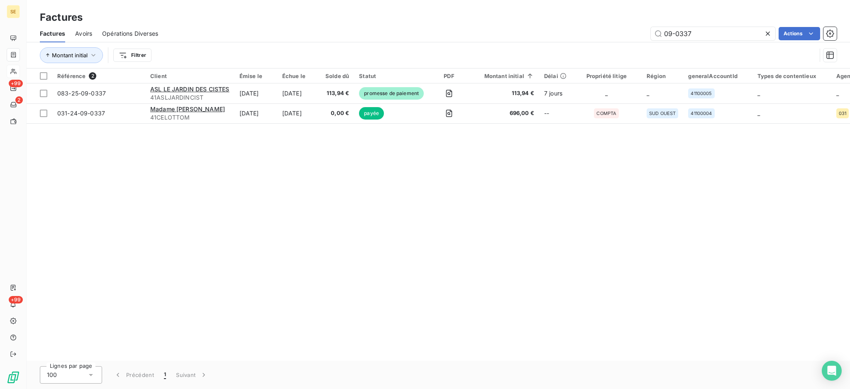
drag, startPoint x: 707, startPoint y: 32, endPoint x: 627, endPoint y: 33, distance: 80.6
click at [628, 33] on div "09-0337 Actions" at bounding box center [502, 33] width 669 height 13
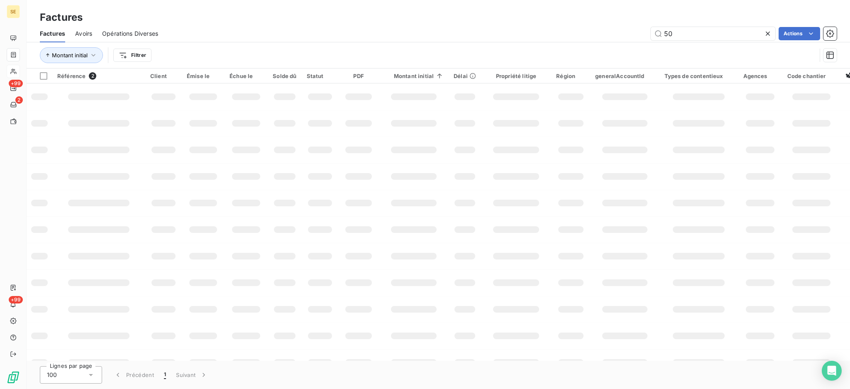
type input "50"
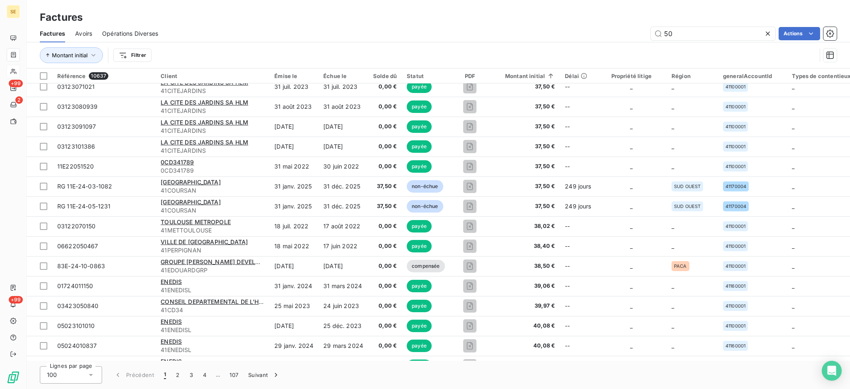
scroll to position [1719, 0]
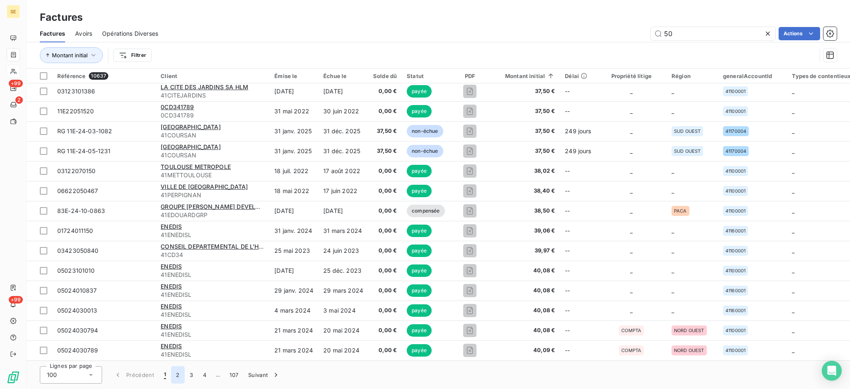
click at [180, 378] on button "2" at bounding box center [177, 374] width 13 height 17
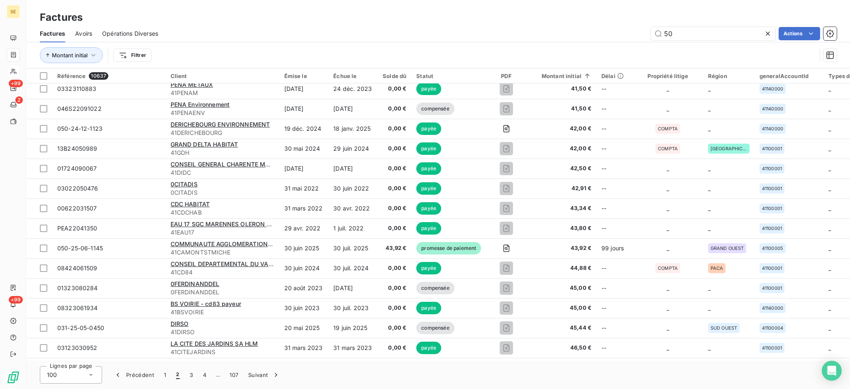
scroll to position [612, 0]
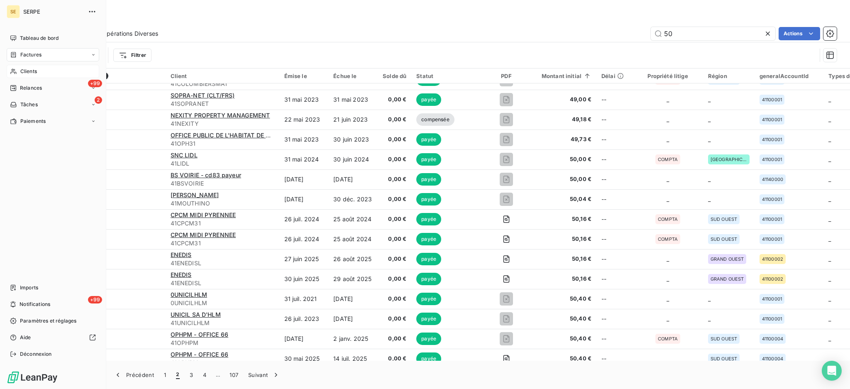
click at [33, 72] on span "Clients" at bounding box center [28, 71] width 17 height 7
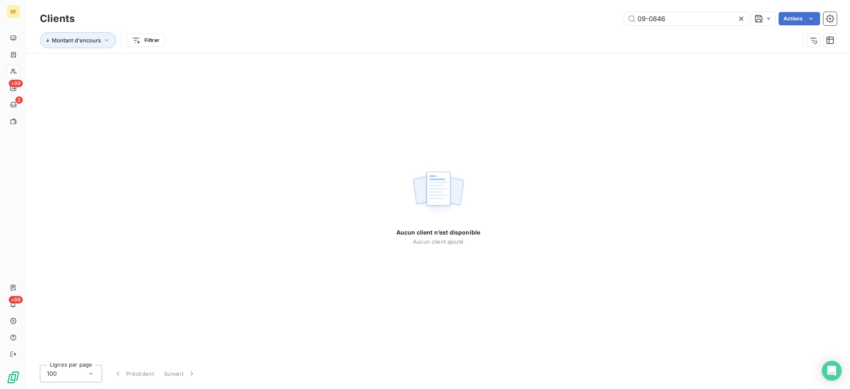
click at [742, 18] on icon at bounding box center [742, 19] width 4 height 4
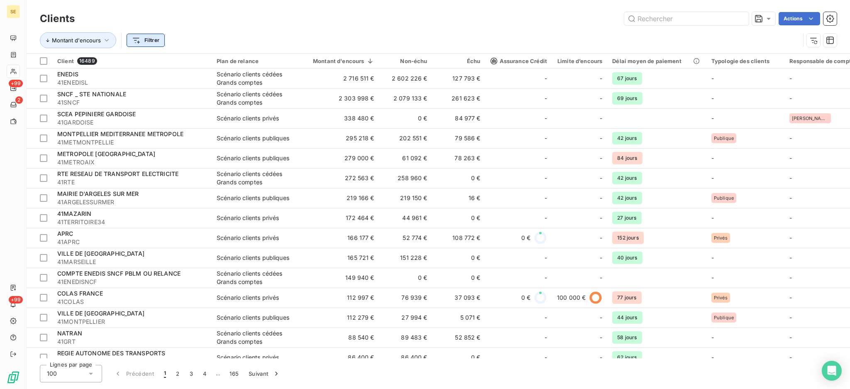
click at [147, 39] on html "SE +99 2 +99 Clients Actions Montant d'encours Filtrer Client 16489 Plan de rel…" at bounding box center [425, 194] width 850 height 389
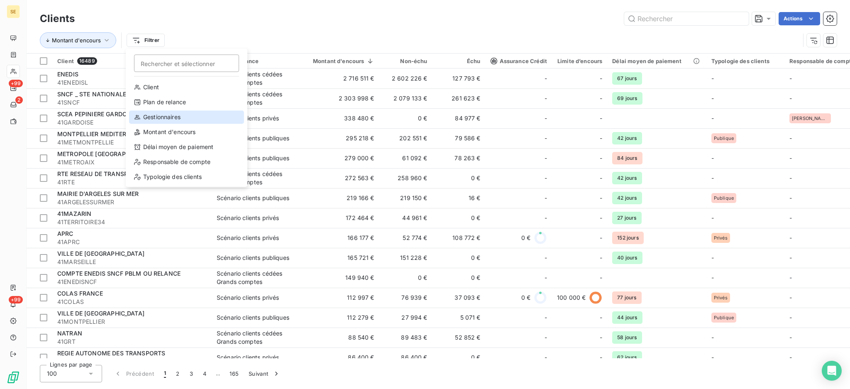
click at [177, 118] on div "Gestionnaires" at bounding box center [186, 116] width 115 height 13
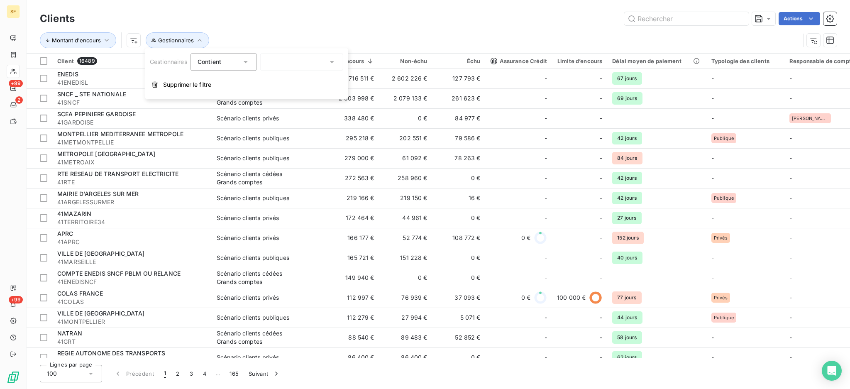
click at [334, 61] on icon at bounding box center [332, 62] width 4 height 2
click at [296, 31] on div "Montant d'encours Gestionnaires" at bounding box center [438, 40] width 797 height 26
click at [131, 40] on html "SE +99 2 +99 Clients Actions Montant d'encours Gestionnaires Client 16489 Plan …" at bounding box center [425, 194] width 850 height 389
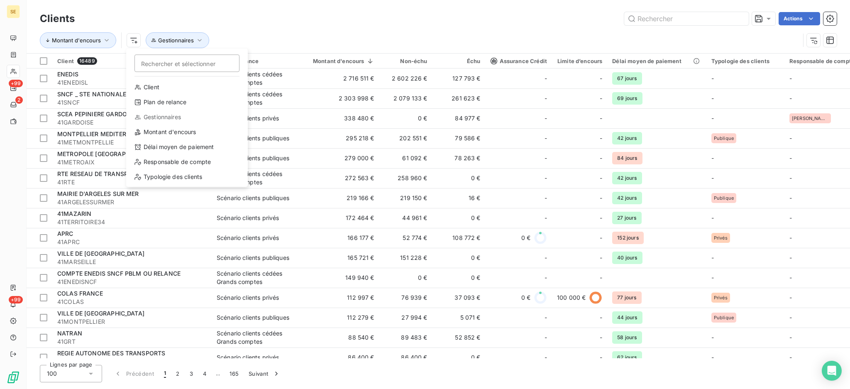
click at [169, 41] on html "SE +99 2 +99 Clients Actions Montant d'encours Rechercher et sélectionner Clien…" at bounding box center [425, 194] width 850 height 389
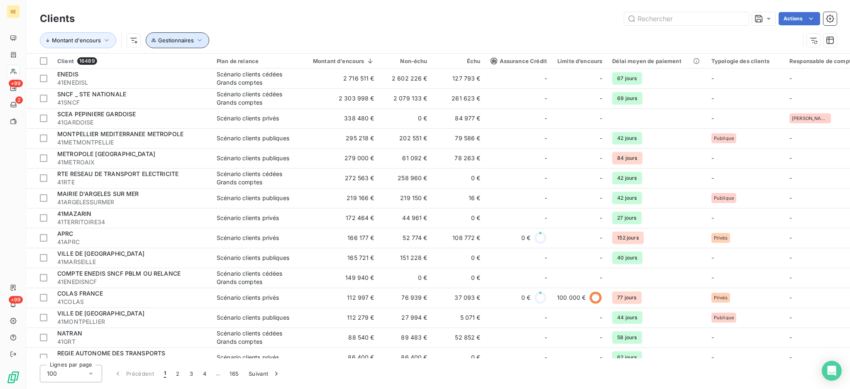
click at [169, 40] on span "Gestionnaires" at bounding box center [176, 40] width 36 height 7
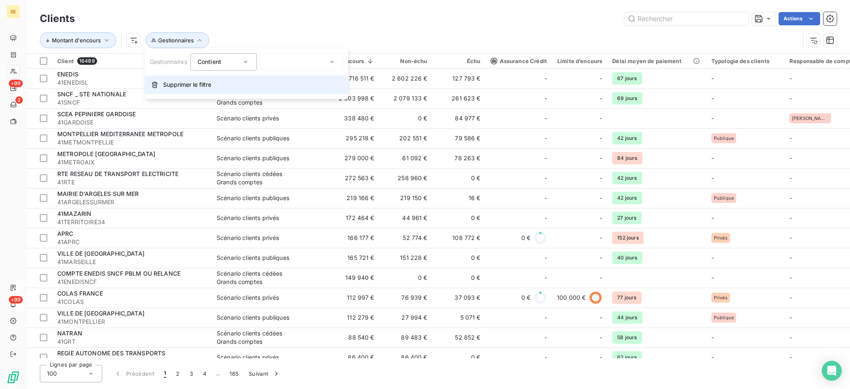
click at [184, 80] on button "Supprimer le filtre" at bounding box center [246, 85] width 203 height 18
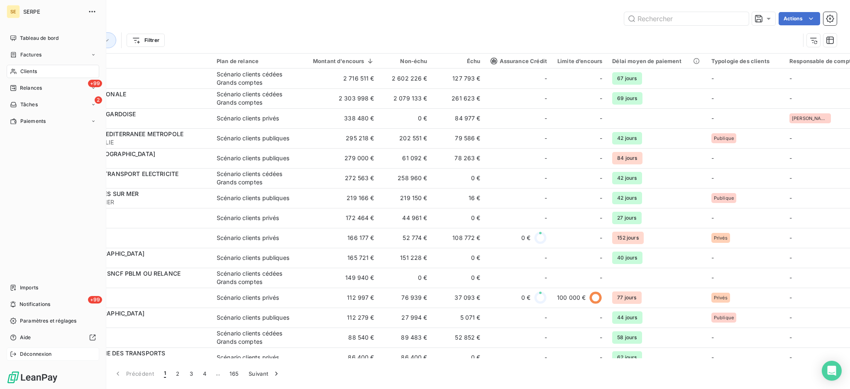
click at [35, 355] on span "Déconnexion" at bounding box center [36, 353] width 32 height 7
